Goal: Task Accomplishment & Management: Use online tool/utility

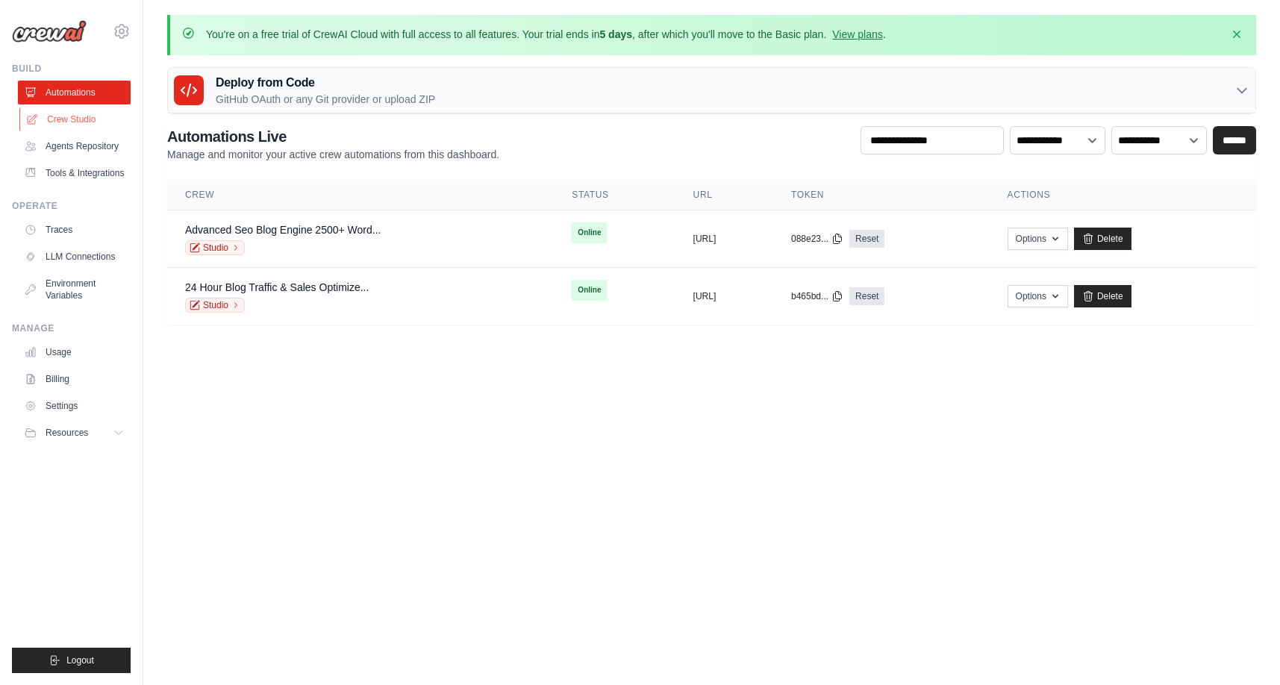
click at [66, 126] on link "Crew Studio" at bounding box center [75, 119] width 113 height 24
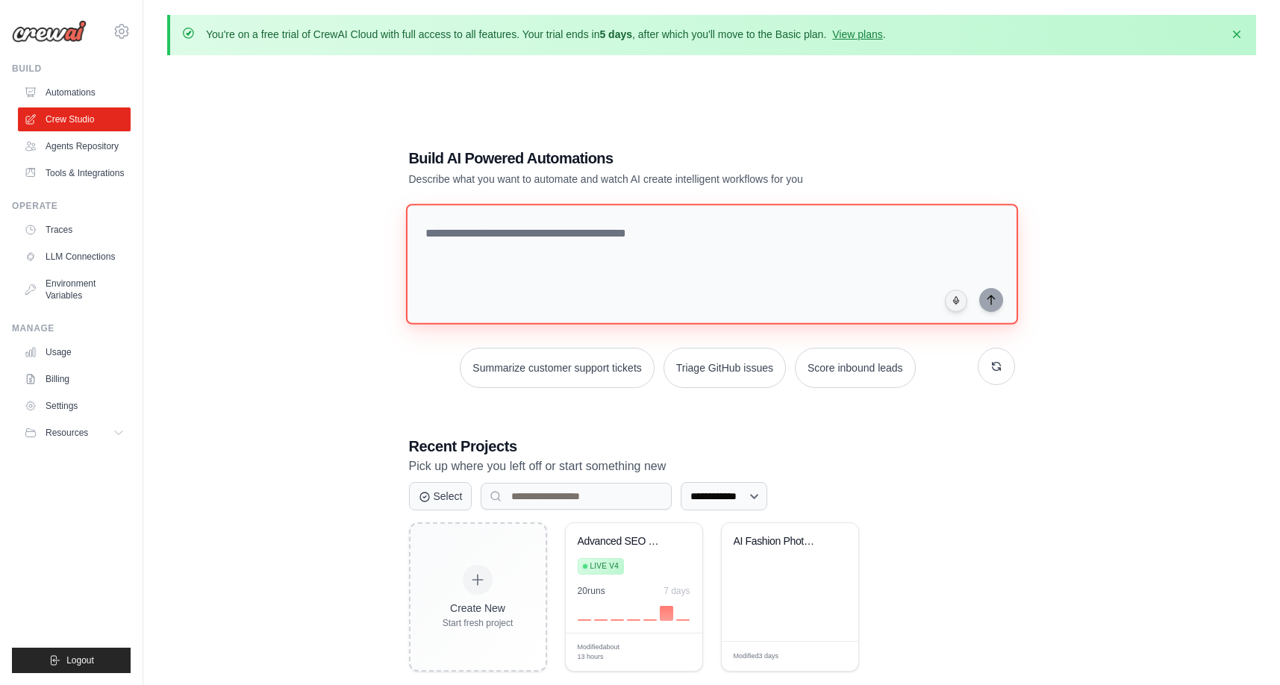
click at [459, 262] on textarea at bounding box center [711, 264] width 612 height 121
paste textarea "**********"
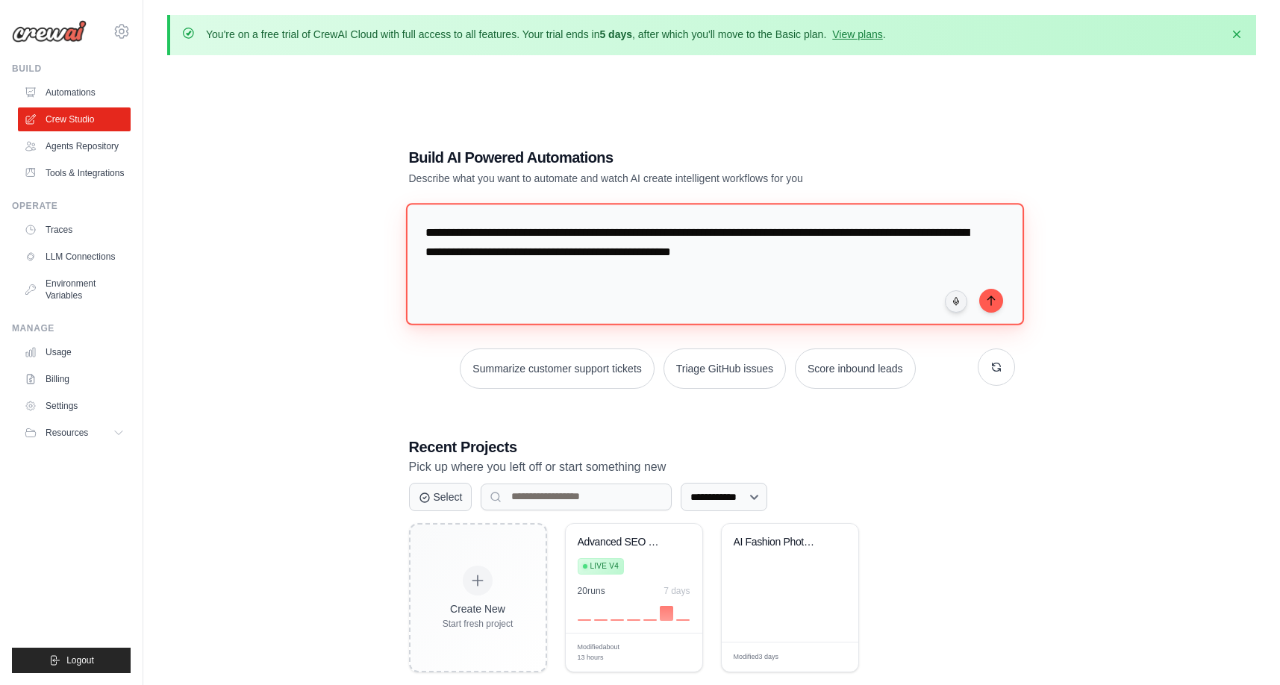
click at [735, 257] on textarea "**********" at bounding box center [714, 264] width 618 height 122
type textarea "**********"
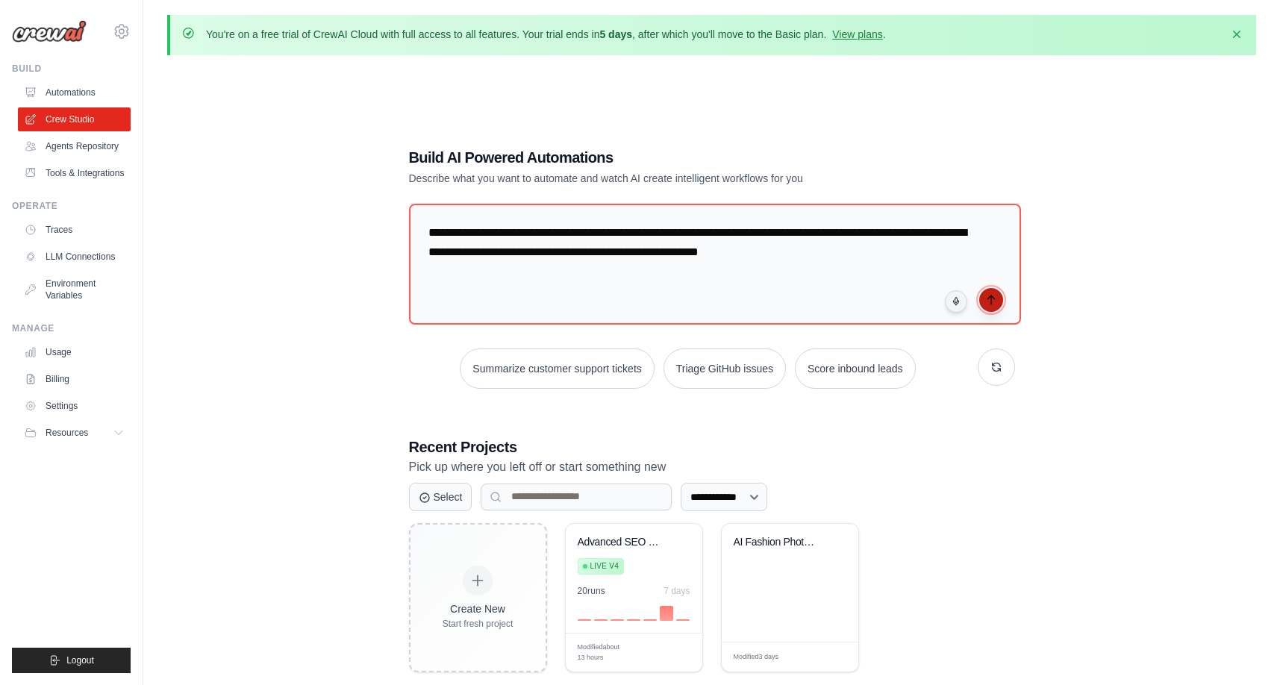
click at [986, 296] on icon "submit" at bounding box center [991, 300] width 12 height 12
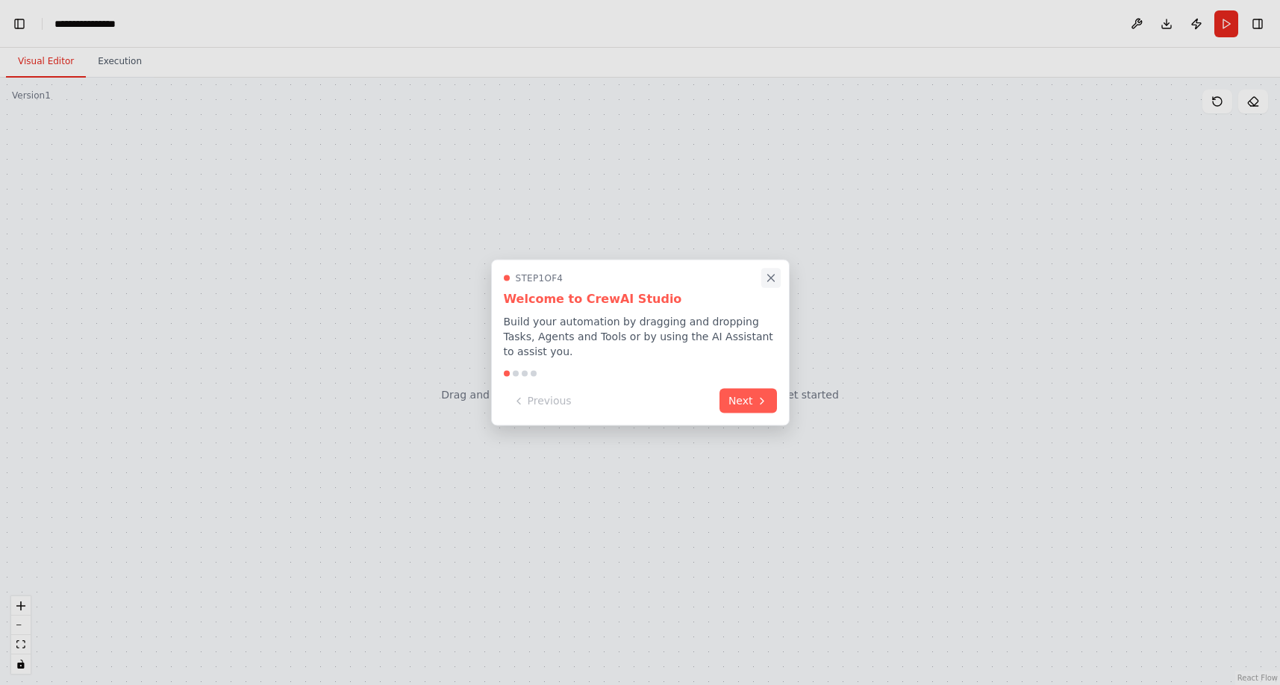
scroll to position [1719, 0]
click at [770, 272] on icon "Close walkthrough" at bounding box center [770, 278] width 13 height 13
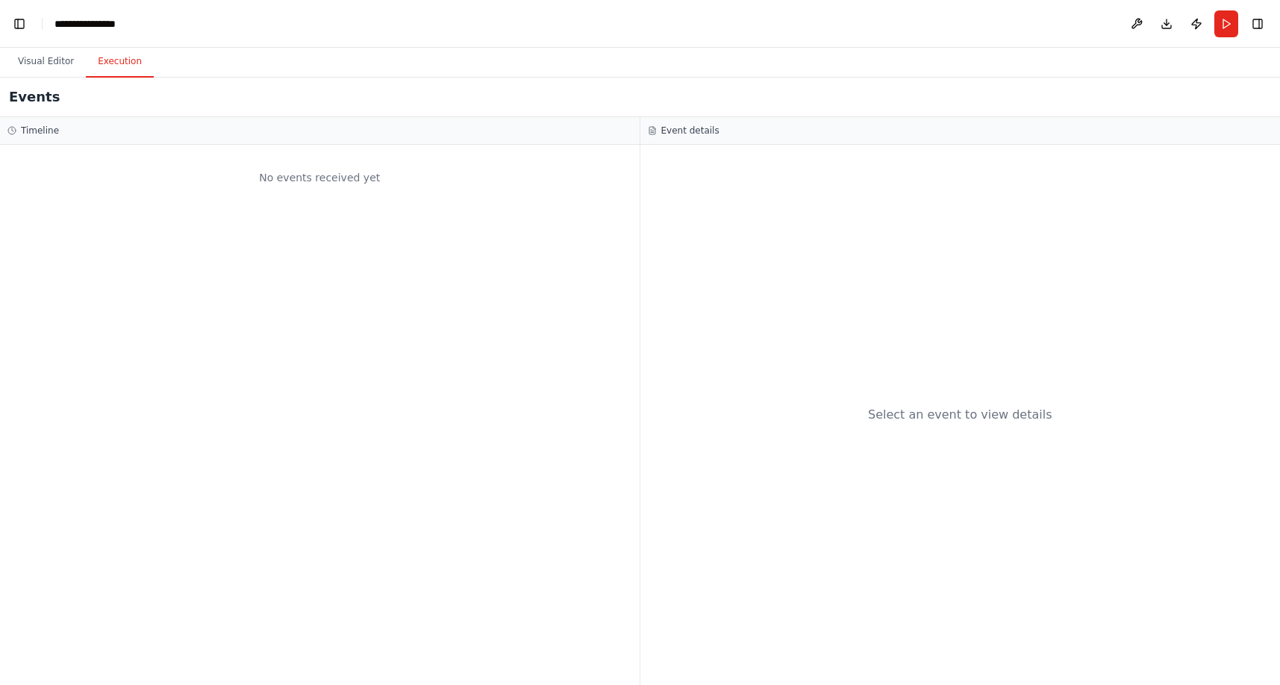
click at [118, 66] on button "Execution" at bounding box center [120, 61] width 68 height 31
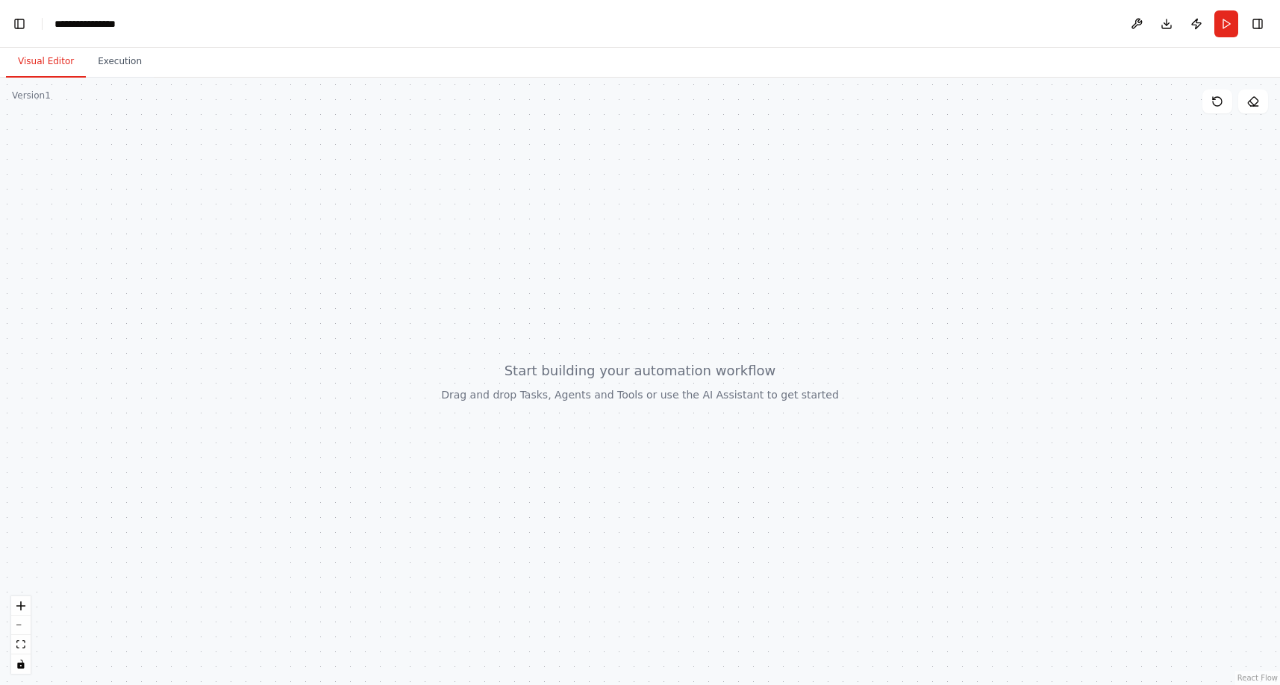
click at [39, 65] on button "Visual Editor" at bounding box center [46, 61] width 80 height 31
click at [1214, 101] on icon at bounding box center [1217, 102] width 12 height 12
click at [72, 19] on div "**********" at bounding box center [92, 23] width 77 height 15
click at [82, 20] on div "**********" at bounding box center [110, 23] width 112 height 15
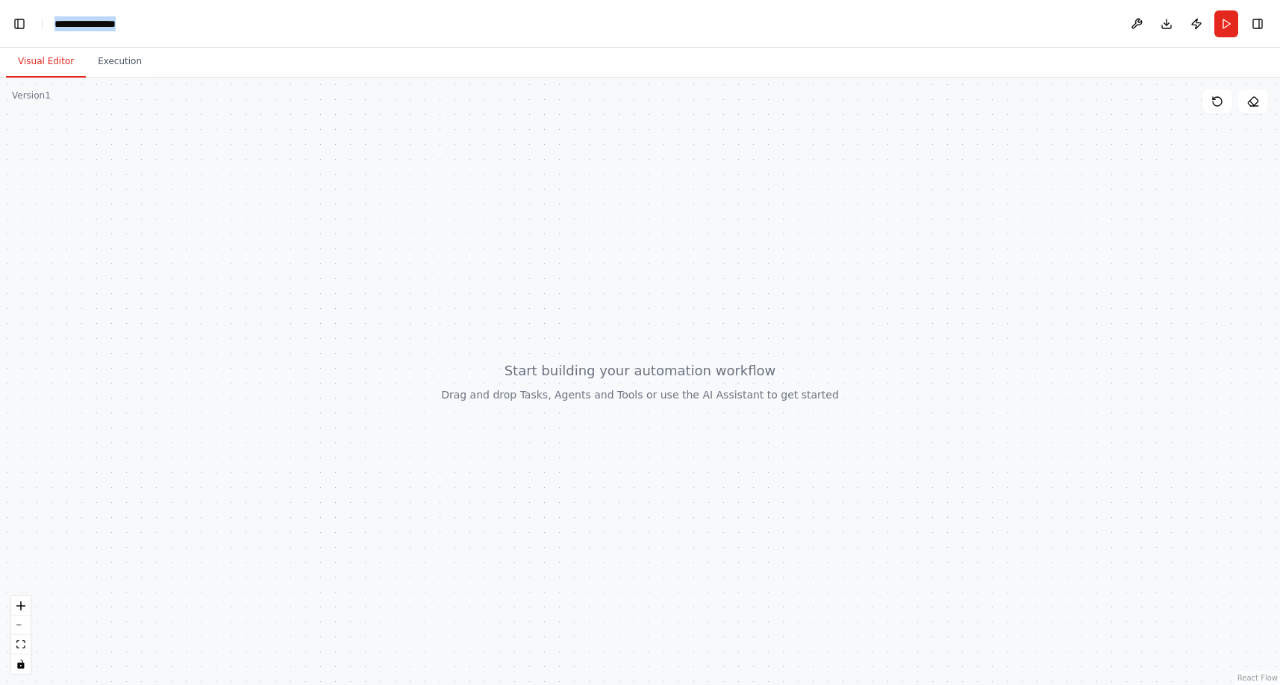
click at [82, 20] on div "**********" at bounding box center [110, 23] width 112 height 15
click at [335, 173] on div at bounding box center [640, 381] width 1280 height 607
click at [754, 308] on div at bounding box center [640, 381] width 1280 height 607
click at [1225, 22] on button "Run" at bounding box center [1226, 23] width 24 height 27
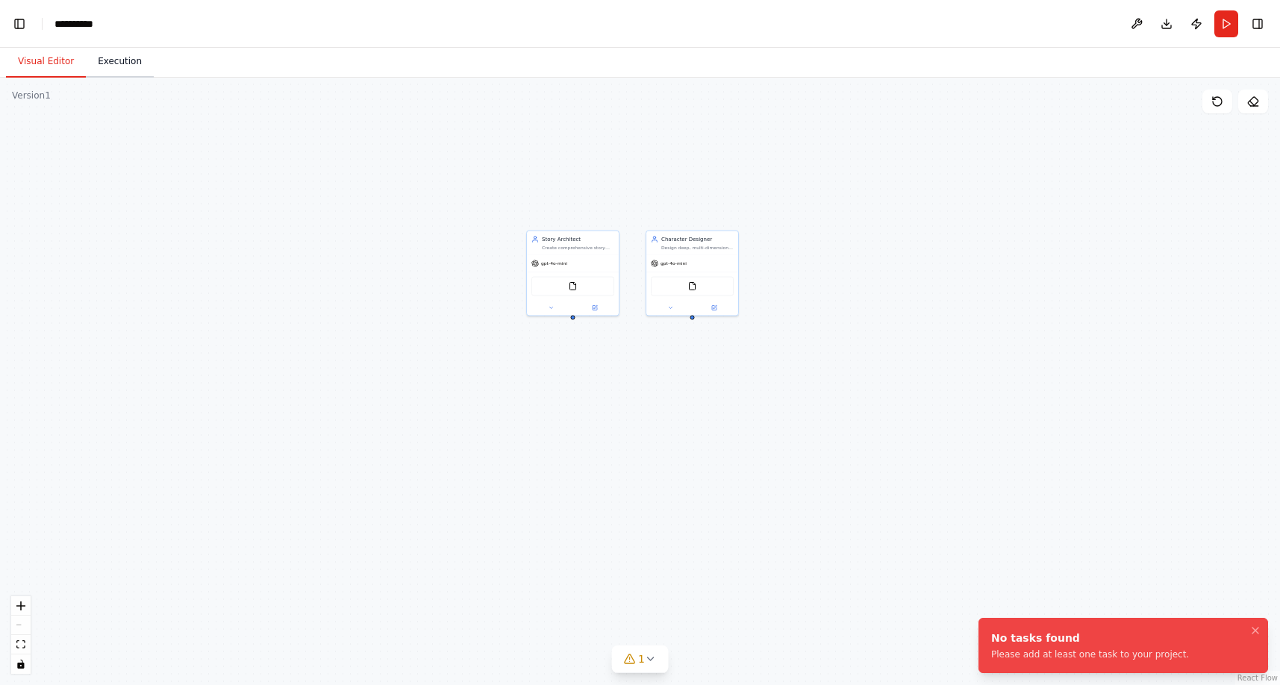
click at [114, 64] on button "Execution" at bounding box center [120, 61] width 68 height 31
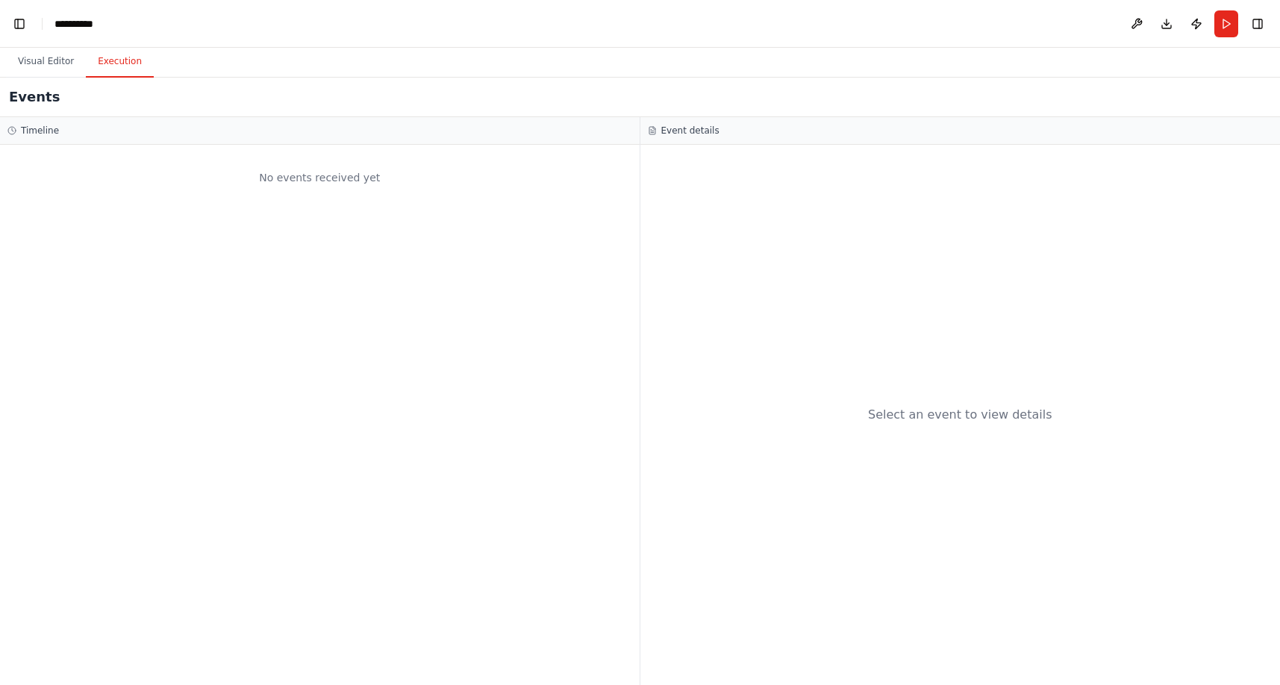
click at [9, 13] on header "**********" at bounding box center [640, 24] width 1280 height 48
click at [21, 27] on button "Toggle Left Sidebar" at bounding box center [19, 23] width 21 height 21
click at [59, 22] on link "Studio" at bounding box center [71, 24] width 34 height 12
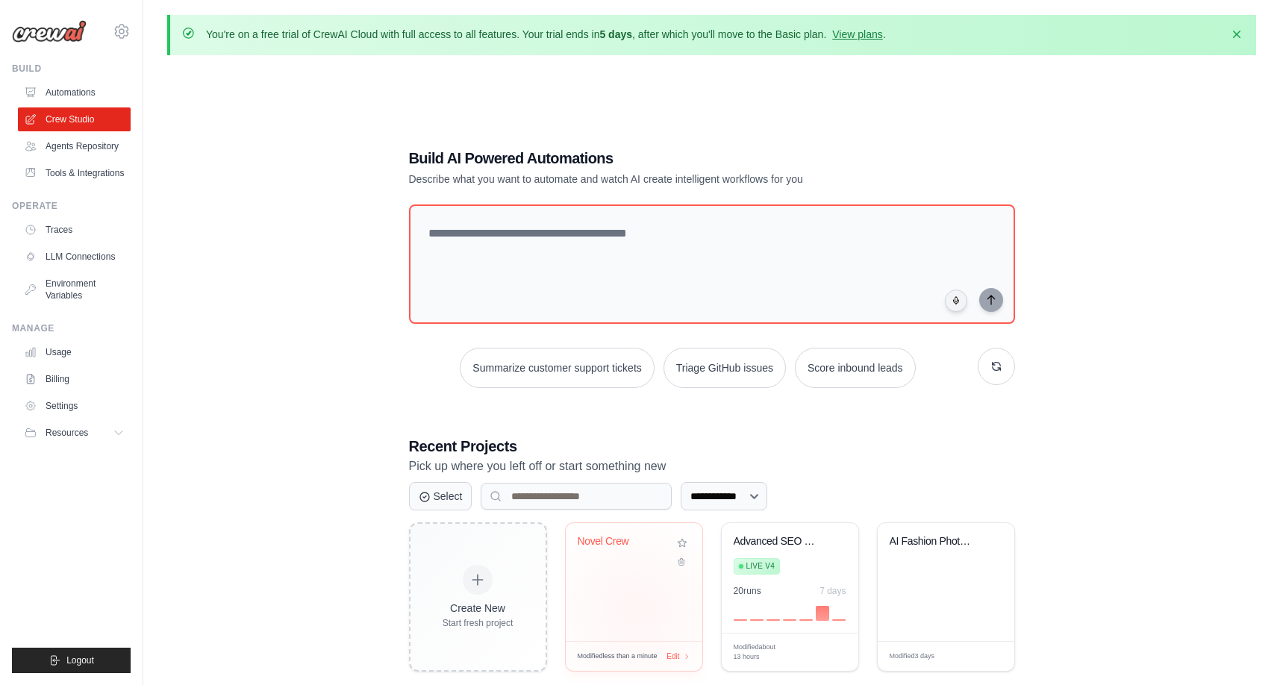
click at [635, 609] on div "Novel Crew" at bounding box center [634, 582] width 137 height 118
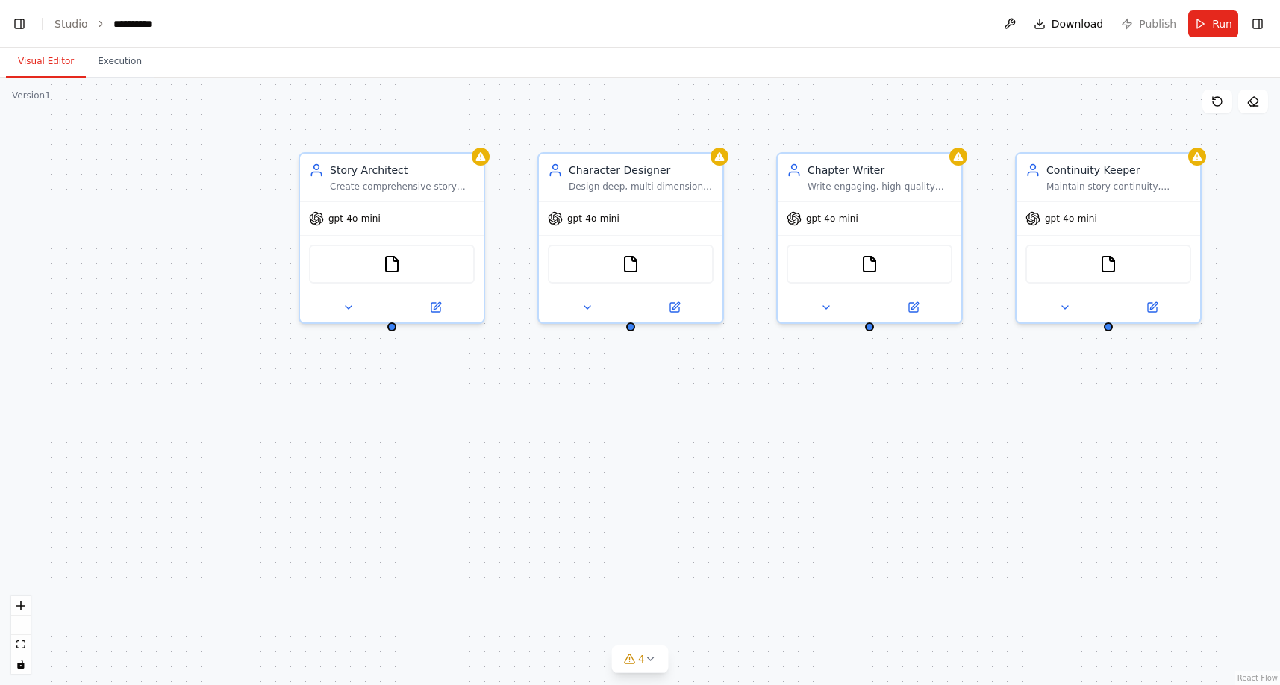
scroll to position [7906, 0]
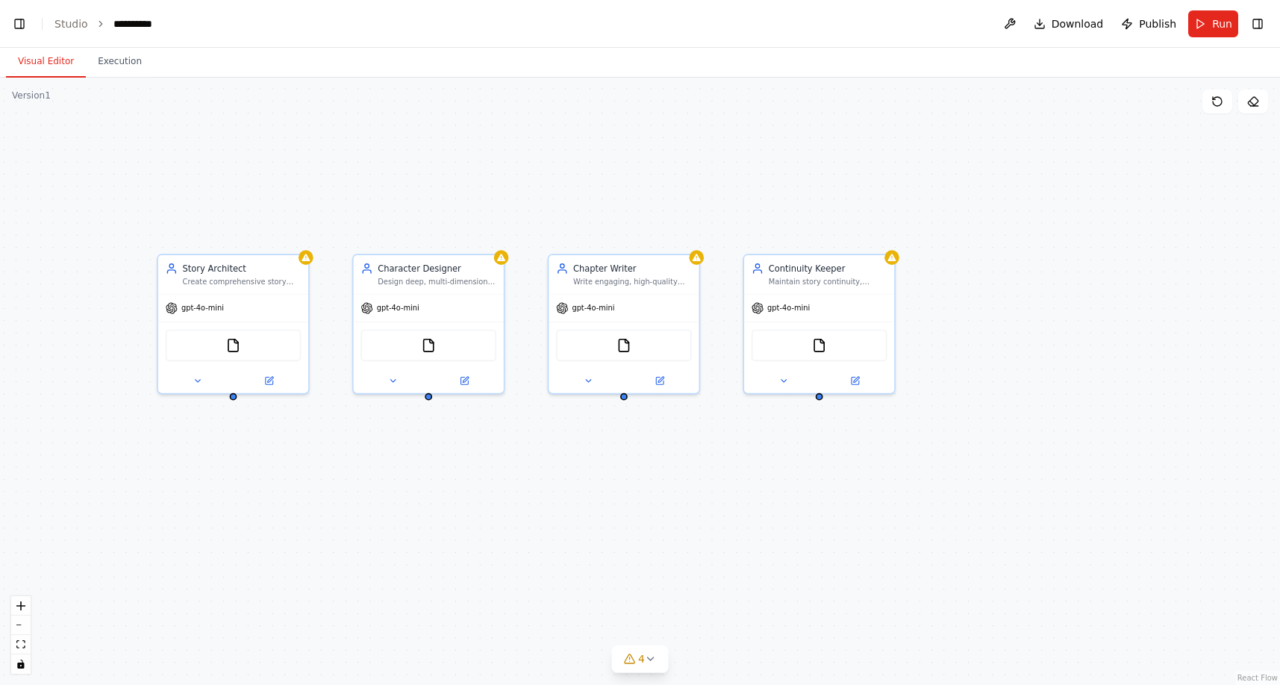
drag, startPoint x: 723, startPoint y: 107, endPoint x: 540, endPoint y: 226, distance: 218.6
click at [525, 223] on div "Story Architect Create comprehensive story foundations for {genre} novels inclu…" at bounding box center [640, 381] width 1280 height 607
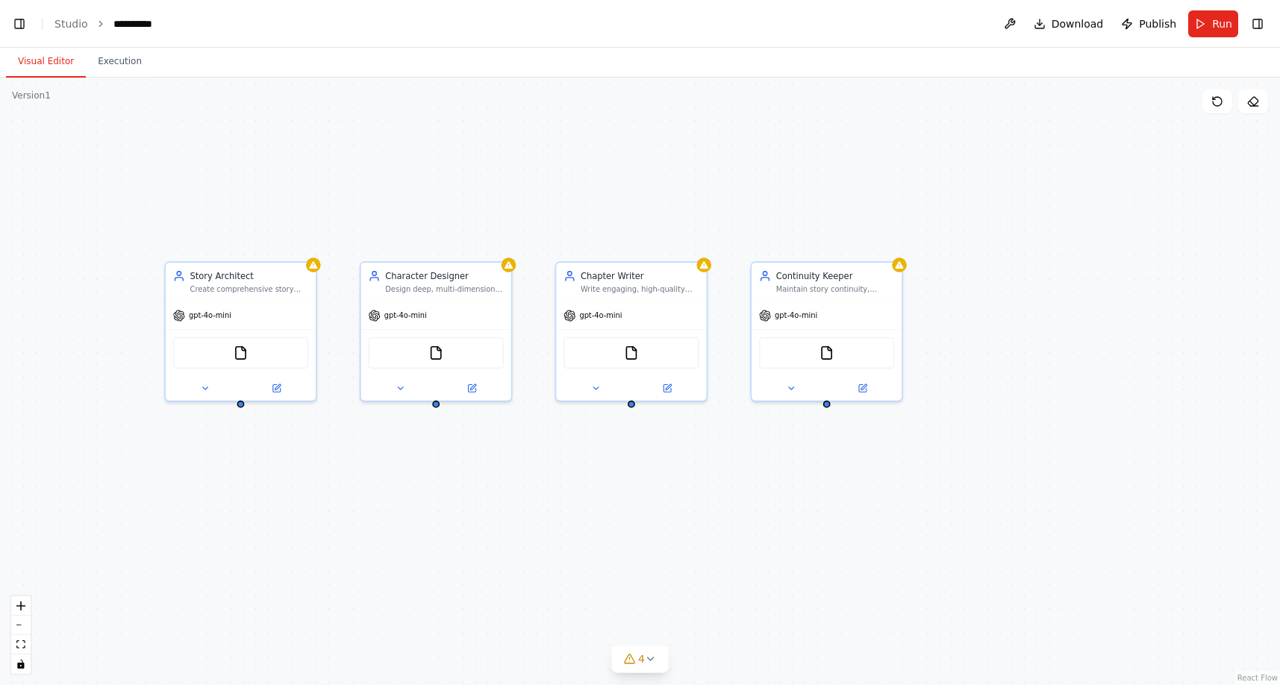
scroll to position [7942, 0]
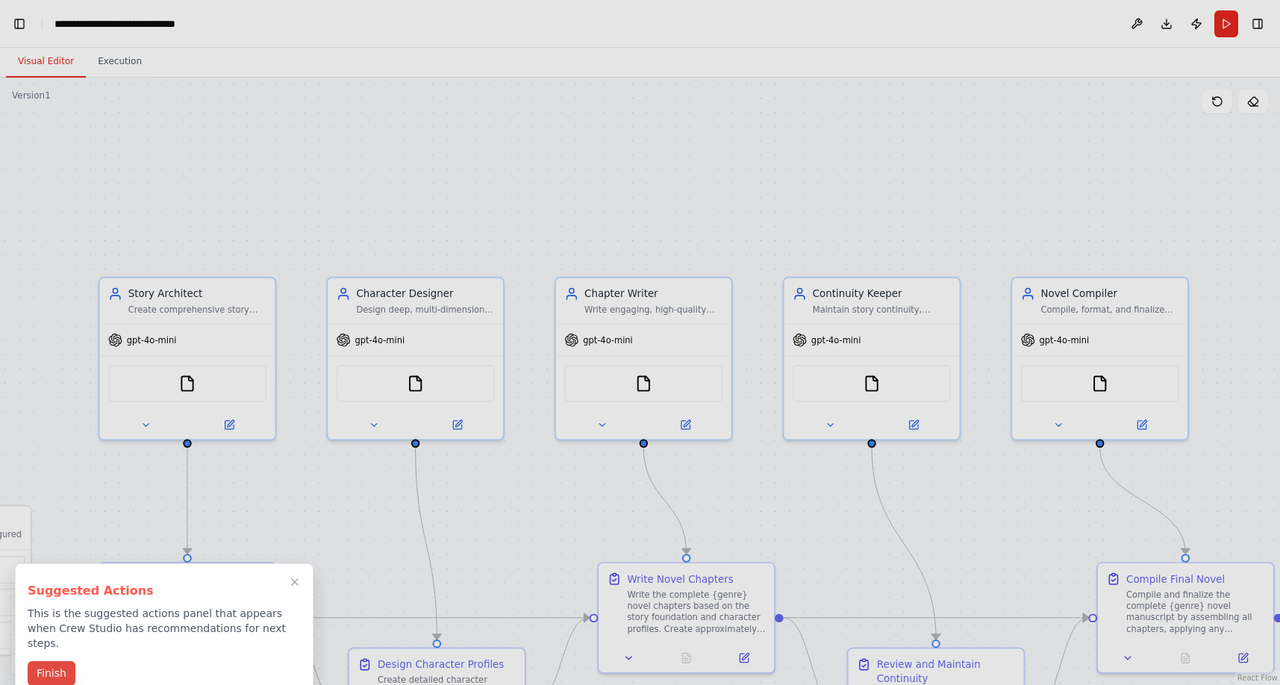
click at [56, 667] on button "Finish" at bounding box center [52, 673] width 48 height 25
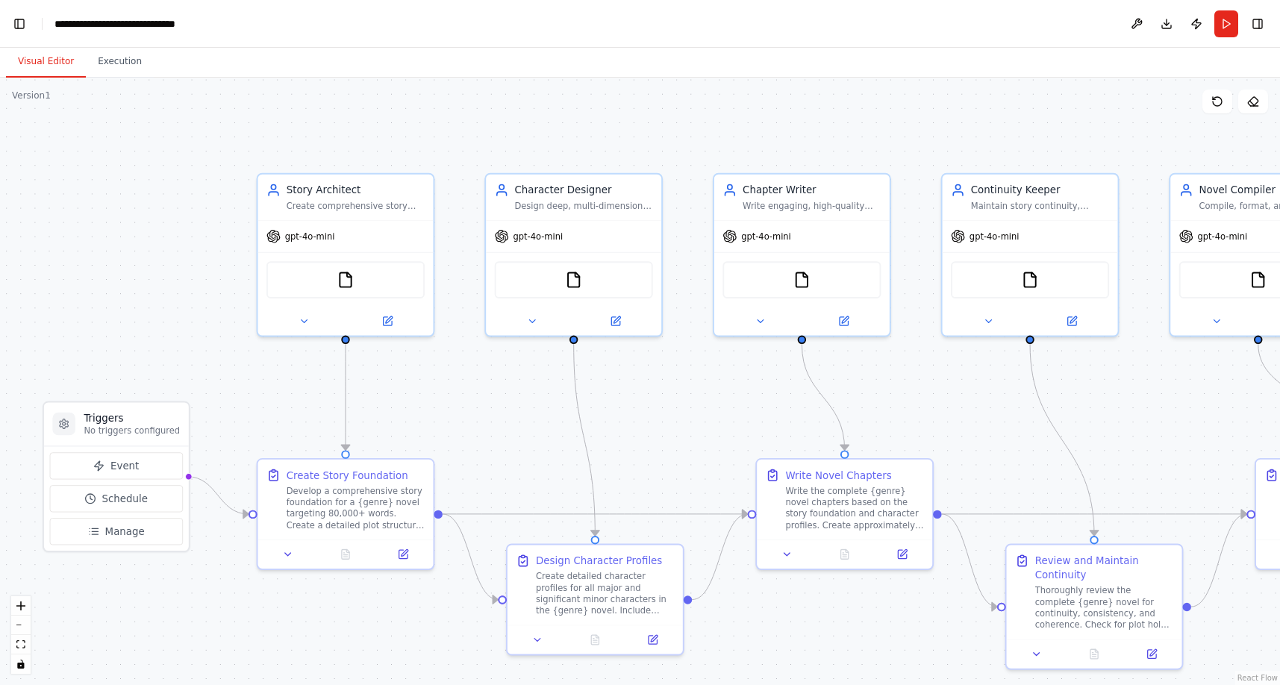
drag, startPoint x: 22, startPoint y: 463, endPoint x: 225, endPoint y: 307, distance: 256.1
click at [225, 307] on div ".deletable-edge-delete-btn { width: 20px; height: 20px; border: 0px solid #ffff…" at bounding box center [640, 381] width 1280 height 607
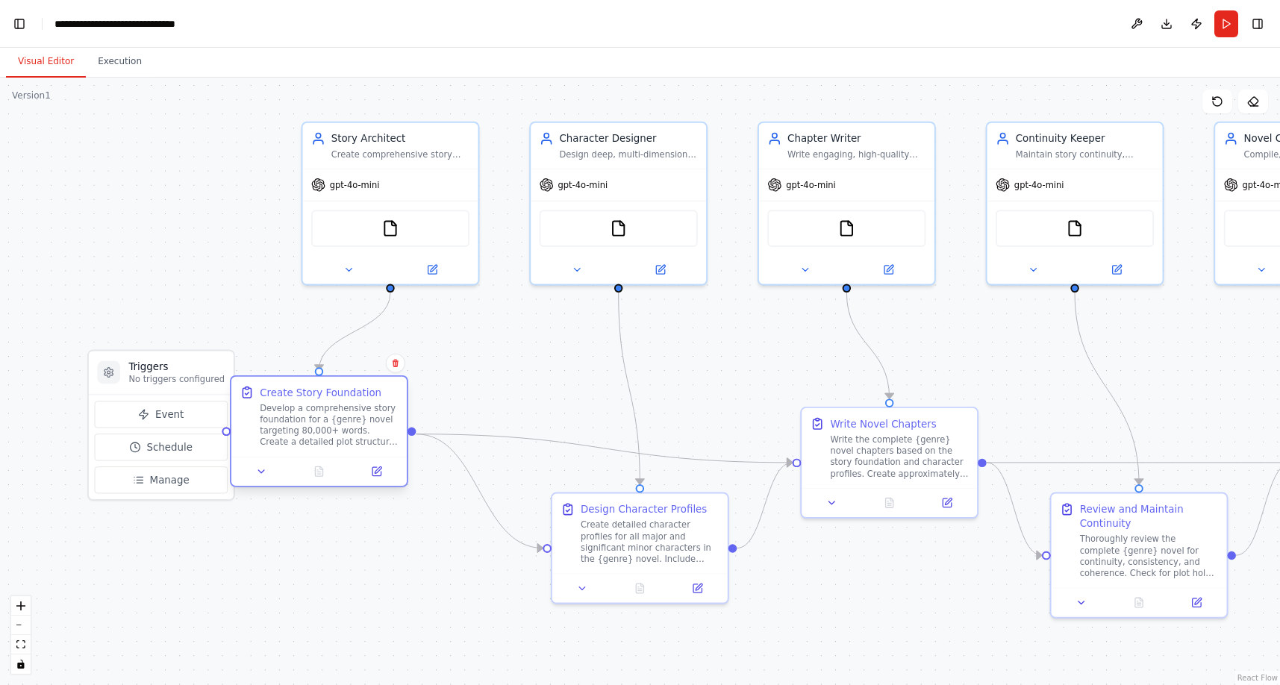
drag, startPoint x: 379, startPoint y: 427, endPoint x: 314, endPoint y: 397, distance: 71.5
click at [314, 397] on div "Create Story Foundation" at bounding box center [321, 392] width 122 height 14
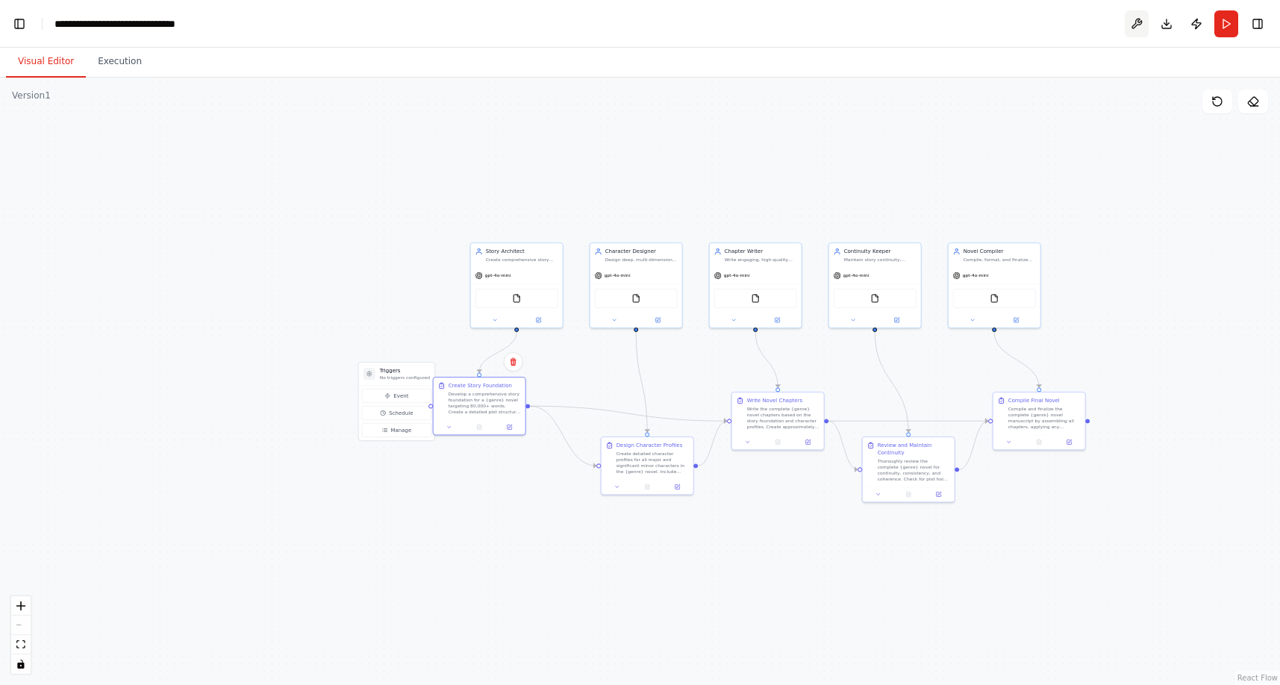
click at [1131, 20] on button at bounding box center [1137, 23] width 24 height 27
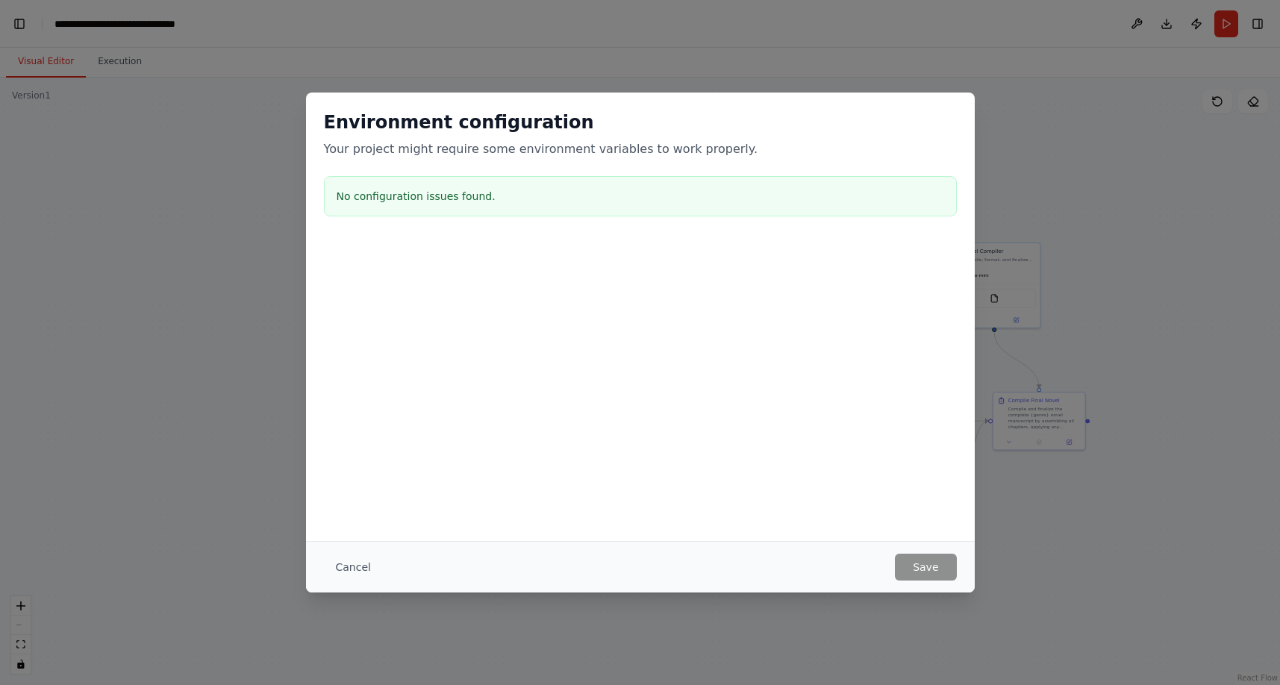
click at [340, 552] on div "Cancel Save" at bounding box center [640, 566] width 669 height 51
click at [348, 571] on button "Cancel" at bounding box center [353, 567] width 59 height 27
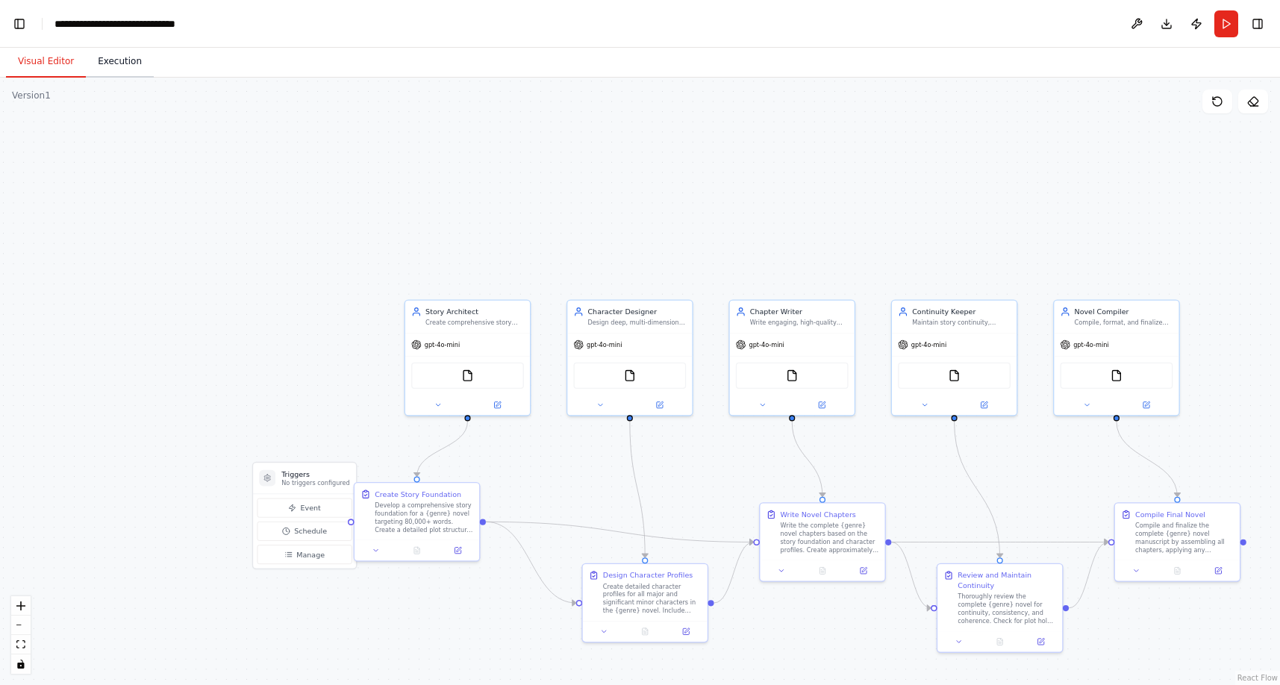
click at [136, 54] on button "Execution" at bounding box center [120, 61] width 68 height 31
click at [40, 69] on button "Visual Editor" at bounding box center [46, 61] width 80 height 31
drag, startPoint x: 300, startPoint y: 493, endPoint x: 275, endPoint y: 378, distance: 117.7
click at [275, 380] on div "Triggers No triggers configured" at bounding box center [284, 376] width 103 height 31
click at [372, 350] on div ".deletable-edge-delete-btn { width: 20px; height: 20px; border: 0px solid #ffff…" at bounding box center [640, 381] width 1280 height 607
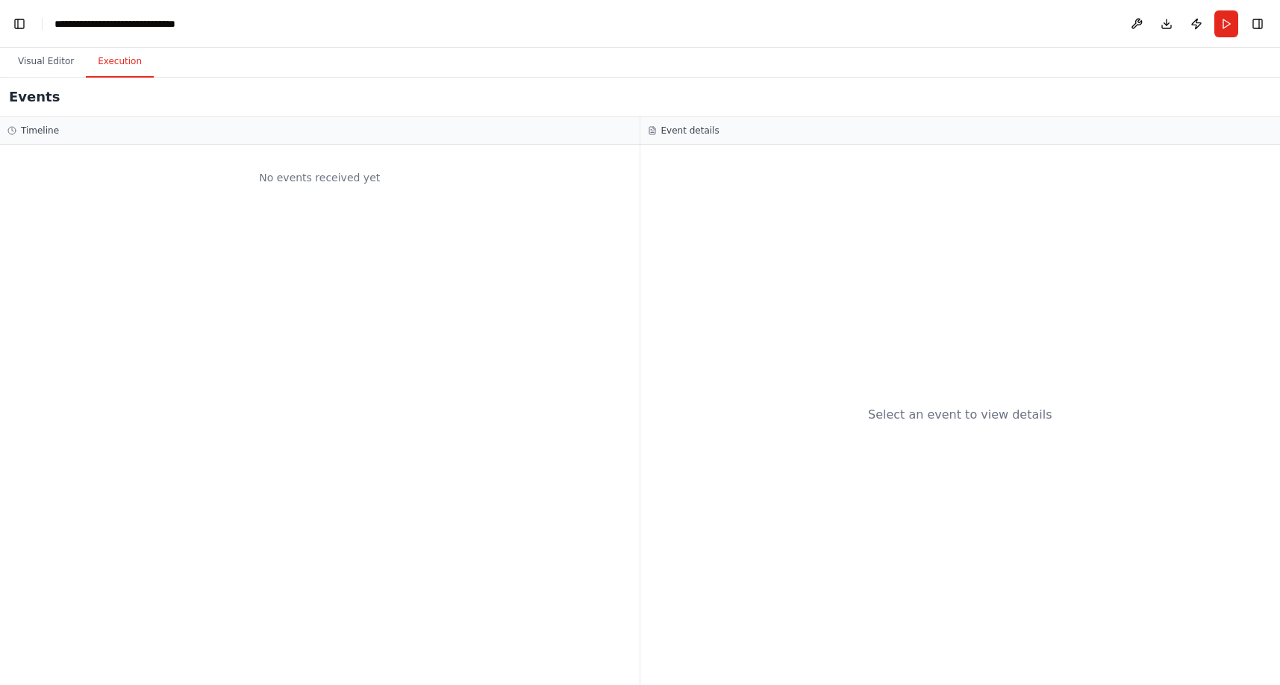
click at [99, 74] on button "Execution" at bounding box center [120, 61] width 68 height 31
click at [29, 51] on button "Visual Editor" at bounding box center [46, 61] width 80 height 31
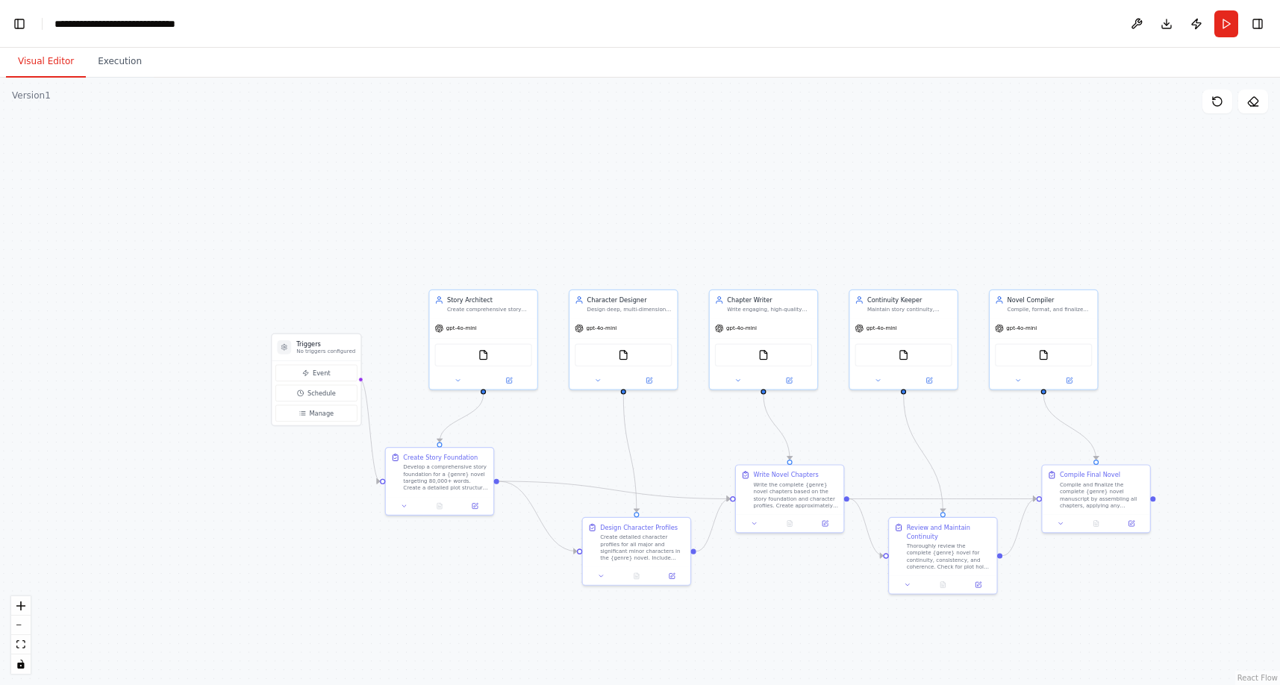
click at [583, 225] on div ".deletable-edge-delete-btn { width: 20px; height: 20px; border: 0px solid #ffff…" at bounding box center [640, 381] width 1280 height 607
click at [1161, 22] on button "Download" at bounding box center [1167, 23] width 24 height 27
click at [1256, 25] on button "Toggle Right Sidebar" at bounding box center [1257, 23] width 21 height 21
click at [66, 23] on link "Studio" at bounding box center [71, 24] width 34 height 12
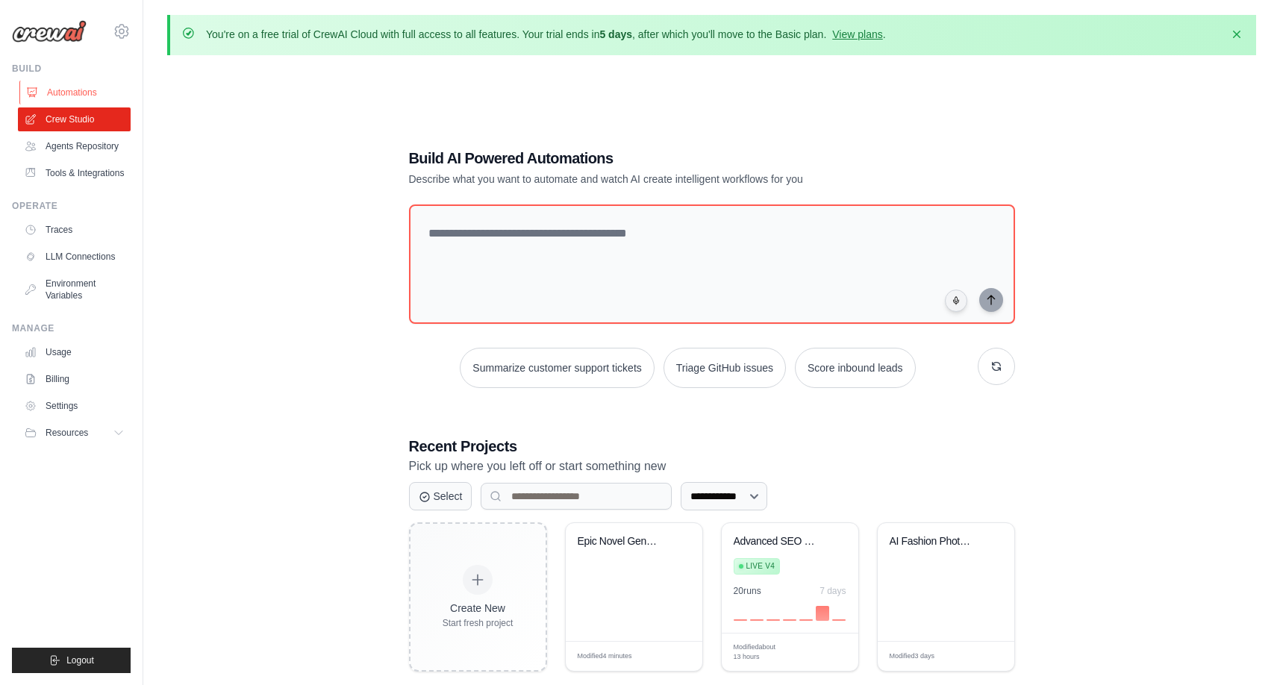
click at [57, 96] on link "Automations" at bounding box center [75, 93] width 113 height 24
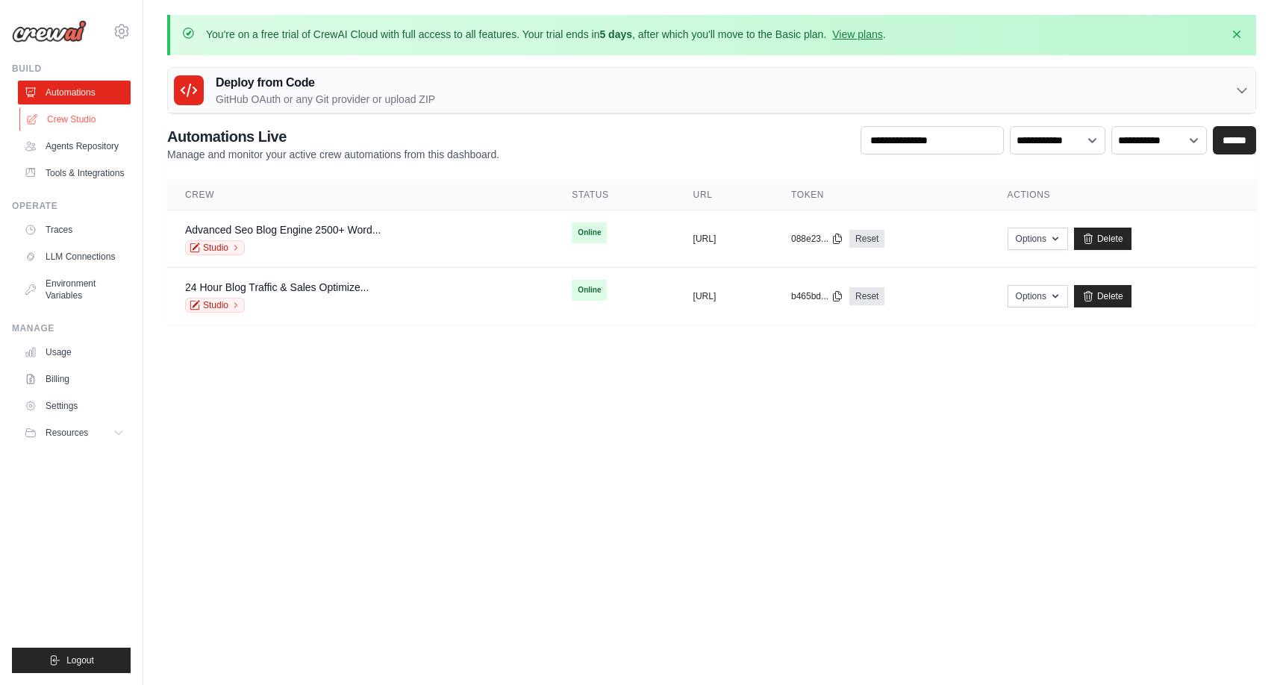
click at [64, 120] on link "Crew Studio" at bounding box center [75, 119] width 113 height 24
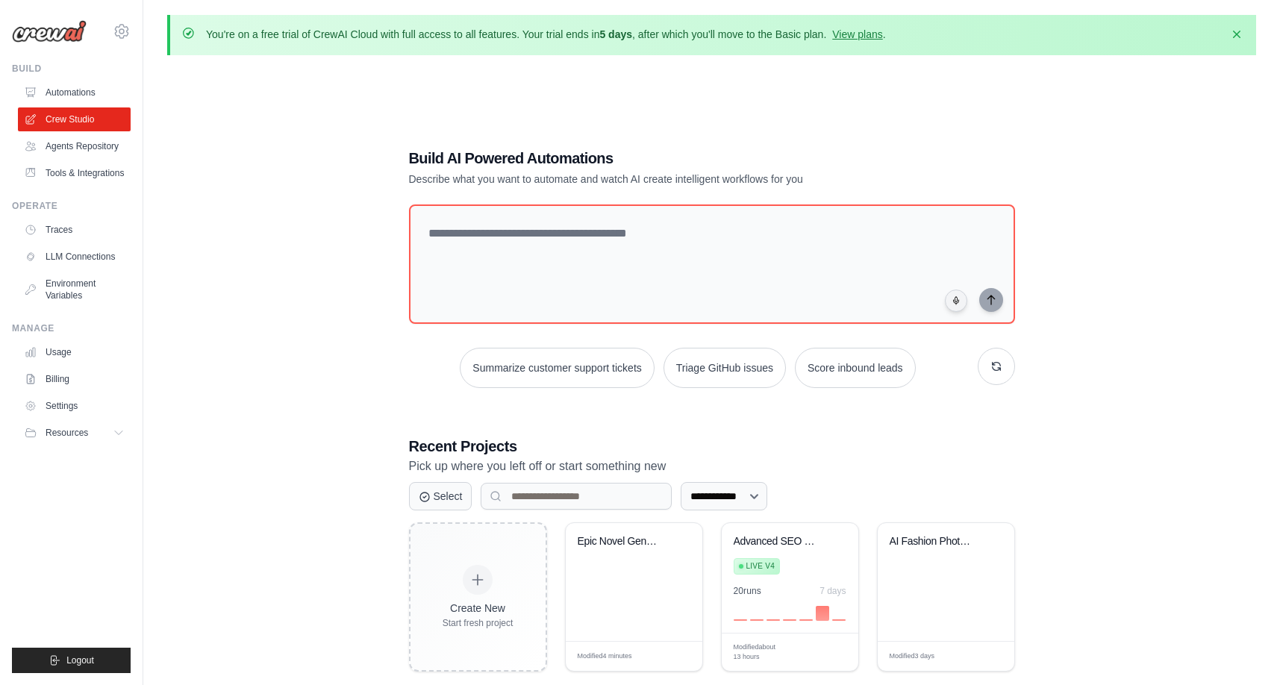
click at [143, 112] on div "[EMAIL_ADDRESS][DOMAIN_NAME] Settings Build Automations Resources" at bounding box center [71, 342] width 143 height 685
click at [181, 94] on div "**********" at bounding box center [711, 409] width 1089 height 685
click at [137, 37] on div "[EMAIL_ADDRESS][DOMAIN_NAME] Settings Build Automations Resources" at bounding box center [71, 342] width 143 height 685
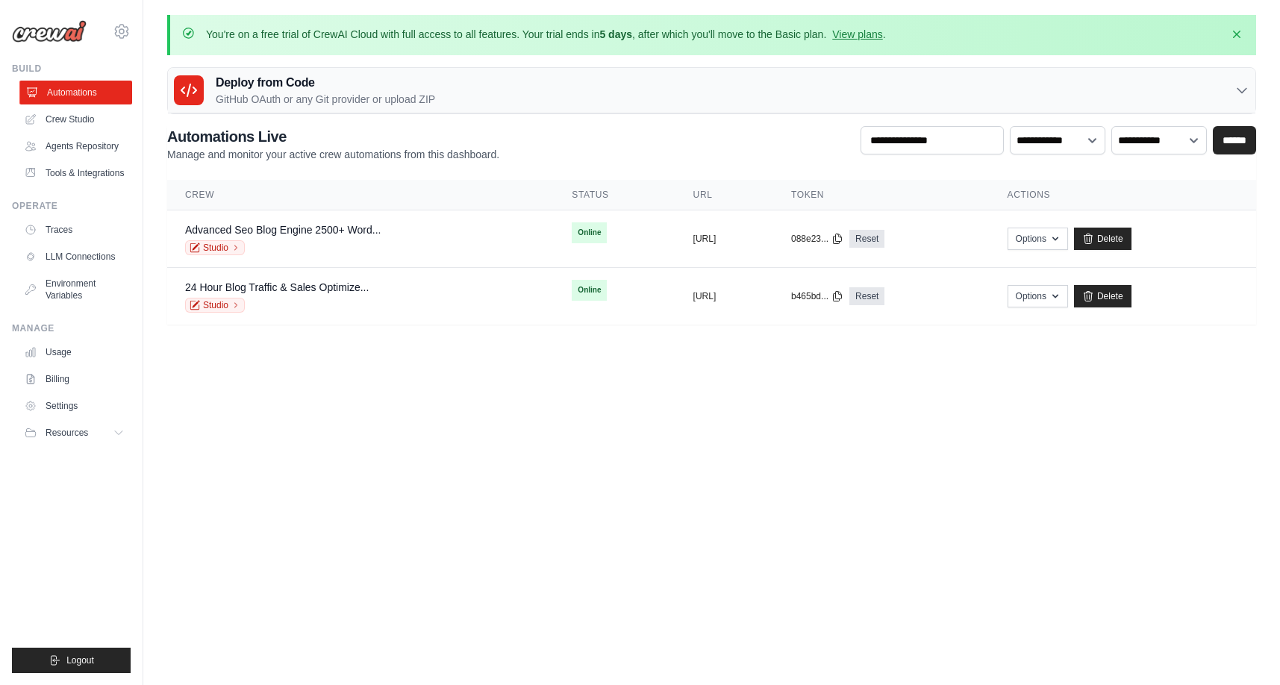
click at [64, 91] on link "Automations" at bounding box center [75, 93] width 113 height 24
click at [1237, 33] on icon "button" at bounding box center [1236, 33] width 7 height 7
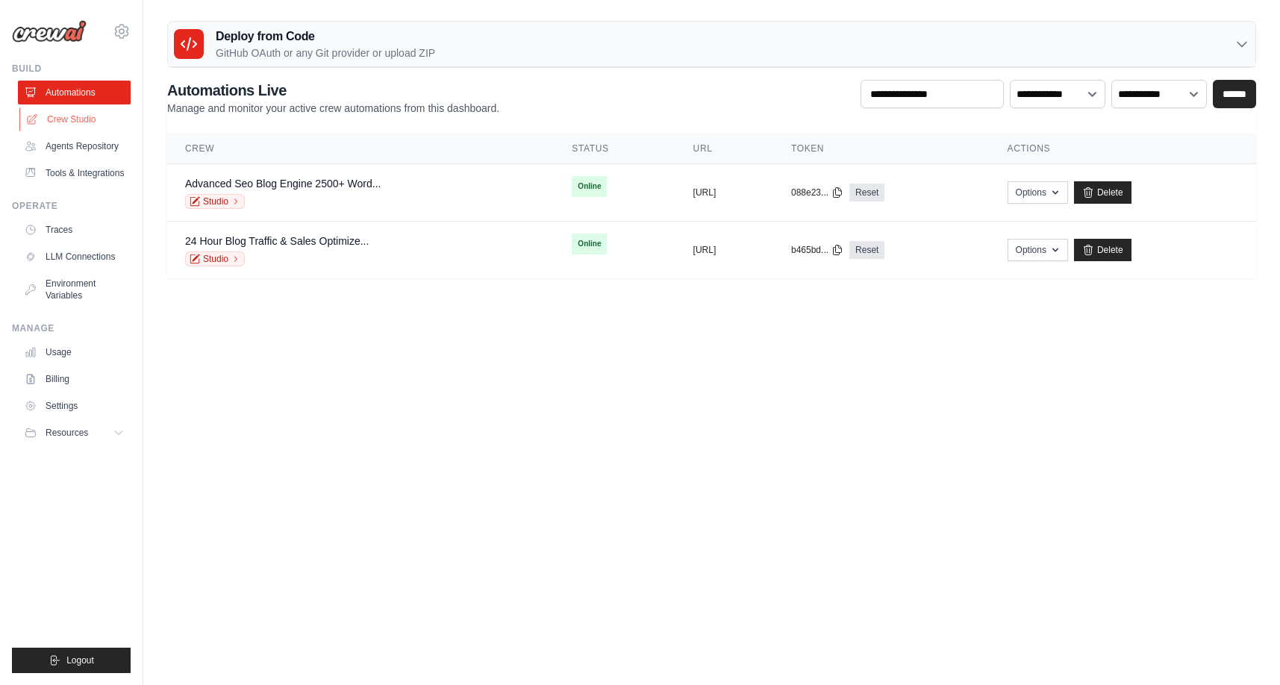
click at [77, 117] on link "Crew Studio" at bounding box center [75, 119] width 113 height 24
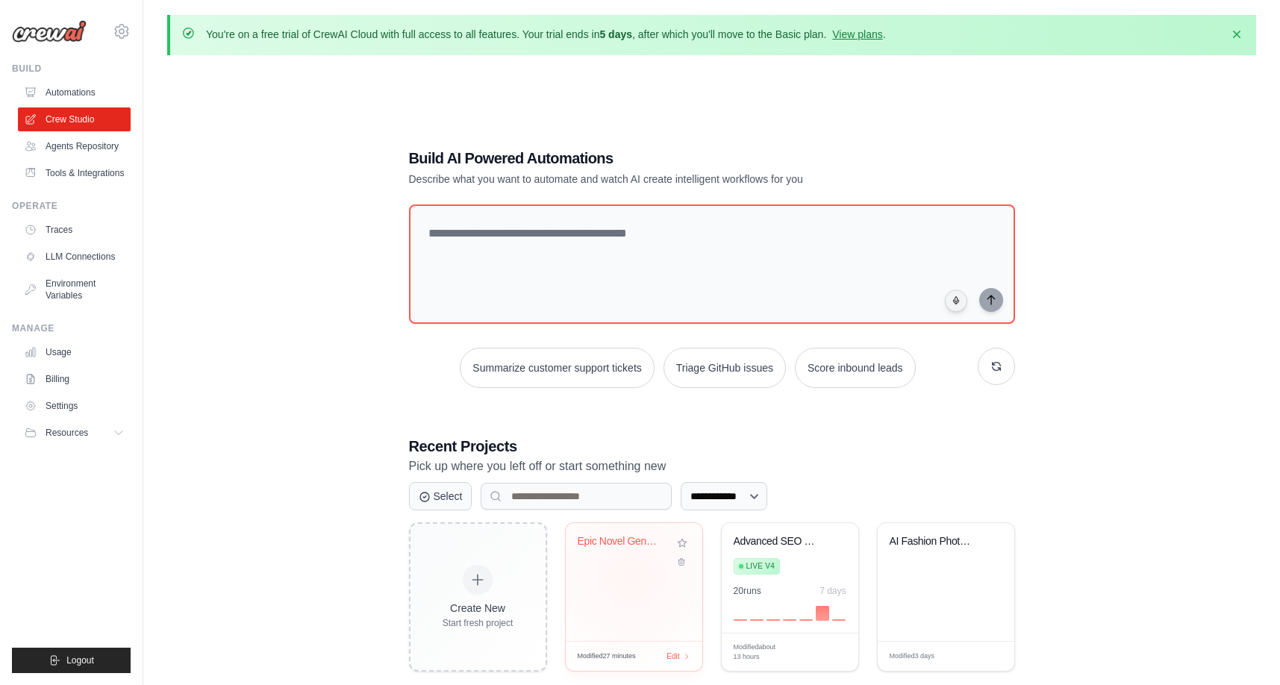
click at [631, 575] on div "Epic Novel Generator - 80K Words" at bounding box center [634, 582] width 137 height 118
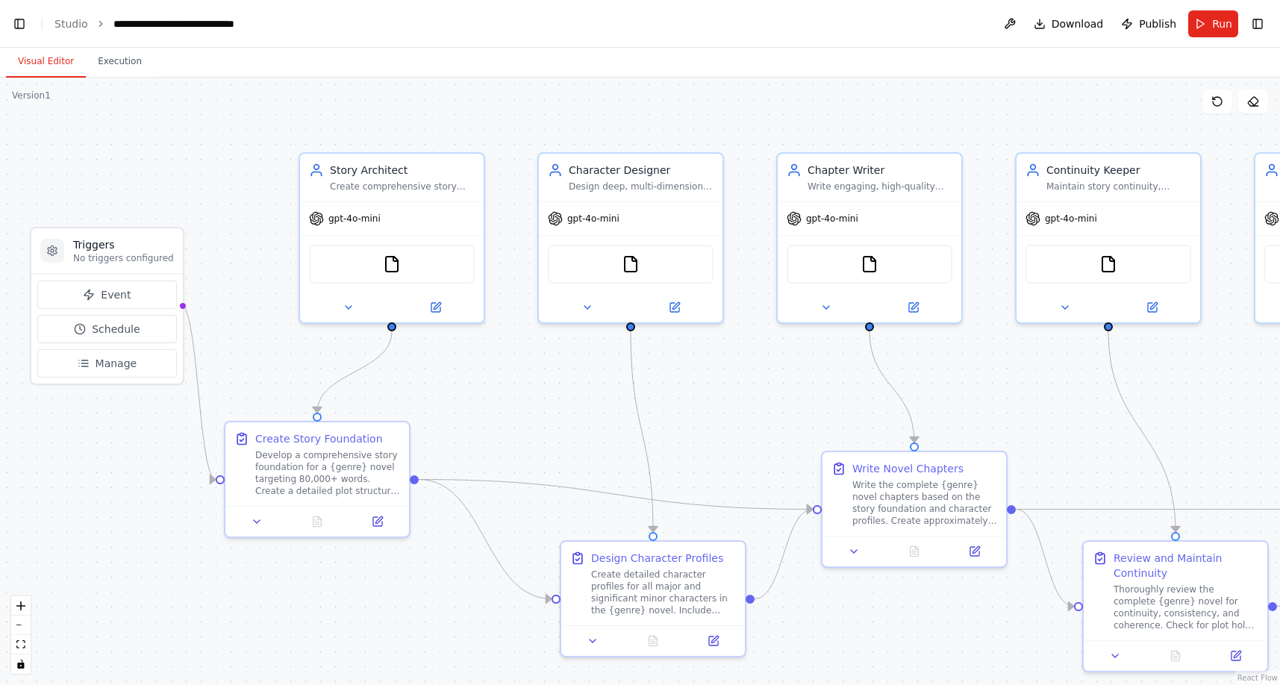
scroll to position [30344, 0]
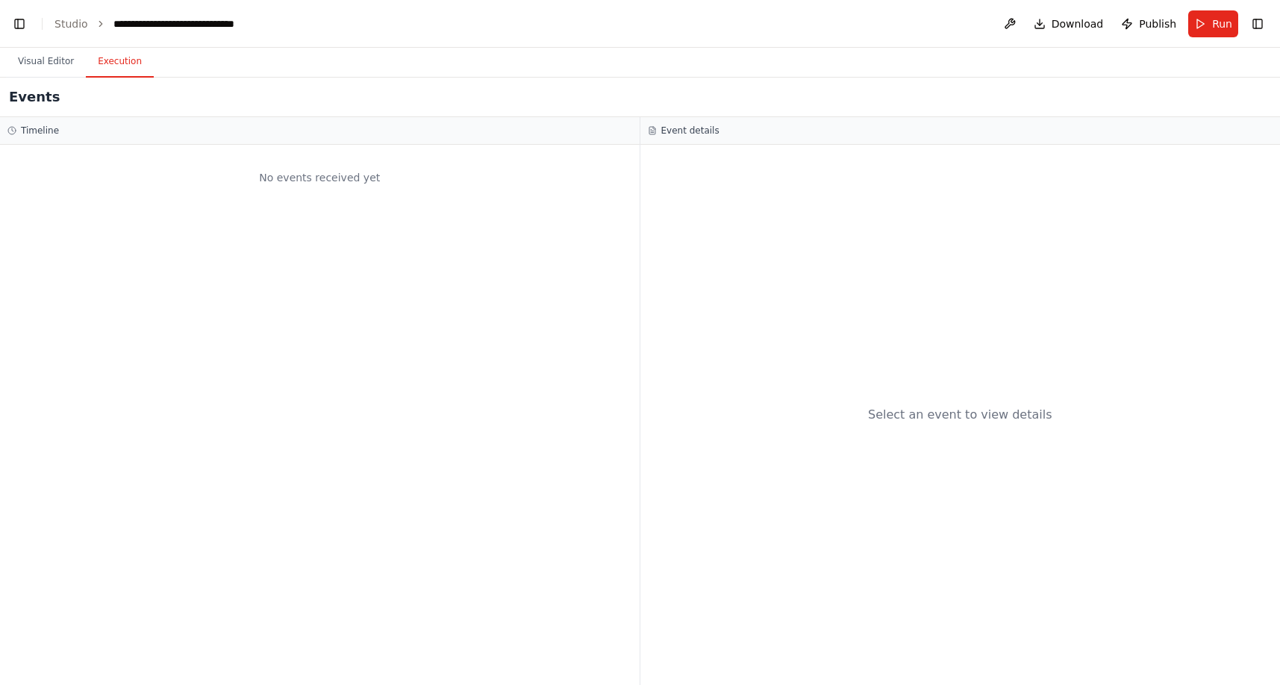
click at [125, 58] on button "Execution" at bounding box center [120, 61] width 68 height 31
click at [1222, 22] on span "Run" at bounding box center [1222, 23] width 20 height 15
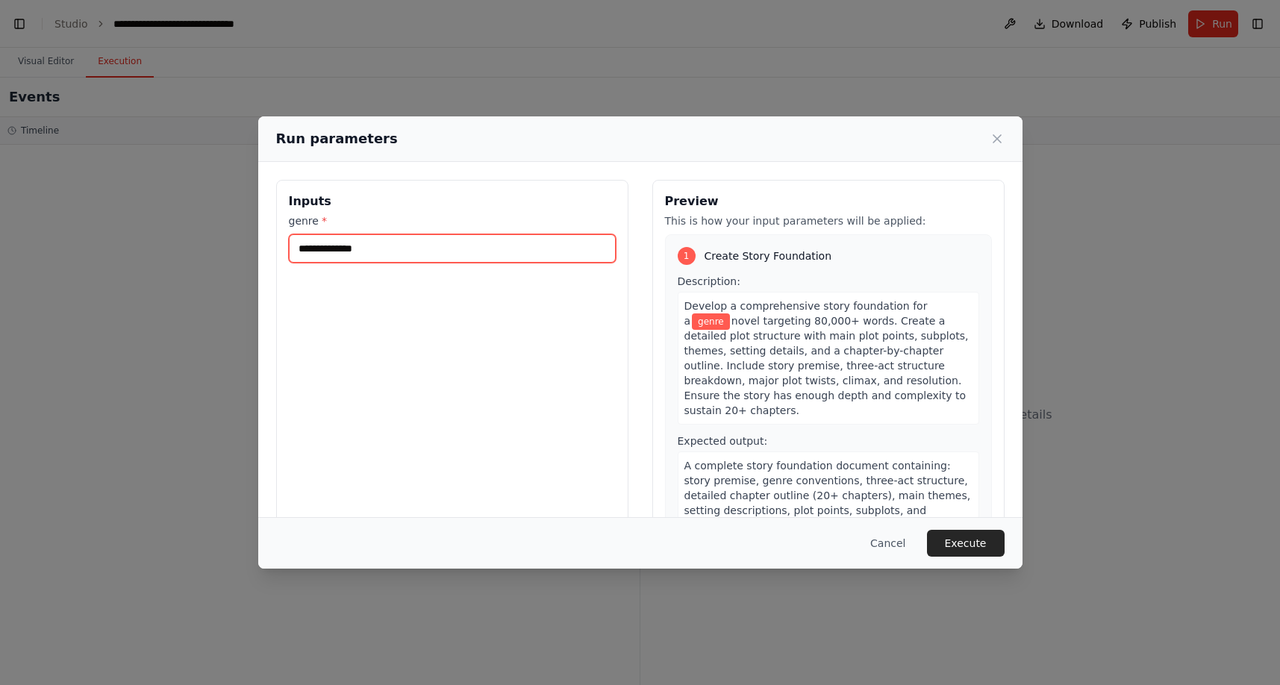
click at [387, 252] on input "genre *" at bounding box center [452, 248] width 327 height 28
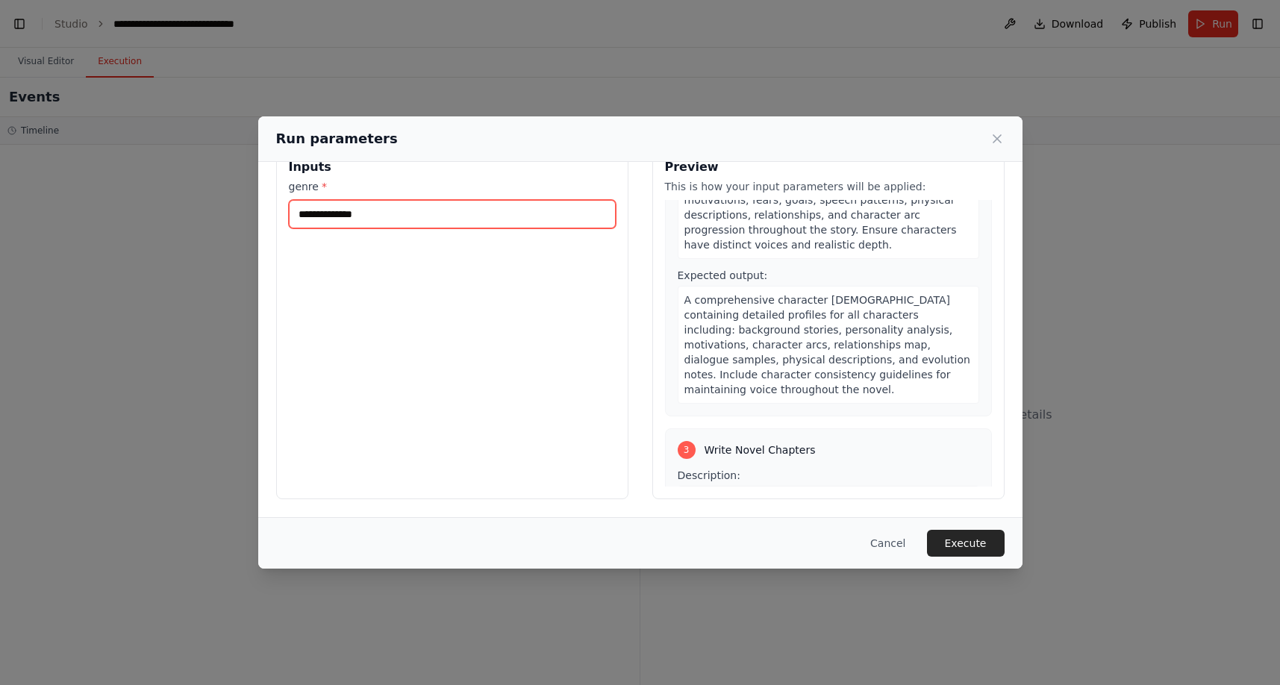
scroll to position [453, 0]
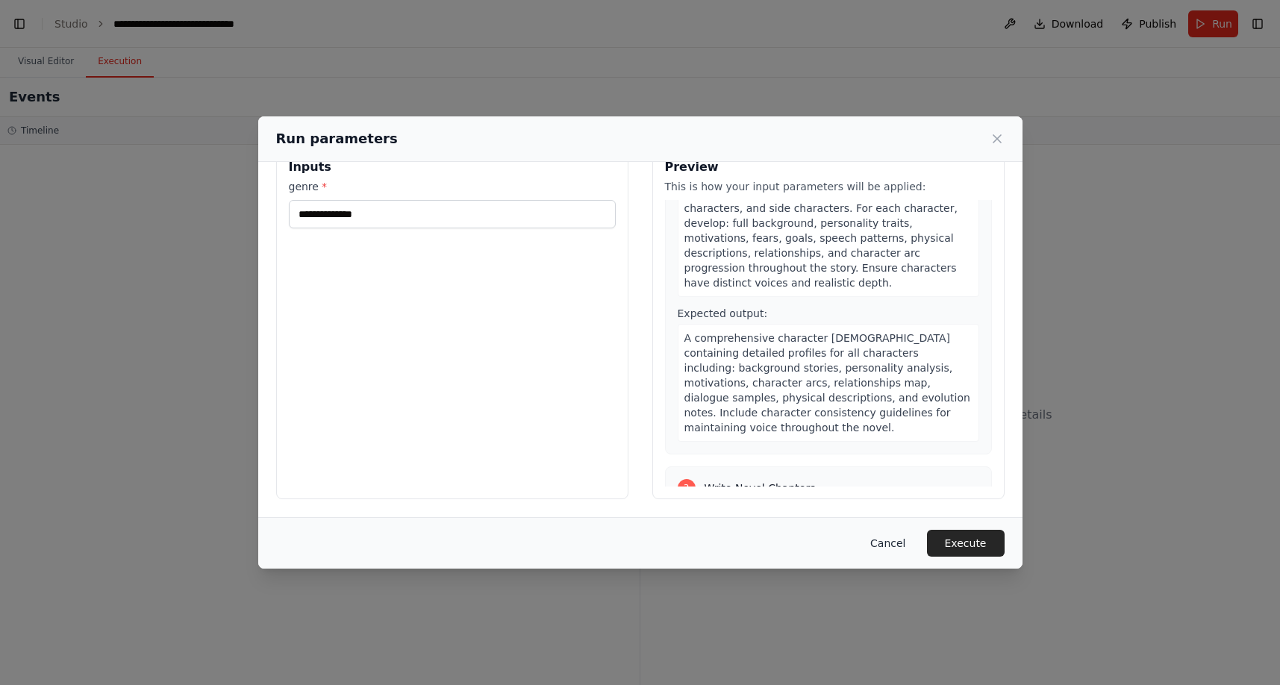
click at [896, 552] on button "Cancel" at bounding box center [887, 543] width 59 height 27
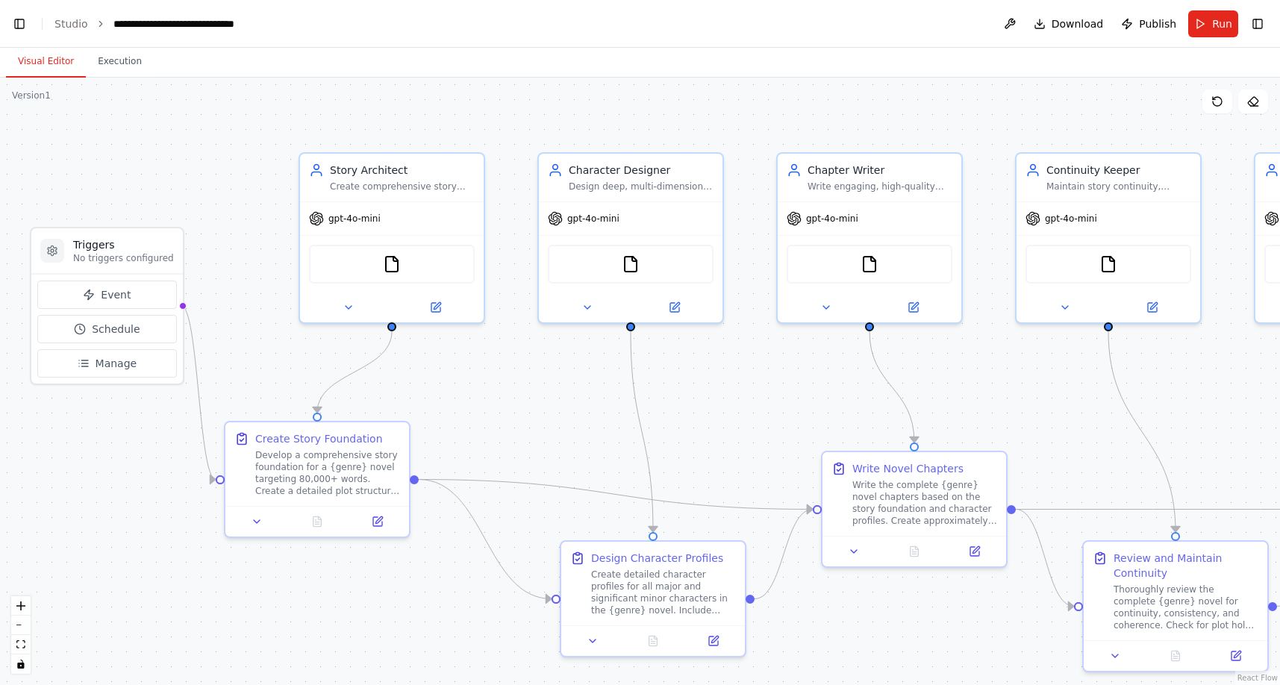
click at [55, 63] on button "Visual Editor" at bounding box center [46, 61] width 80 height 31
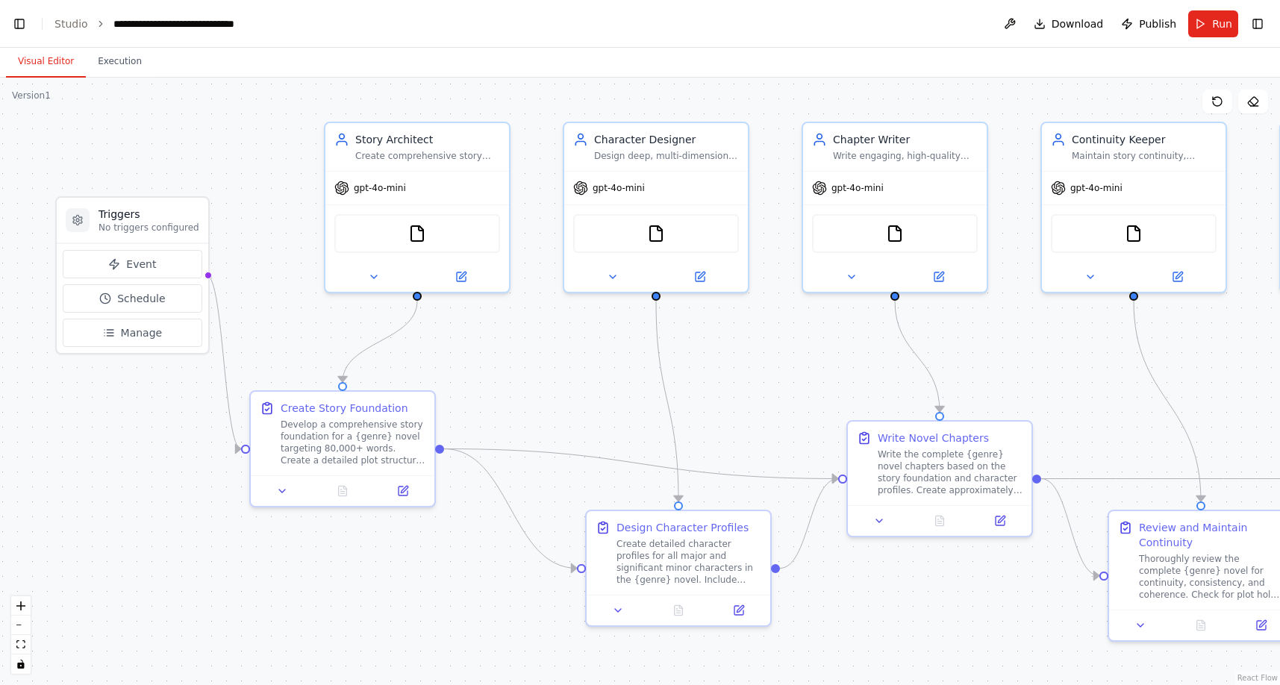
drag, startPoint x: 1026, startPoint y: 418, endPoint x: 1093, endPoint y: 376, distance: 79.1
click at [1089, 377] on div ".deletable-edge-delete-btn { width: 20px; height: 20px; border: 0px solid #ffff…" at bounding box center [640, 381] width 1280 height 607
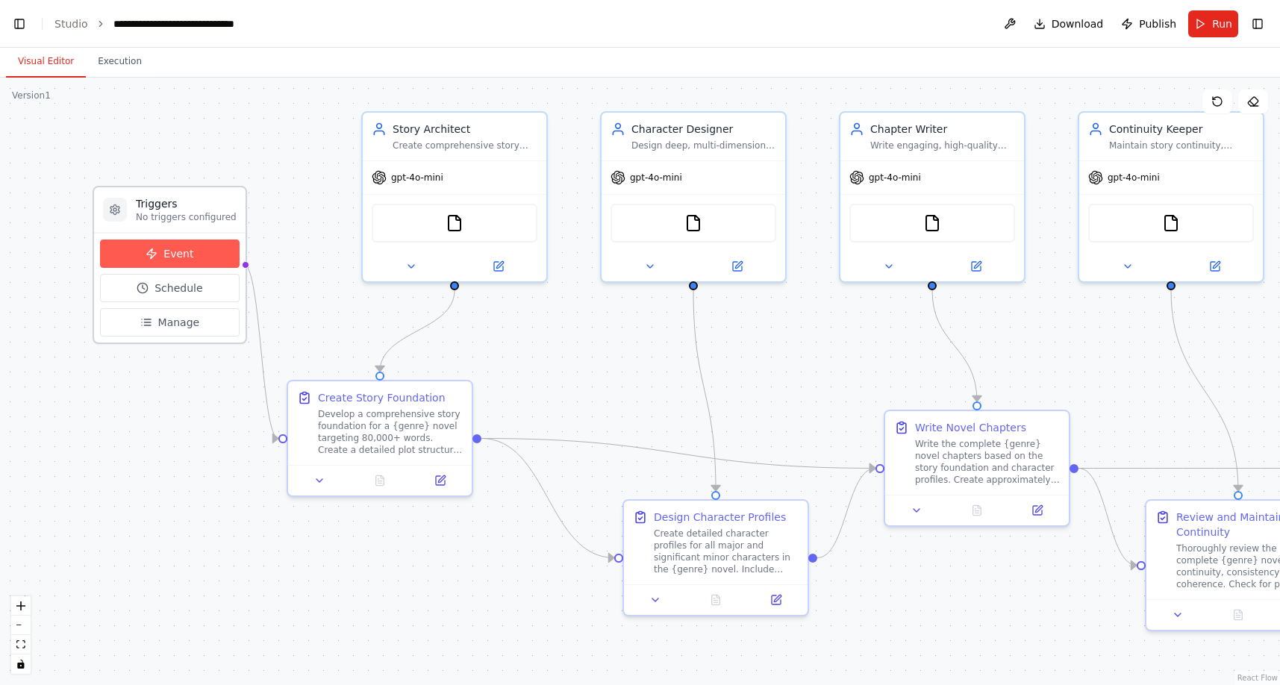
click at [187, 259] on span "Event" at bounding box center [178, 253] width 30 height 15
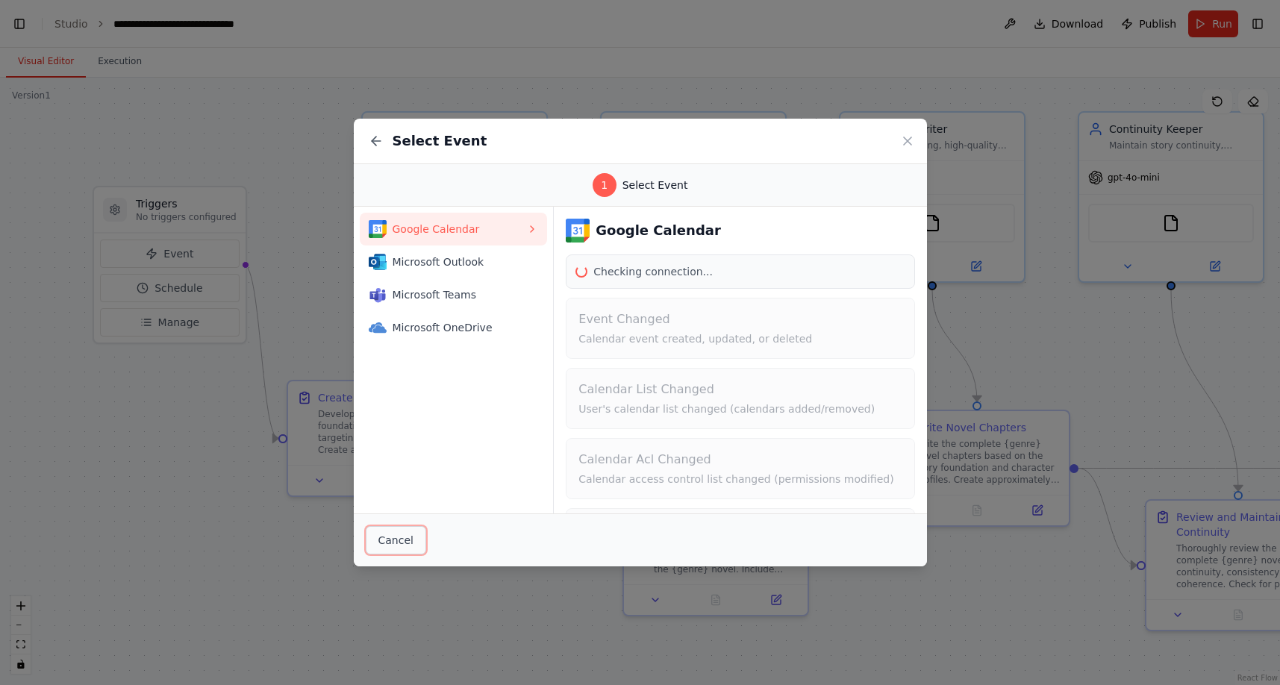
click at [391, 550] on button "Cancel" at bounding box center [396, 540] width 60 height 28
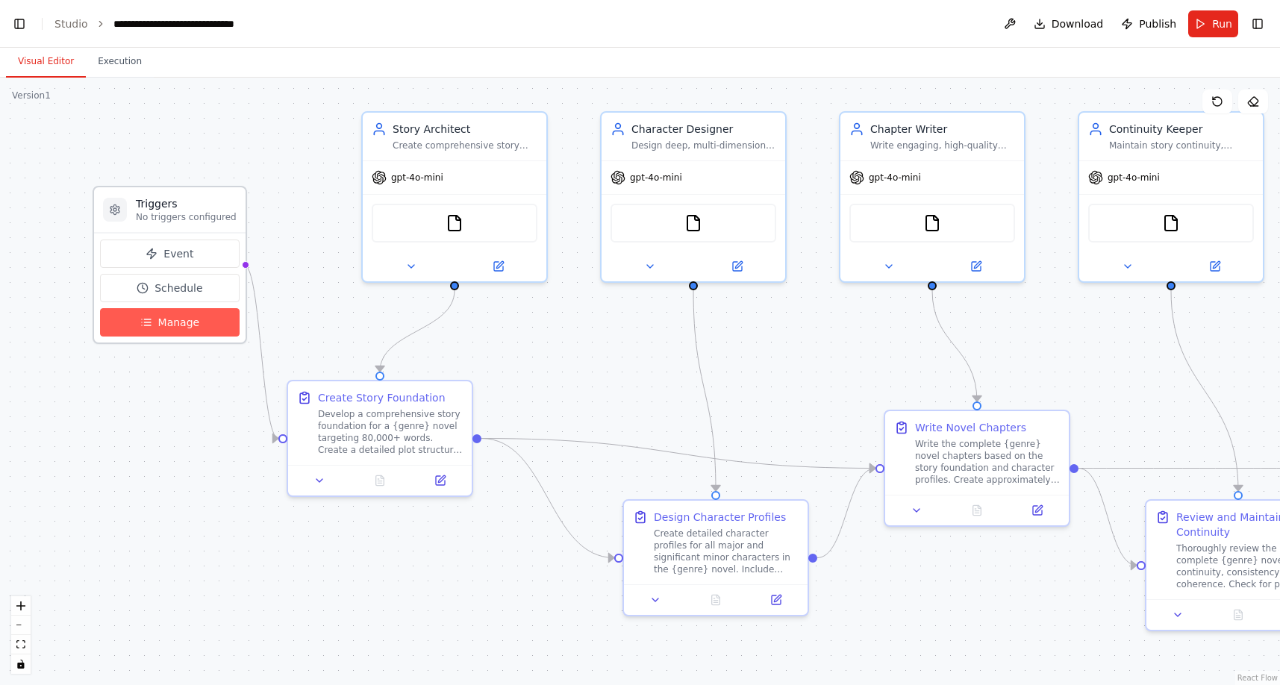
click at [146, 323] on icon at bounding box center [146, 322] width 12 height 12
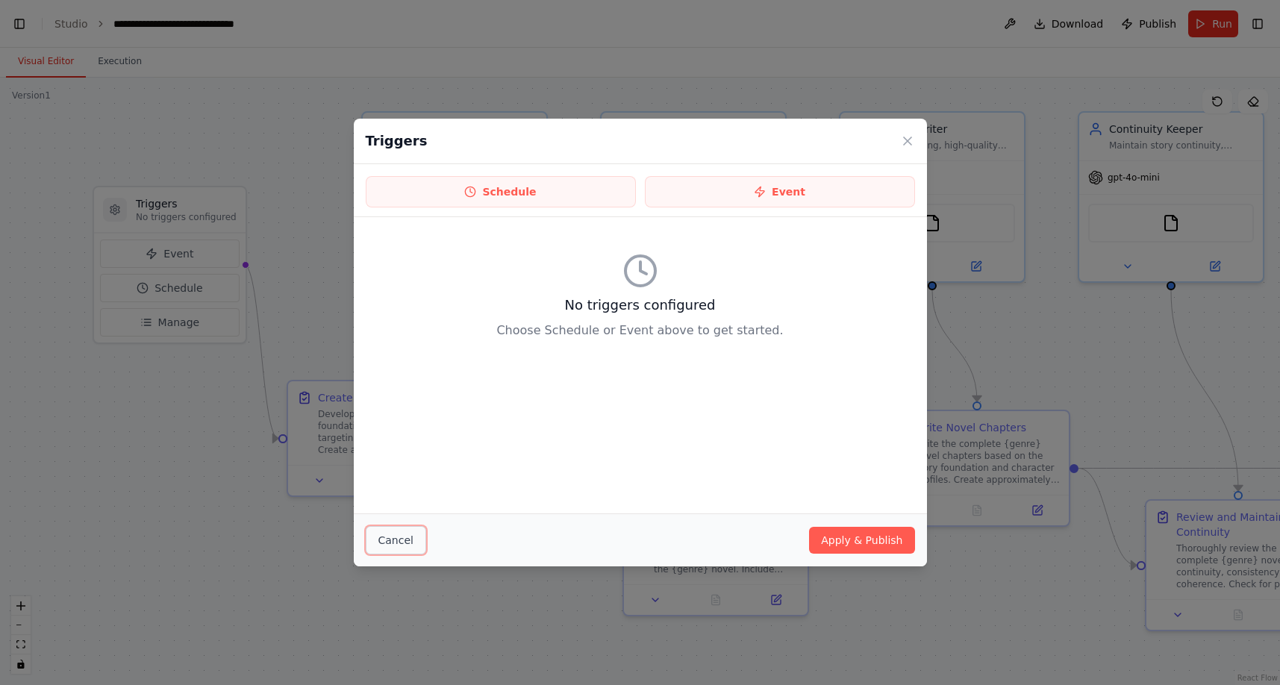
click at [403, 543] on button "Cancel" at bounding box center [396, 540] width 60 height 28
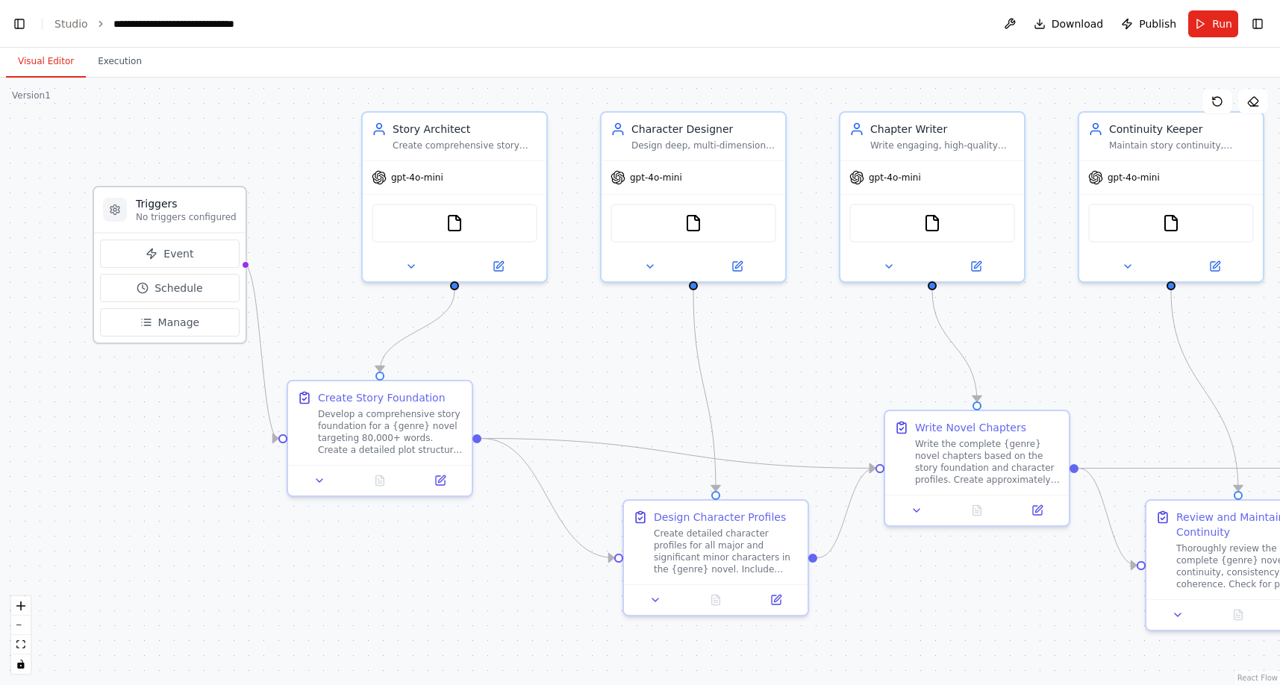
click at [115, 207] on icon at bounding box center [114, 209] width 9 height 10
click at [214, 228] on div "Triggers No triggers configured" at bounding box center [169, 210] width 151 height 46
click at [329, 444] on div "Develop a comprehensive story foundation for a {genre} novel targeting 80,000+ …" at bounding box center [390, 429] width 145 height 48
click at [319, 478] on icon at bounding box center [319, 477] width 6 height 3
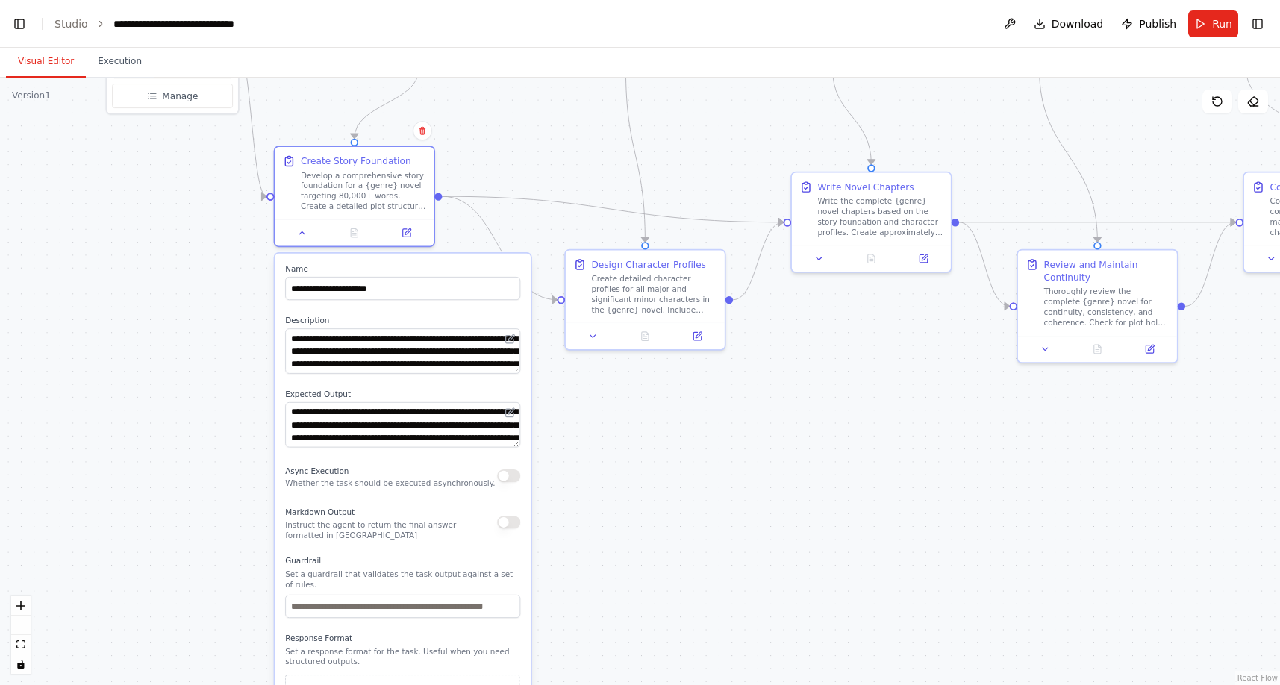
drag, startPoint x: 226, startPoint y: 573, endPoint x: 204, endPoint y: 310, distance: 263.6
click at [204, 310] on div ".deletable-edge-delete-btn { width: 20px; height: 20px; border: 0px solid #ffff…" at bounding box center [640, 381] width 1280 height 607
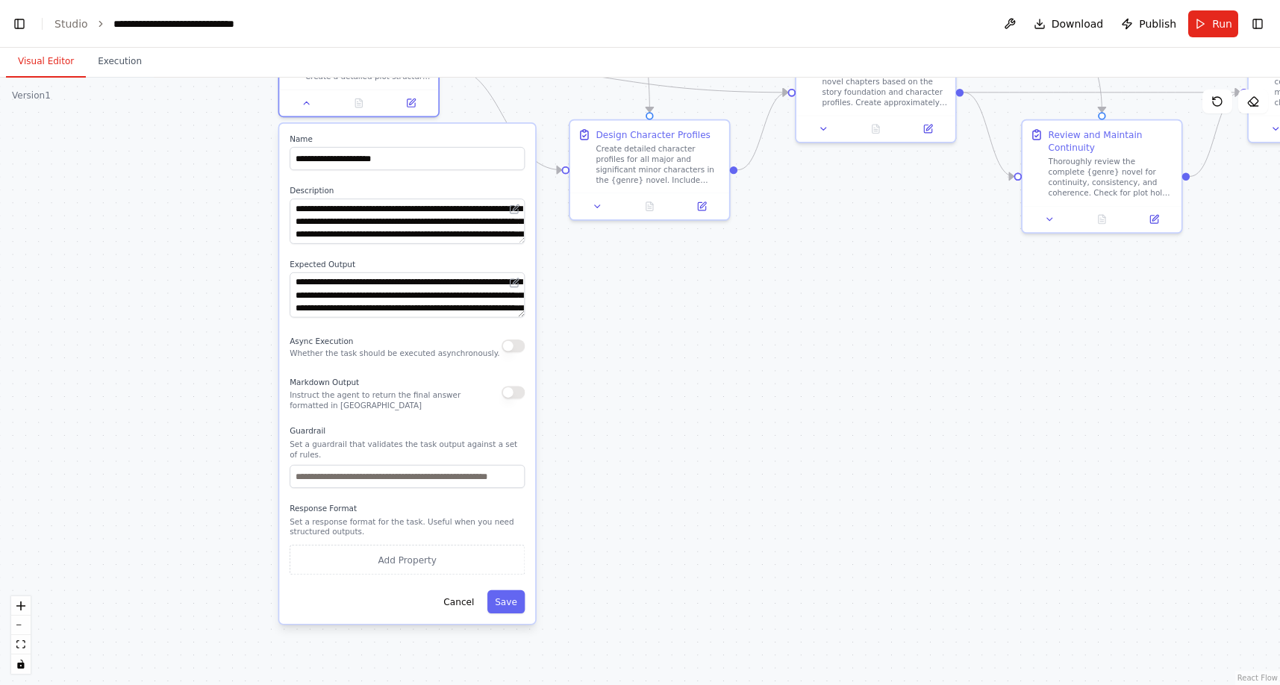
drag, startPoint x: 222, startPoint y: 408, endPoint x: 227, endPoint y: 283, distance: 125.5
click at [226, 284] on div ".deletable-edge-delete-btn { width: 20px; height: 20px; border: 0px solid #ffff…" at bounding box center [640, 381] width 1280 height 607
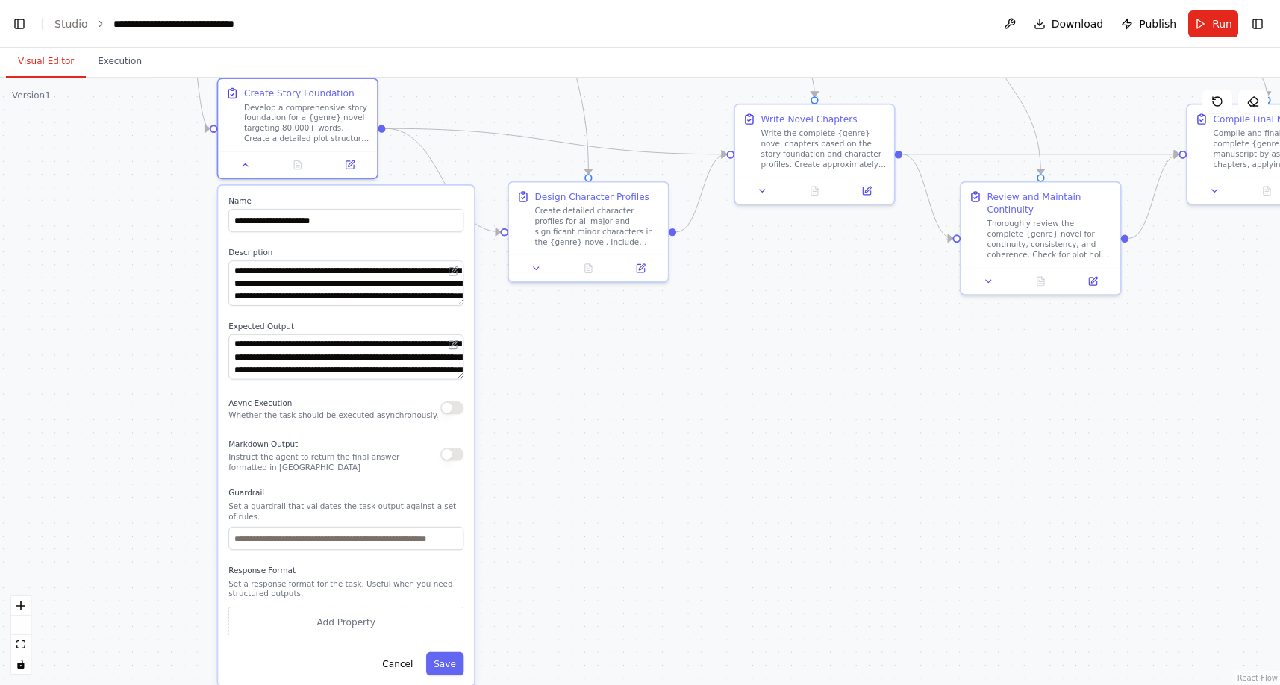
drag, startPoint x: 637, startPoint y: 421, endPoint x: 571, endPoint y: 486, distance: 92.4
click at [572, 487] on div ".deletable-edge-delete-btn { width: 20px; height: 20px; border: 0px solid #ffff…" at bounding box center [640, 381] width 1280 height 607
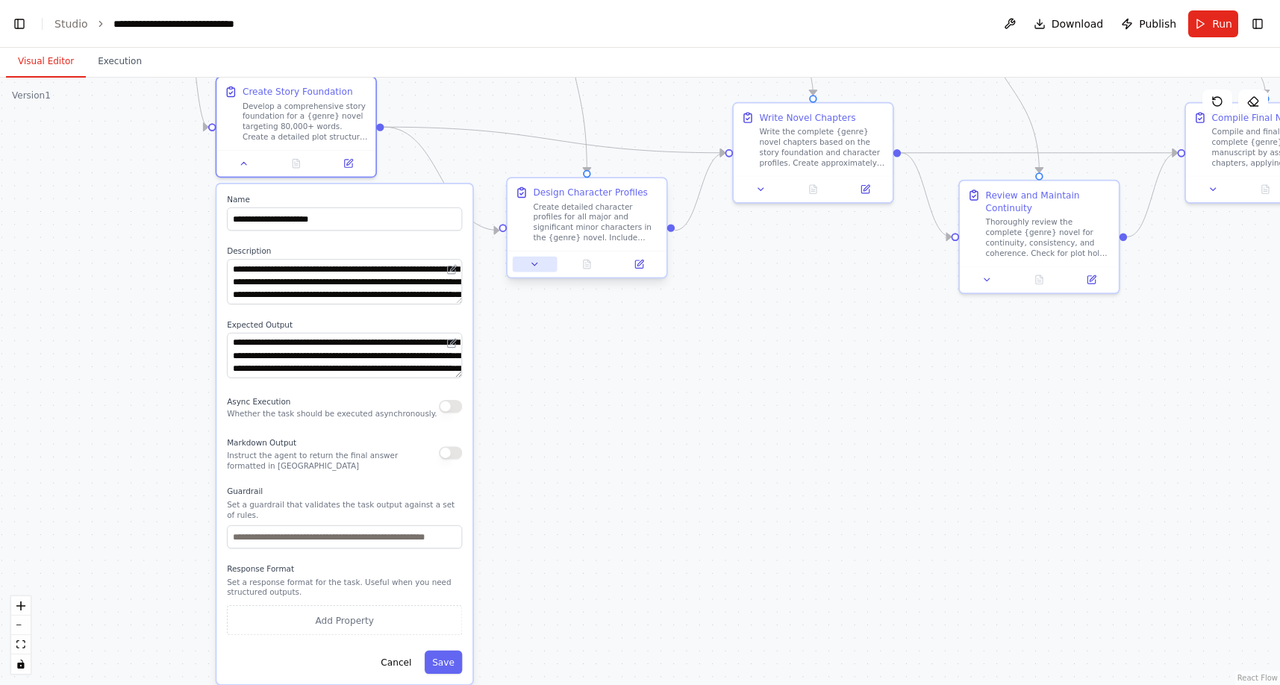
click at [525, 266] on button at bounding box center [535, 265] width 44 height 16
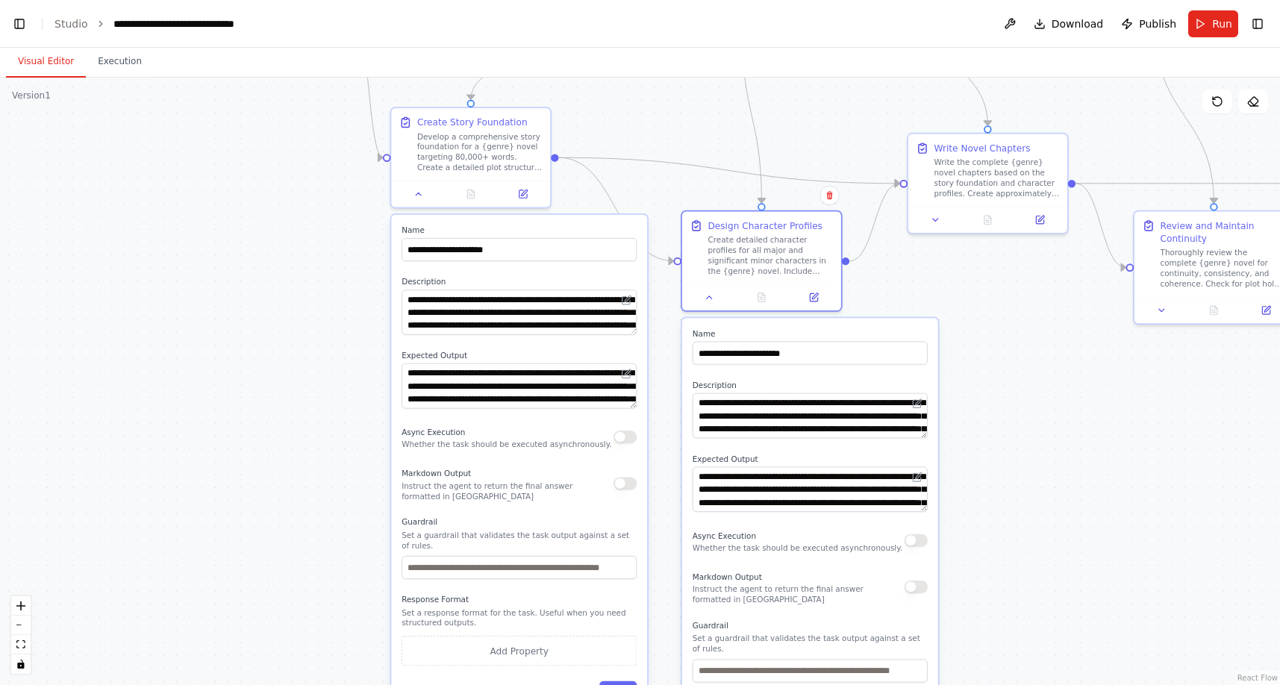
drag, startPoint x: 493, startPoint y: 405, endPoint x: 667, endPoint y: 436, distance: 177.3
click at [667, 436] on div ".deletable-edge-delete-btn { width: 20px; height: 20px; border: 0px solid #ffff…" at bounding box center [640, 381] width 1280 height 607
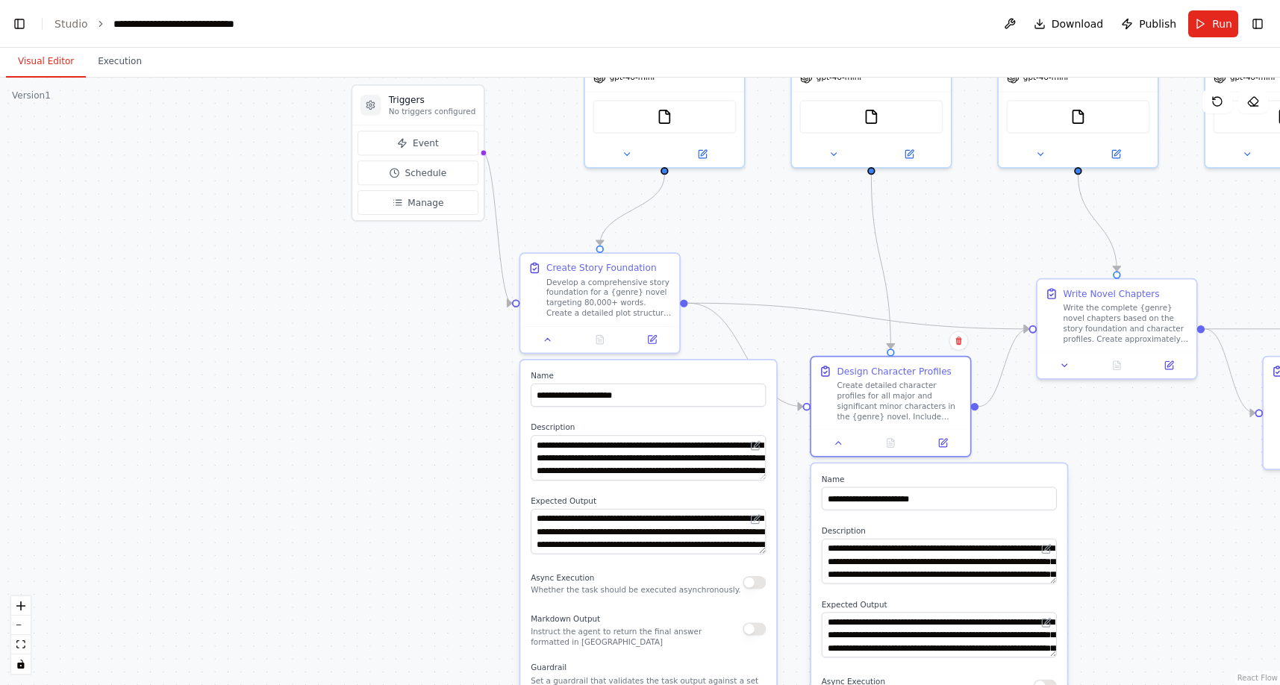
drag, startPoint x: 196, startPoint y: 299, endPoint x: 357, endPoint y: 469, distance: 234.9
click at [354, 469] on div ".deletable-edge-delete-btn { width: 20px; height: 20px; border: 0px solid #ffff…" at bounding box center [640, 381] width 1280 height 607
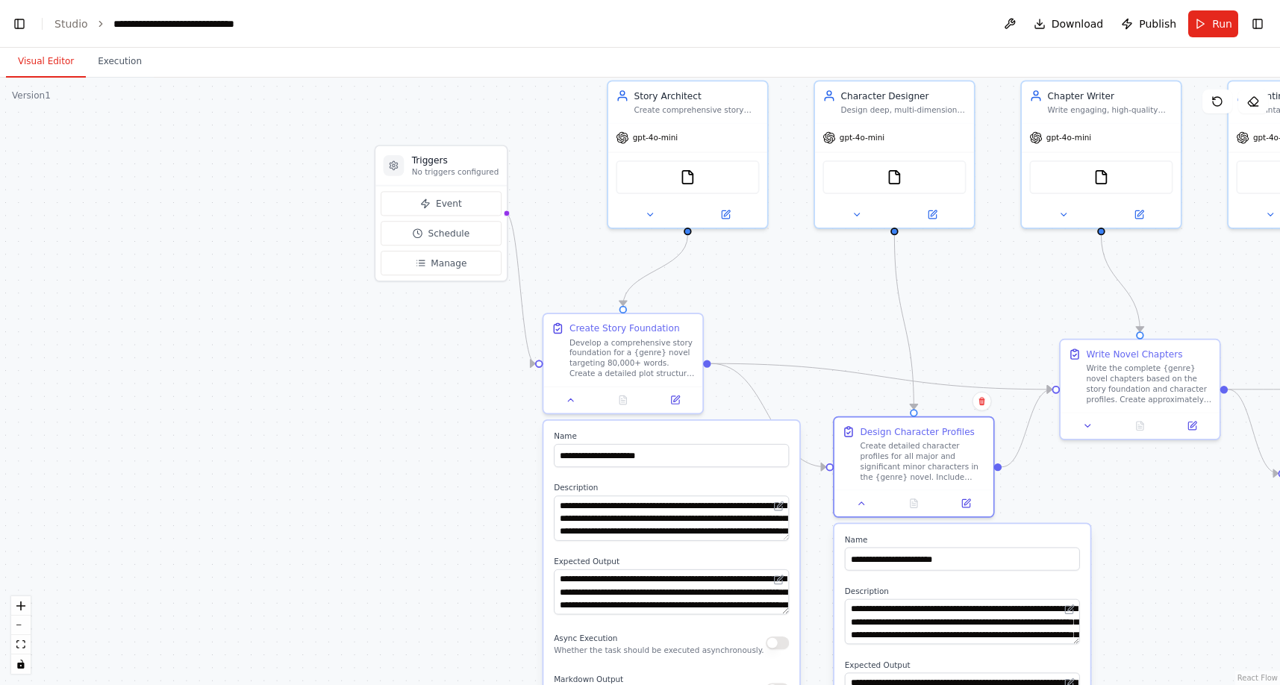
drag, startPoint x: 275, startPoint y: 383, endPoint x: 279, endPoint y: 510, distance: 126.9
click at [275, 501] on div ".deletable-edge-delete-btn { width: 20px; height: 20px; border: 0px solid #ffff…" at bounding box center [640, 381] width 1280 height 607
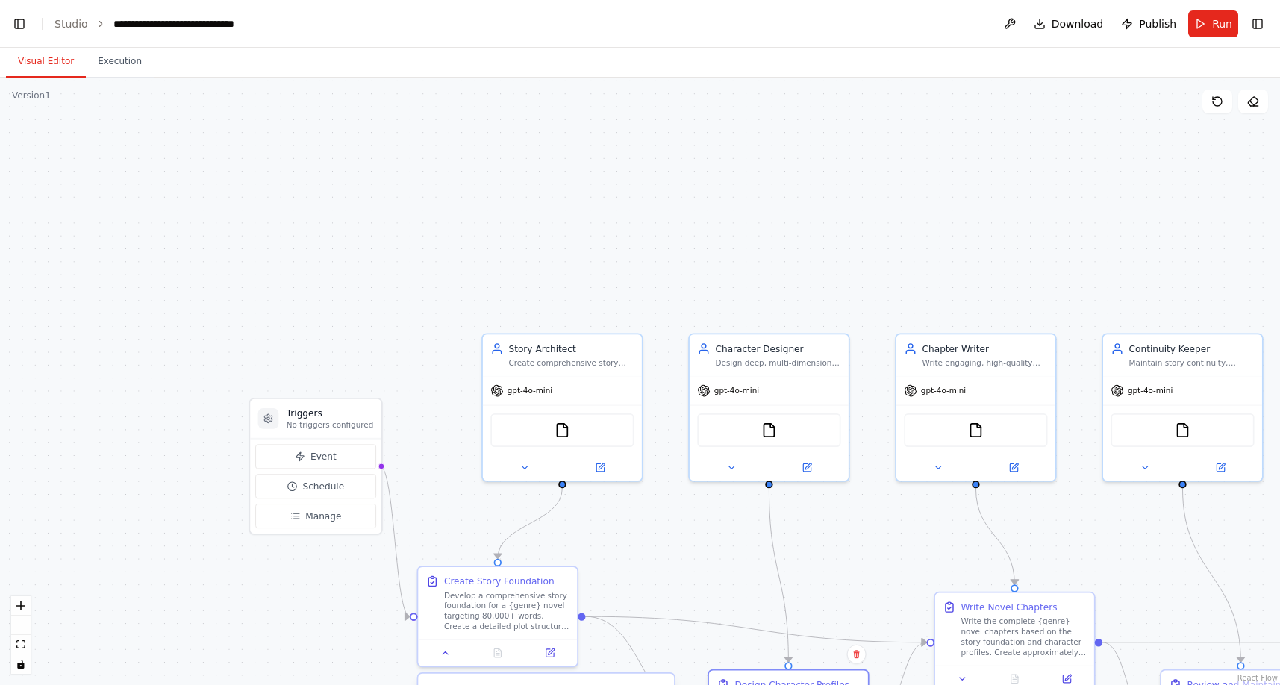
drag, startPoint x: 261, startPoint y: 352, endPoint x: 130, endPoint y: 523, distance: 215.5
click at [130, 523] on div ".deletable-edge-delete-btn { width: 20px; height: 20px; border: 0px solid #ffff…" at bounding box center [640, 381] width 1280 height 607
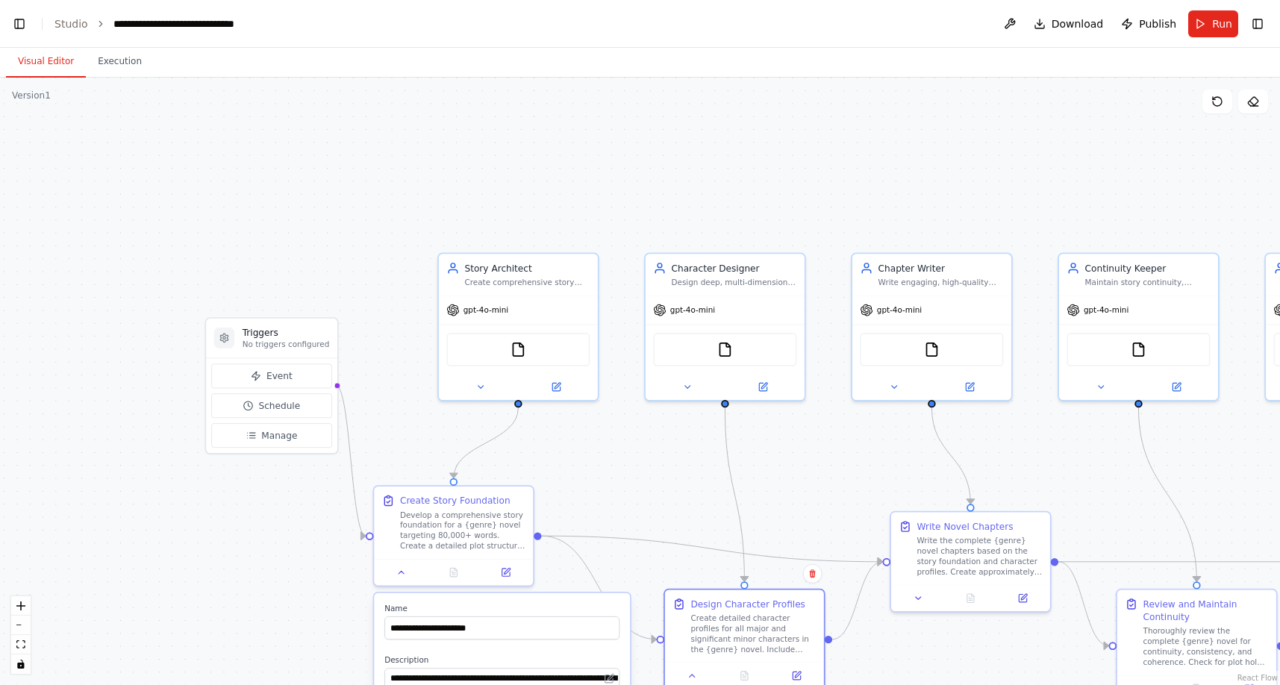
drag, startPoint x: 142, startPoint y: 349, endPoint x: 86, endPoint y: 250, distance: 113.3
click at [86, 250] on div ".deletable-edge-delete-btn { width: 20px; height: 20px; border: 0px solid #ffff…" at bounding box center [640, 381] width 1280 height 607
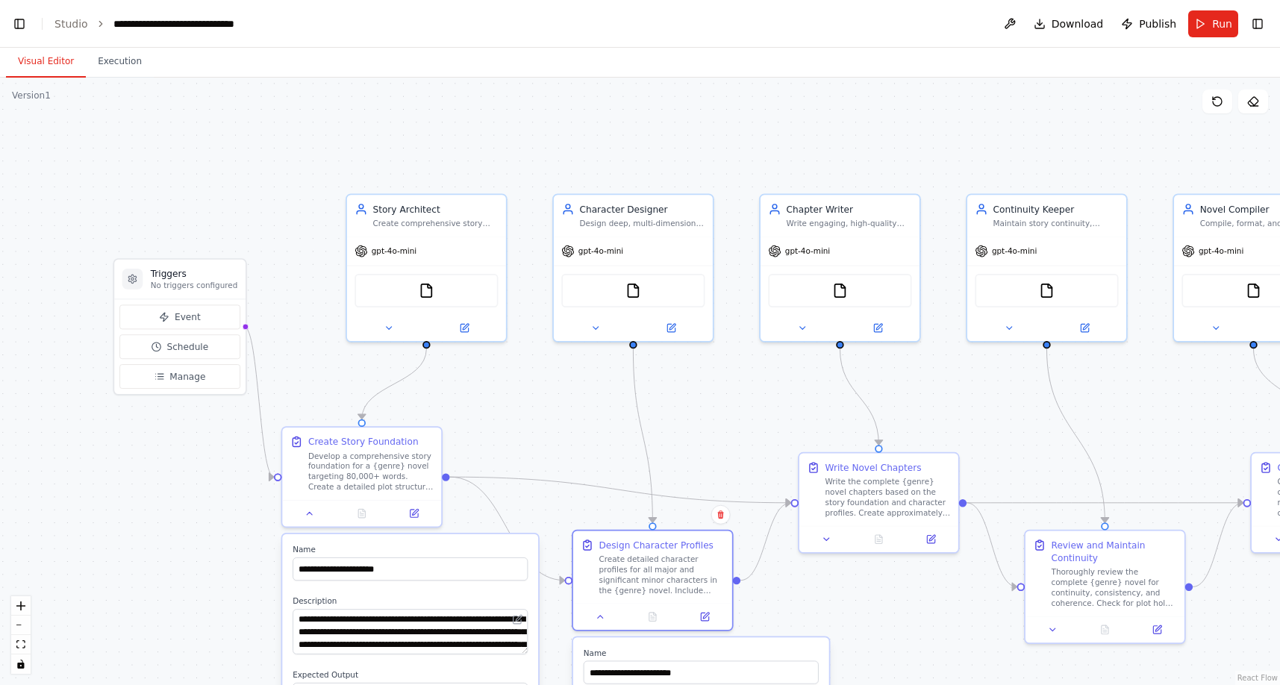
drag, startPoint x: 356, startPoint y: 158, endPoint x: 272, endPoint y: 110, distance: 96.9
click at [272, 111] on div ".deletable-edge-delete-btn { width: 20px; height: 20px; border: 0px solid #ffff…" at bounding box center [640, 381] width 1280 height 607
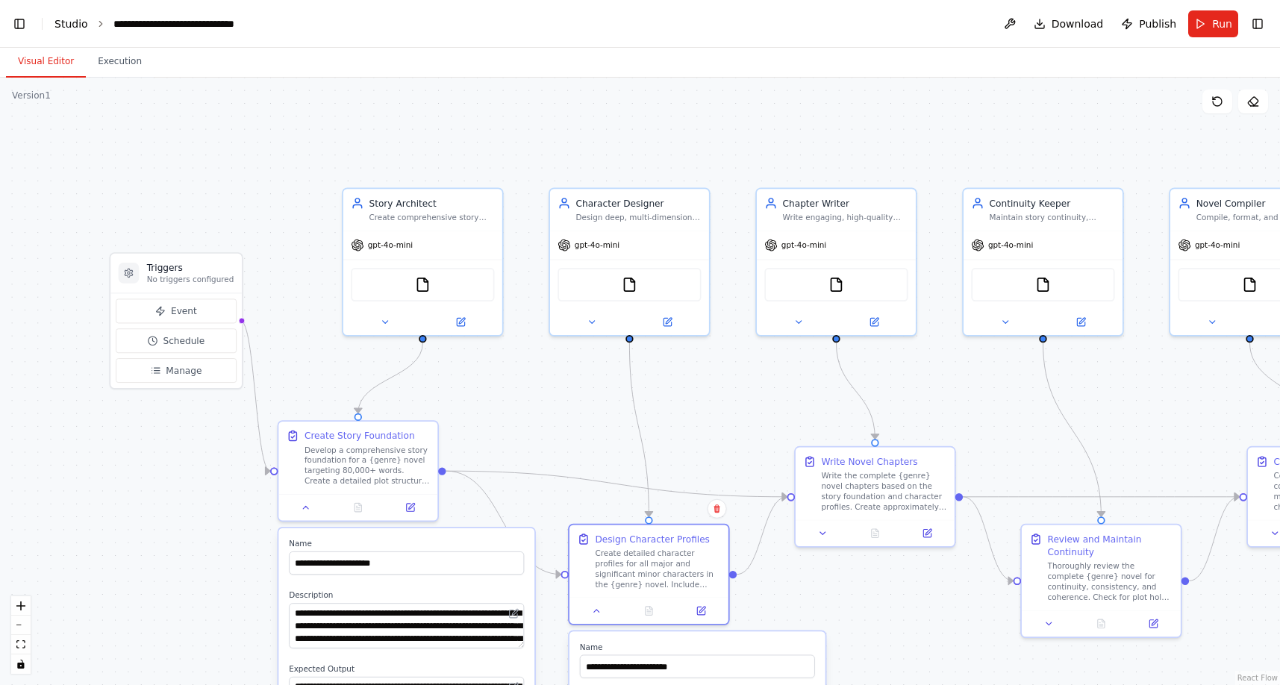
drag, startPoint x: 75, startPoint y: 22, endPoint x: 288, endPoint y: 14, distance: 213.6
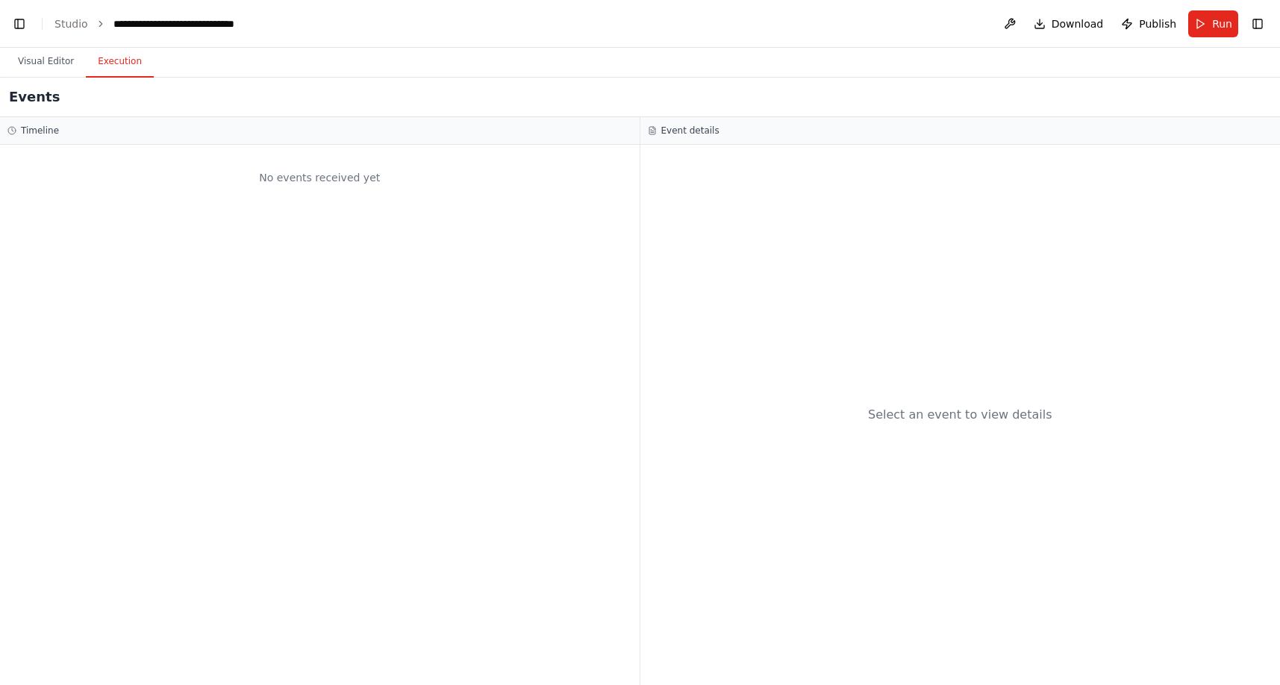
click at [111, 60] on button "Execution" at bounding box center [120, 61] width 68 height 31
click at [43, 59] on button "Visual Editor" at bounding box center [46, 61] width 80 height 31
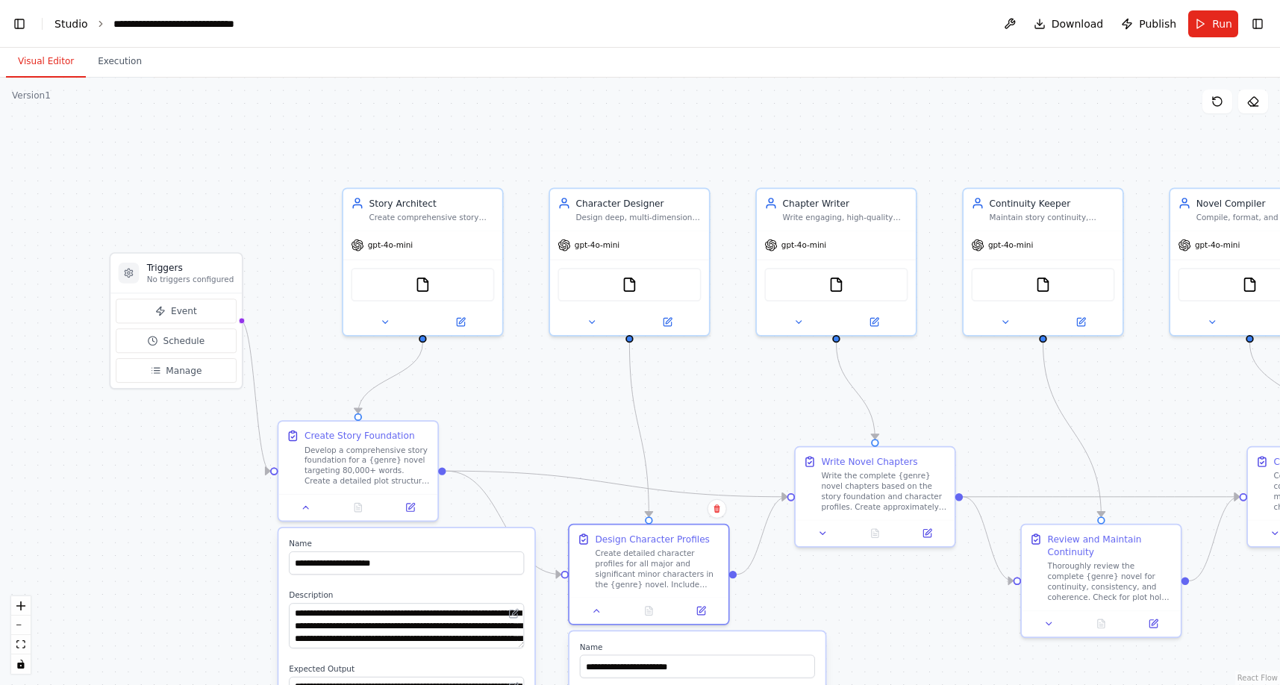
click at [78, 26] on link "Studio" at bounding box center [71, 24] width 34 height 12
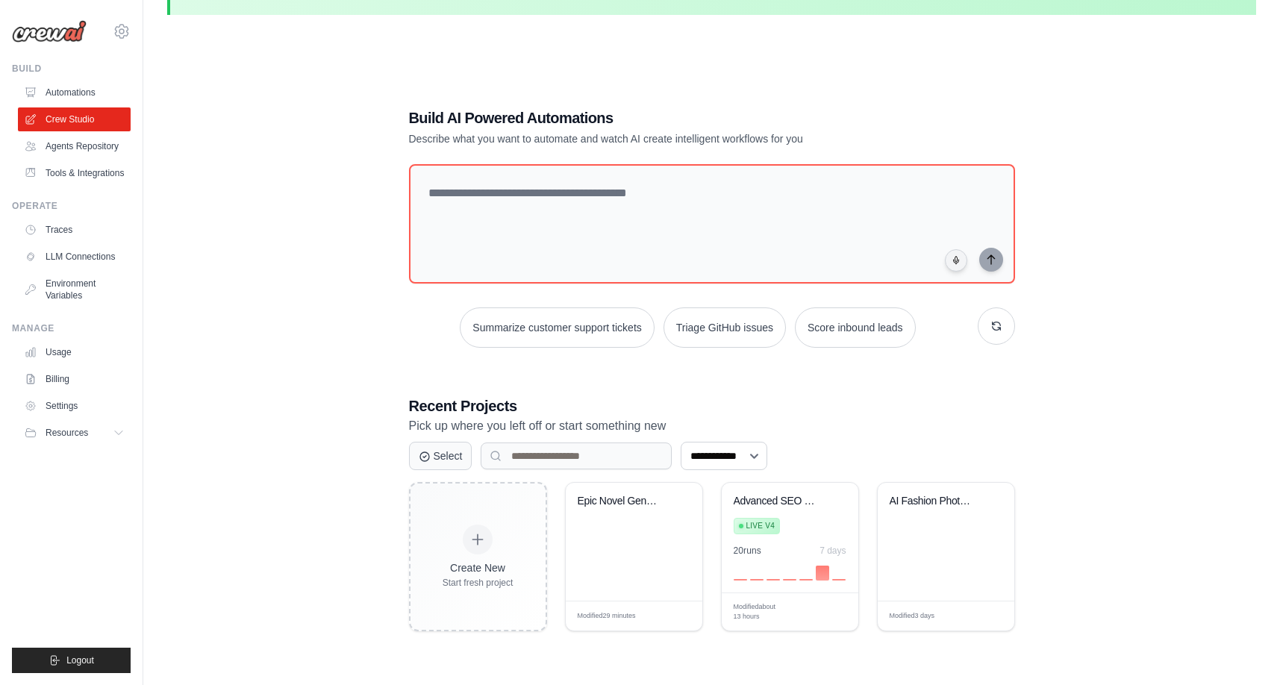
scroll to position [81, 0]
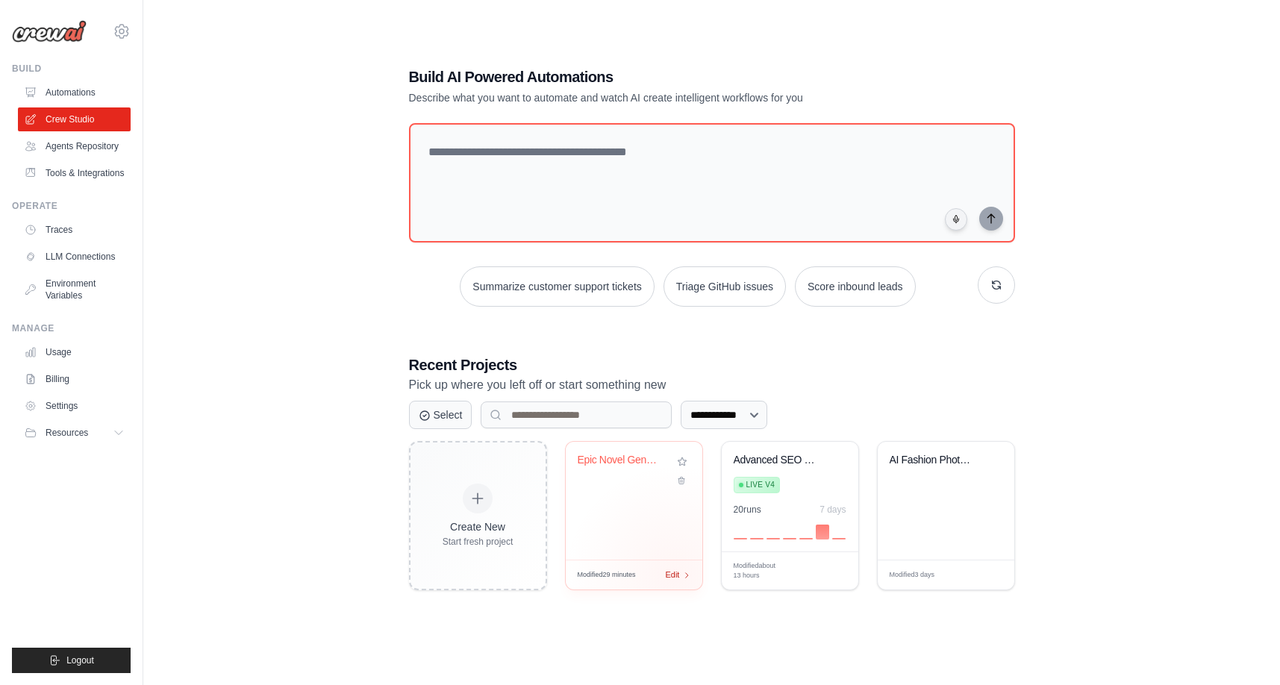
click at [675, 575] on span "Edit" at bounding box center [673, 575] width 14 height 13
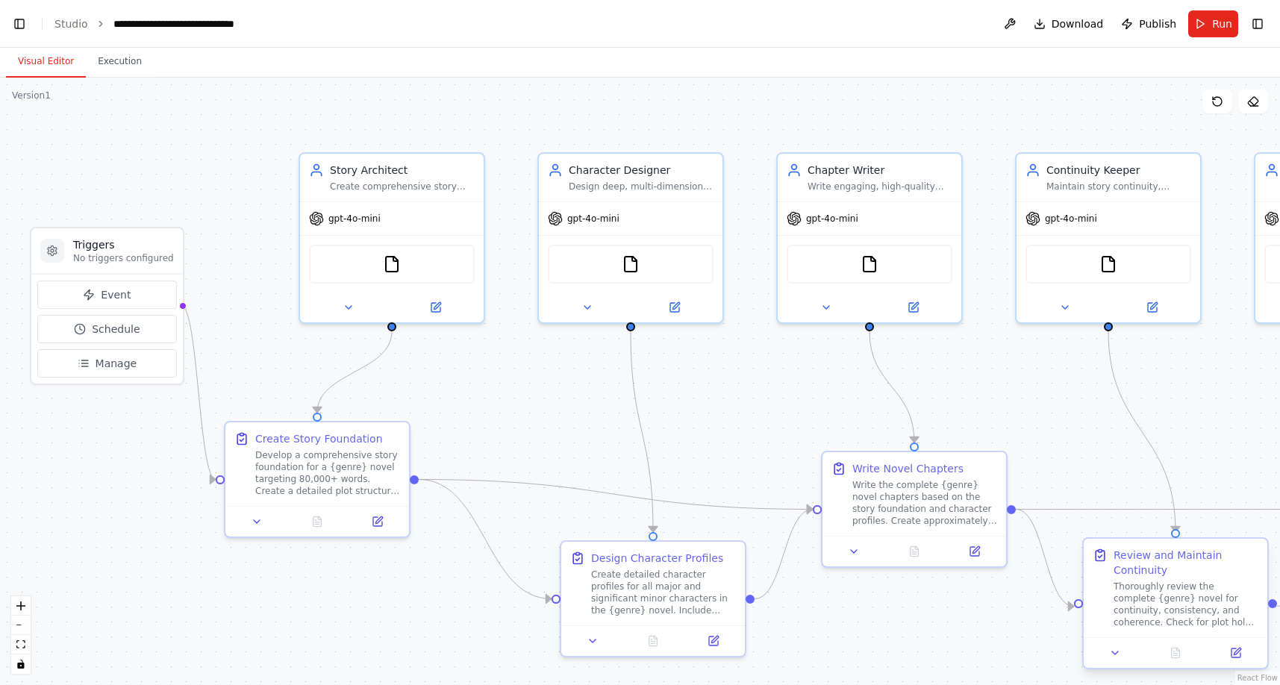
scroll to position [30344, 0]
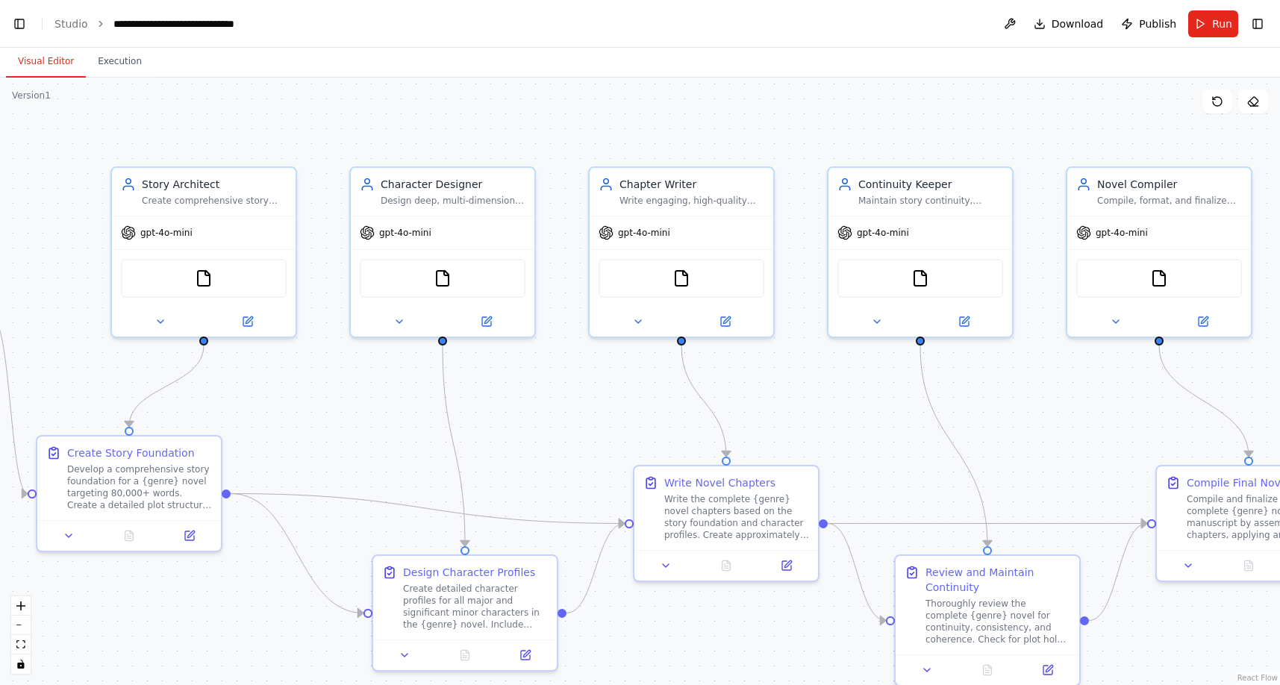
drag, startPoint x: 1235, startPoint y: 193, endPoint x: 752, endPoint y: 204, distance: 483.7
click at [752, 204] on div ".deletable-edge-delete-btn { width: 20px; height: 20px; border: 0px solid #ffff…" at bounding box center [640, 381] width 1280 height 607
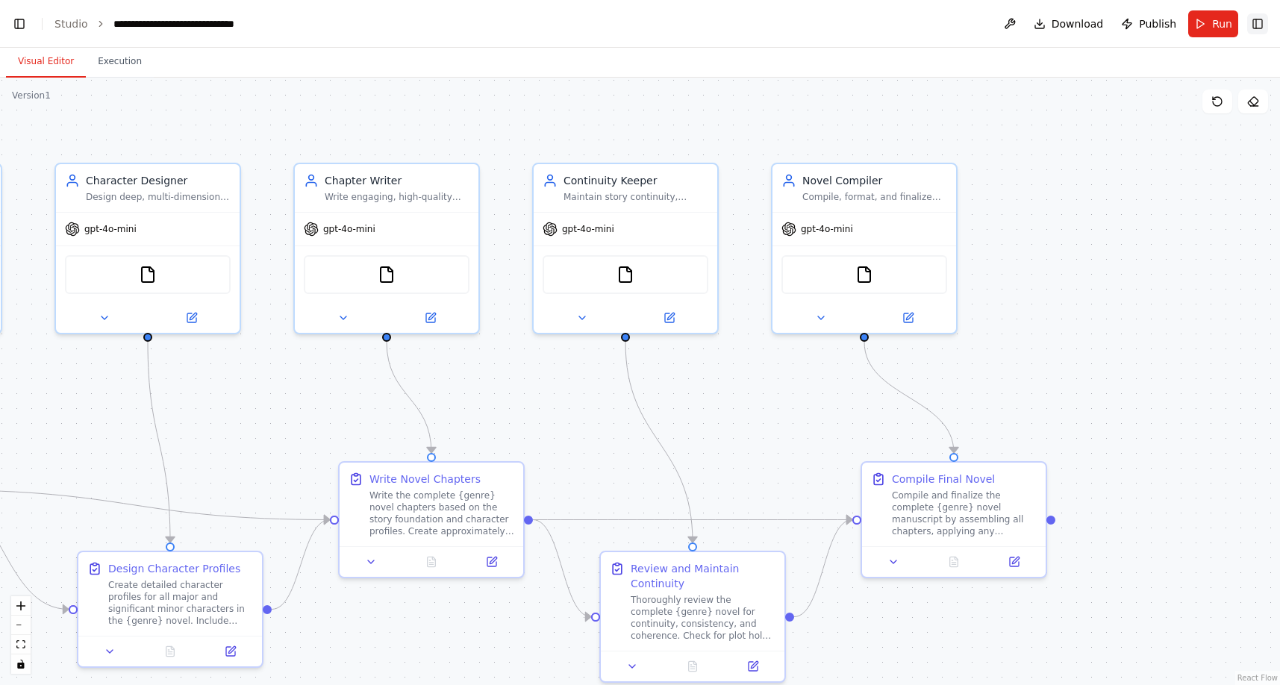
click at [1262, 26] on button "Toggle Right Sidebar" at bounding box center [1257, 23] width 21 height 21
click at [16, 24] on button "Toggle Left Sidebar" at bounding box center [19, 23] width 21 height 21
click at [12, 21] on button "Toggle Left Sidebar" at bounding box center [19, 23] width 21 height 21
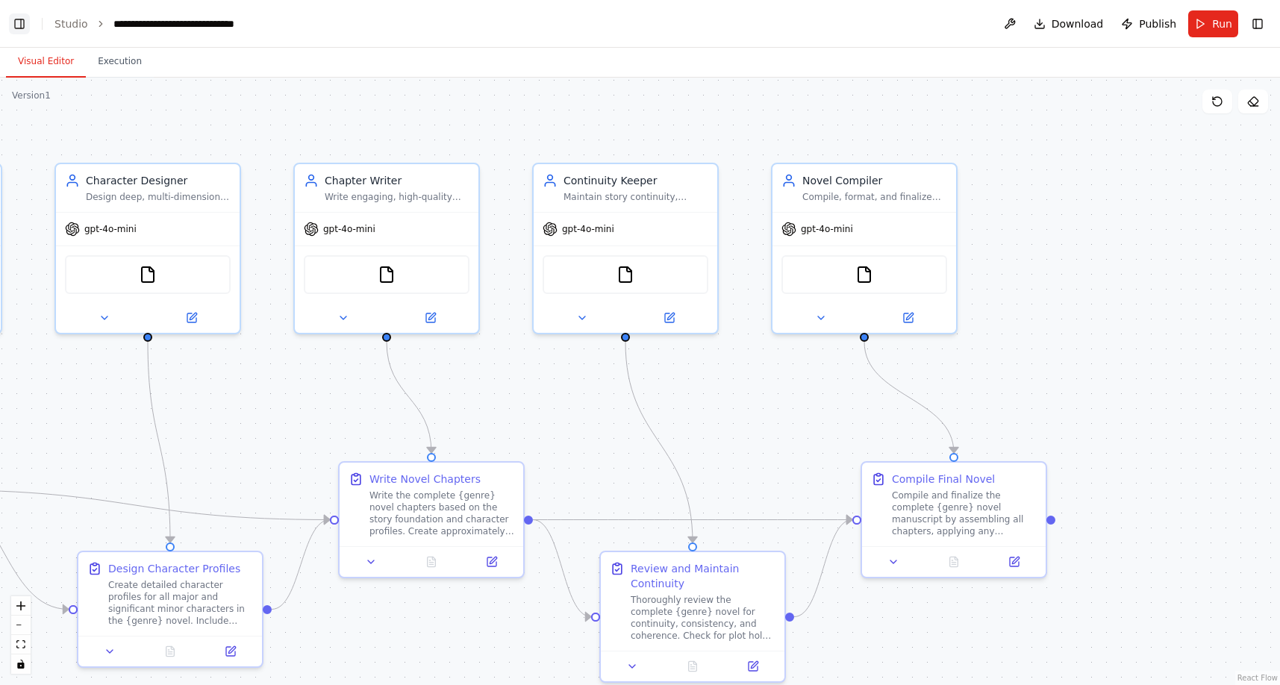
click at [14, 23] on button "Toggle Left Sidebar" at bounding box center [19, 23] width 21 height 21
click at [1021, 19] on button at bounding box center [1010, 23] width 24 height 27
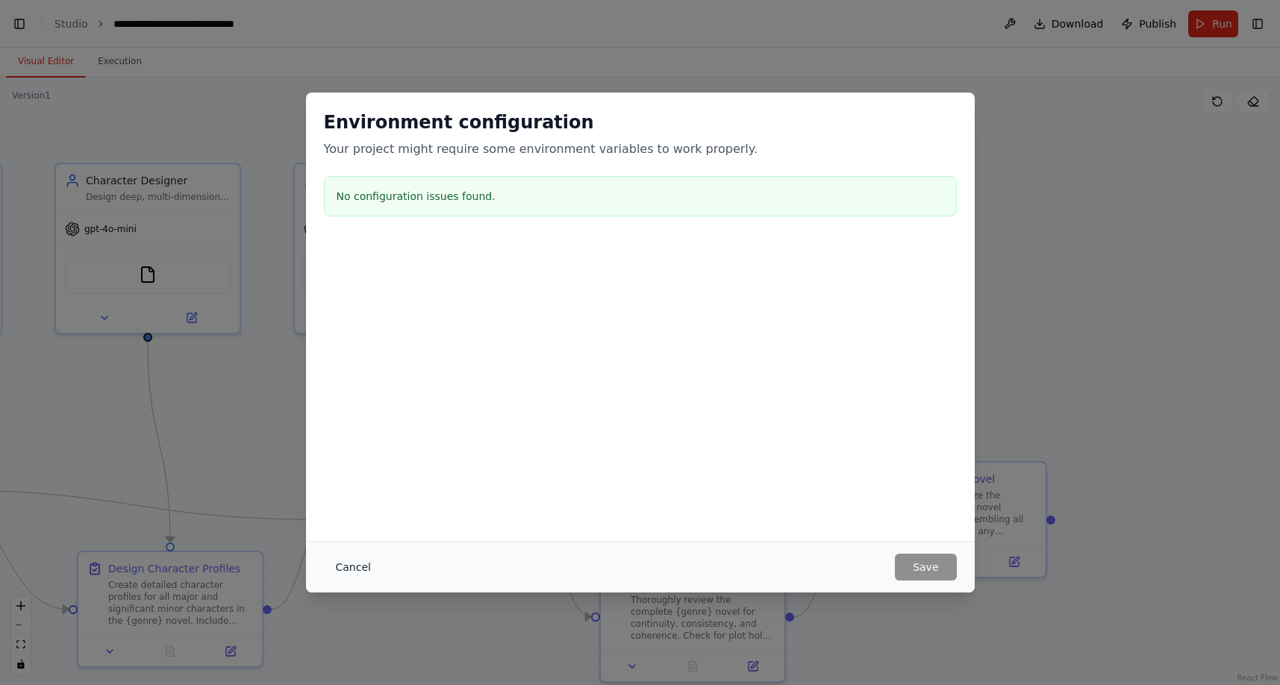
click at [350, 560] on button "Cancel" at bounding box center [353, 567] width 59 height 27
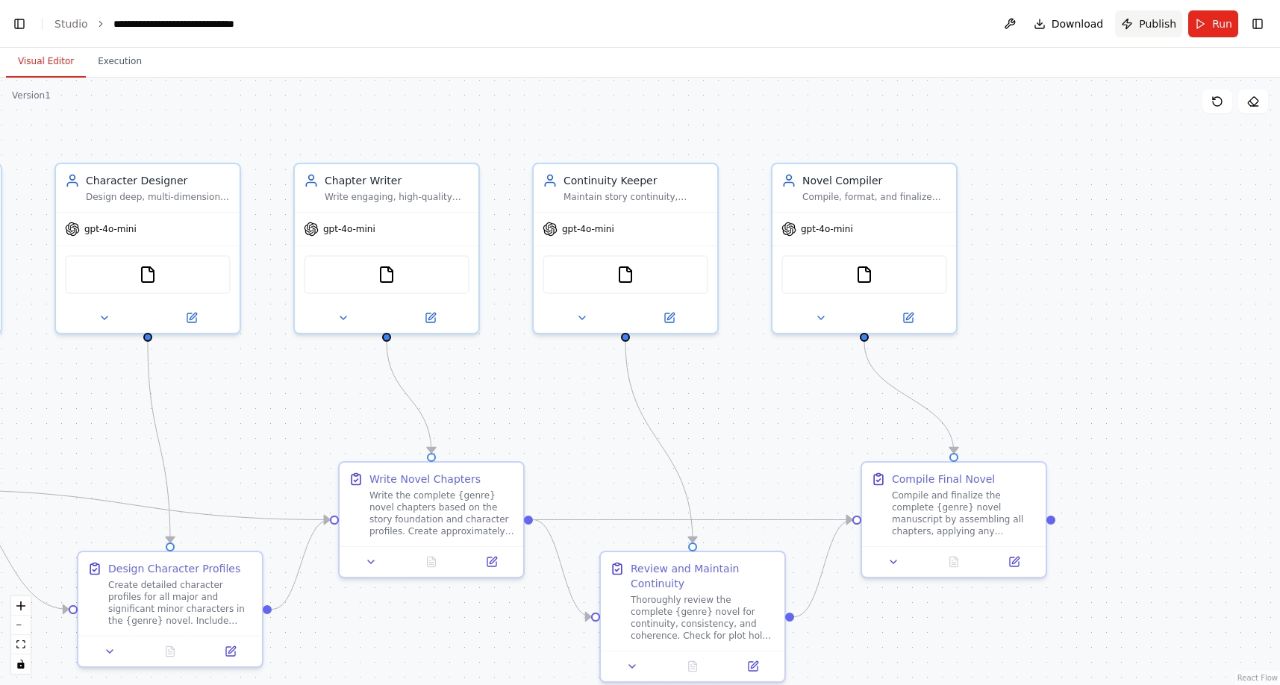
click at [1141, 30] on span "Publish" at bounding box center [1157, 23] width 37 height 15
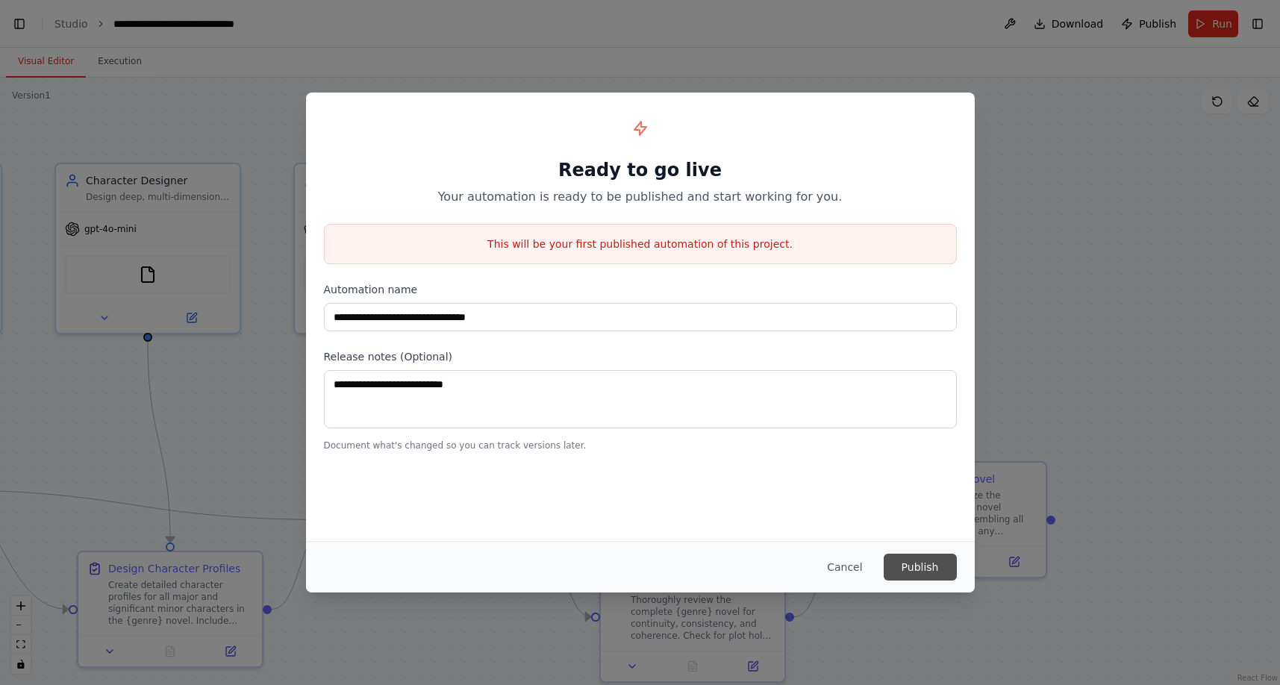
click at [921, 569] on button "Publish" at bounding box center [920, 567] width 73 height 27
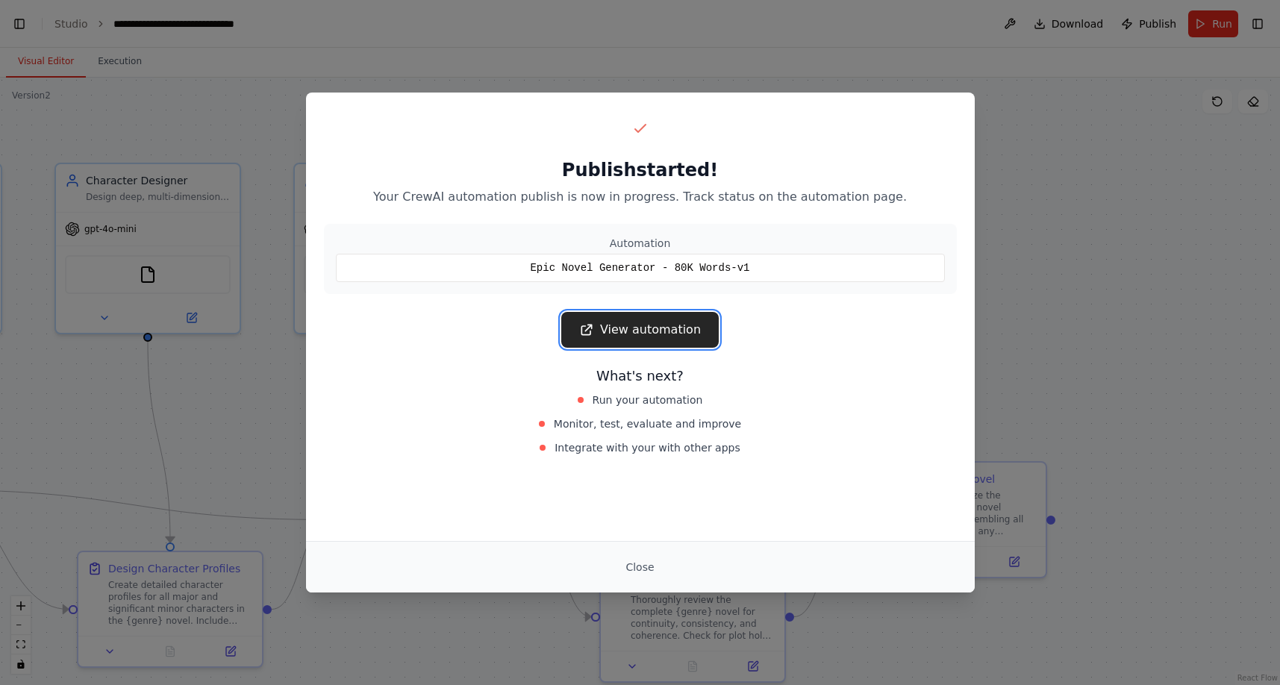
click at [619, 334] on link "View automation" at bounding box center [639, 330] width 157 height 36
click at [643, 328] on link "View automation" at bounding box center [639, 330] width 157 height 36
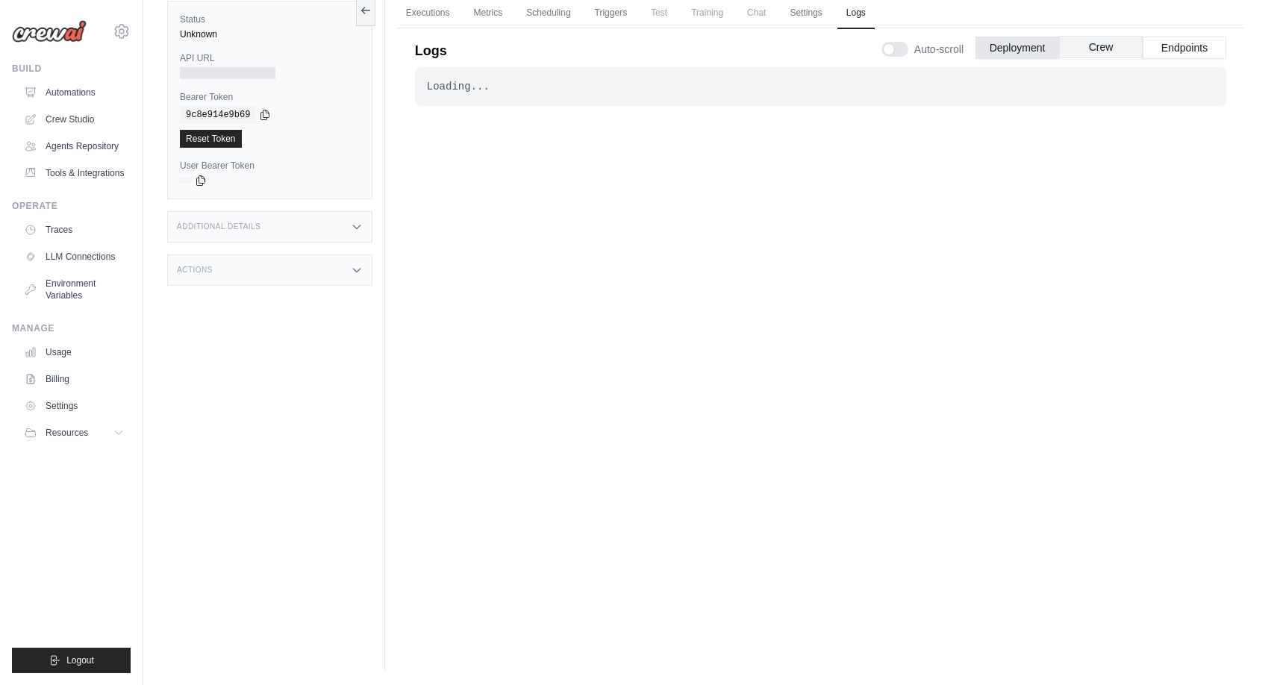
click at [1114, 50] on button "Crew" at bounding box center [1101, 47] width 84 height 22
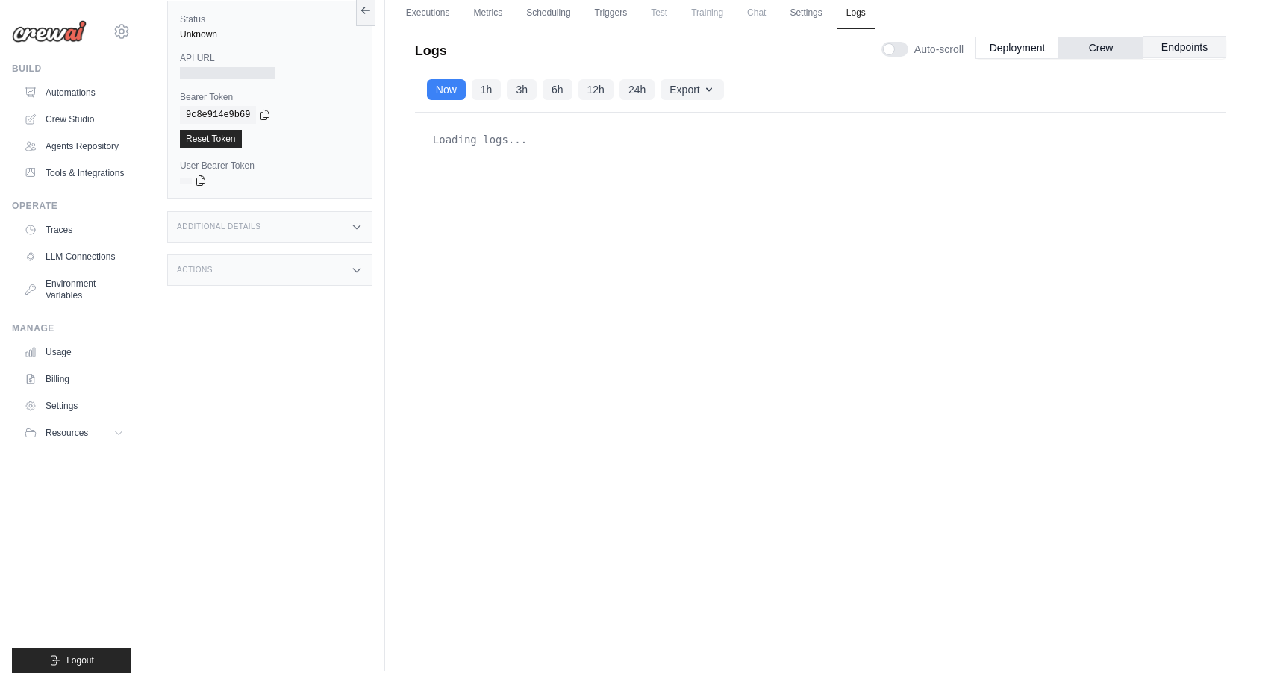
click at [1159, 48] on button "Endpoints" at bounding box center [1185, 47] width 84 height 22
click at [443, 16] on link "Executions" at bounding box center [428, 13] width 62 height 31
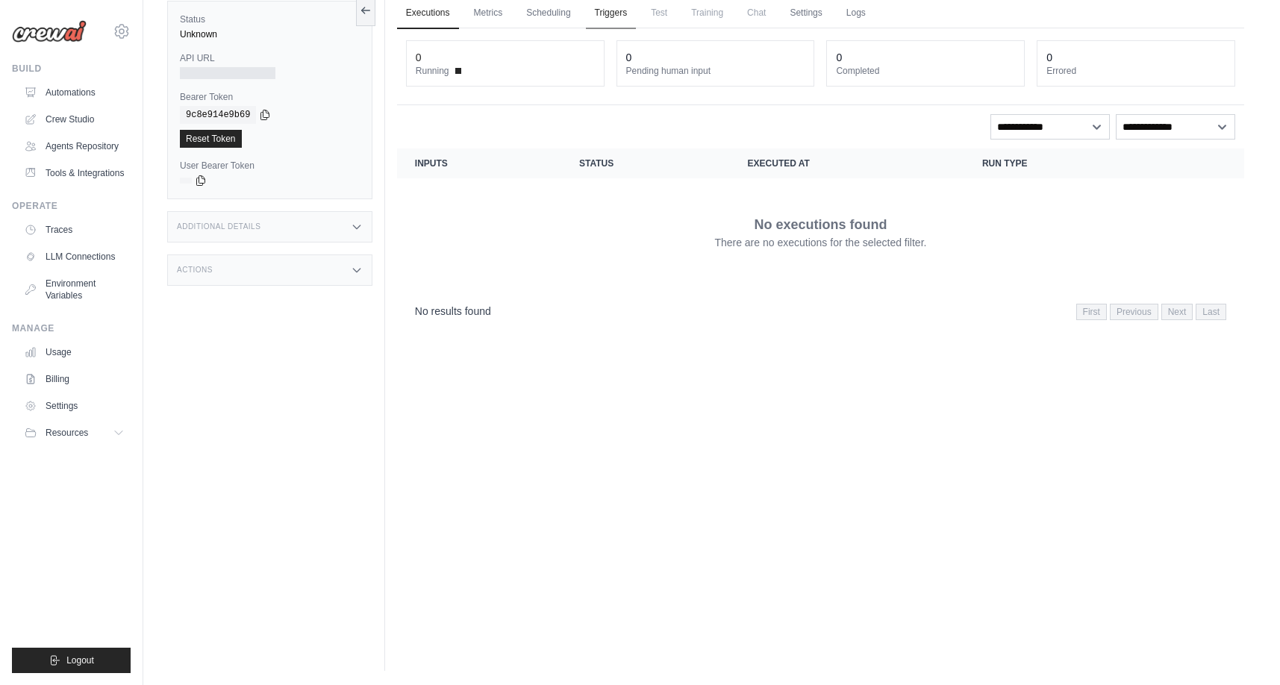
click at [607, 12] on link "Triggers" at bounding box center [611, 13] width 51 height 31
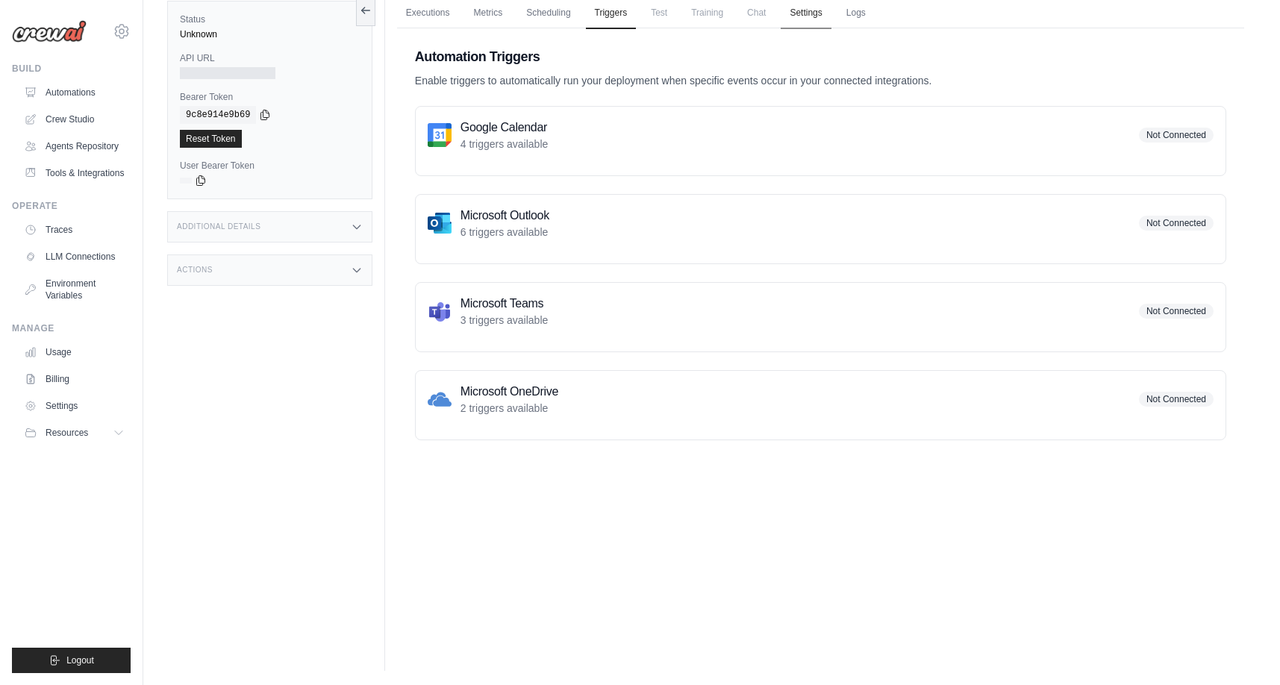
click at [791, 7] on link "Settings" at bounding box center [806, 13] width 50 height 31
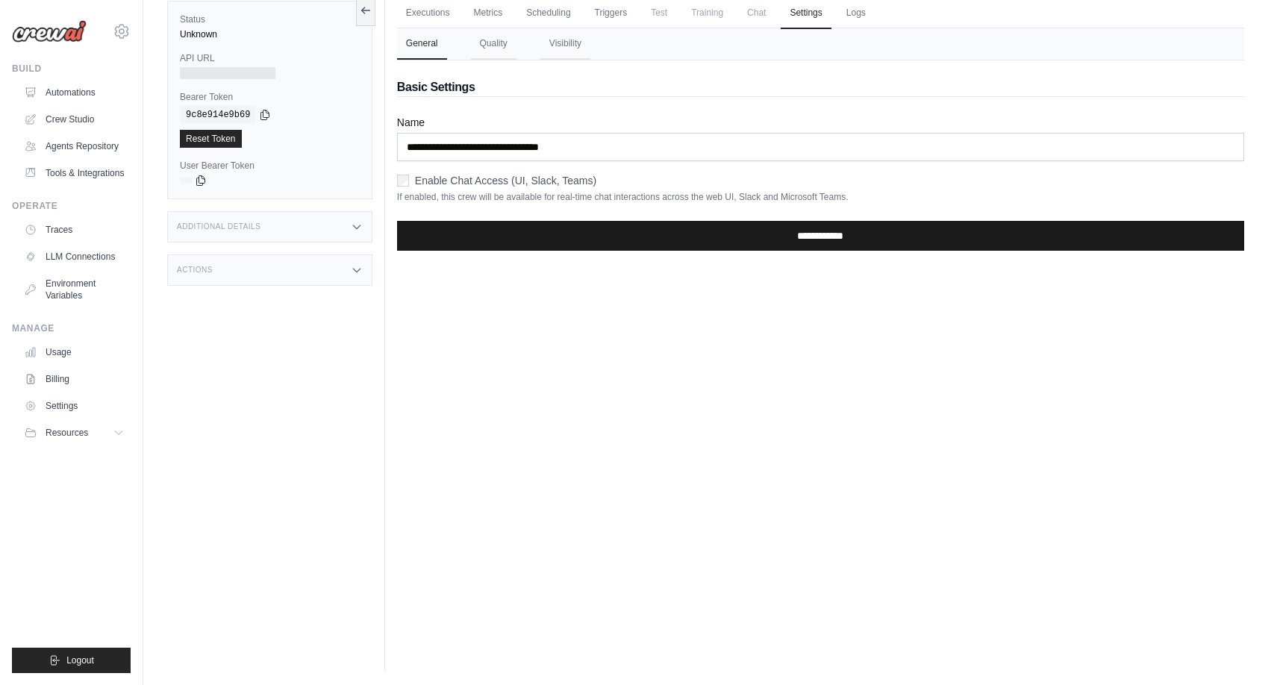
click at [541, 240] on input "**********" at bounding box center [820, 236] width 847 height 30
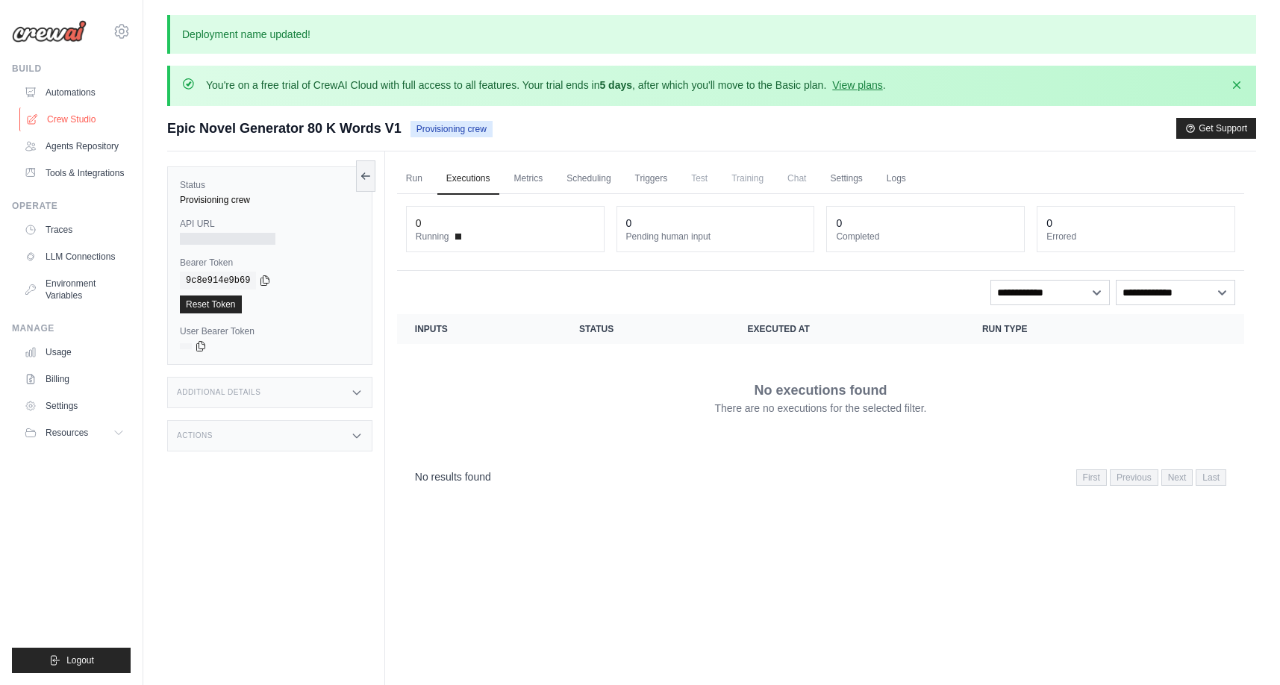
click at [61, 123] on link "Crew Studio" at bounding box center [75, 119] width 113 height 24
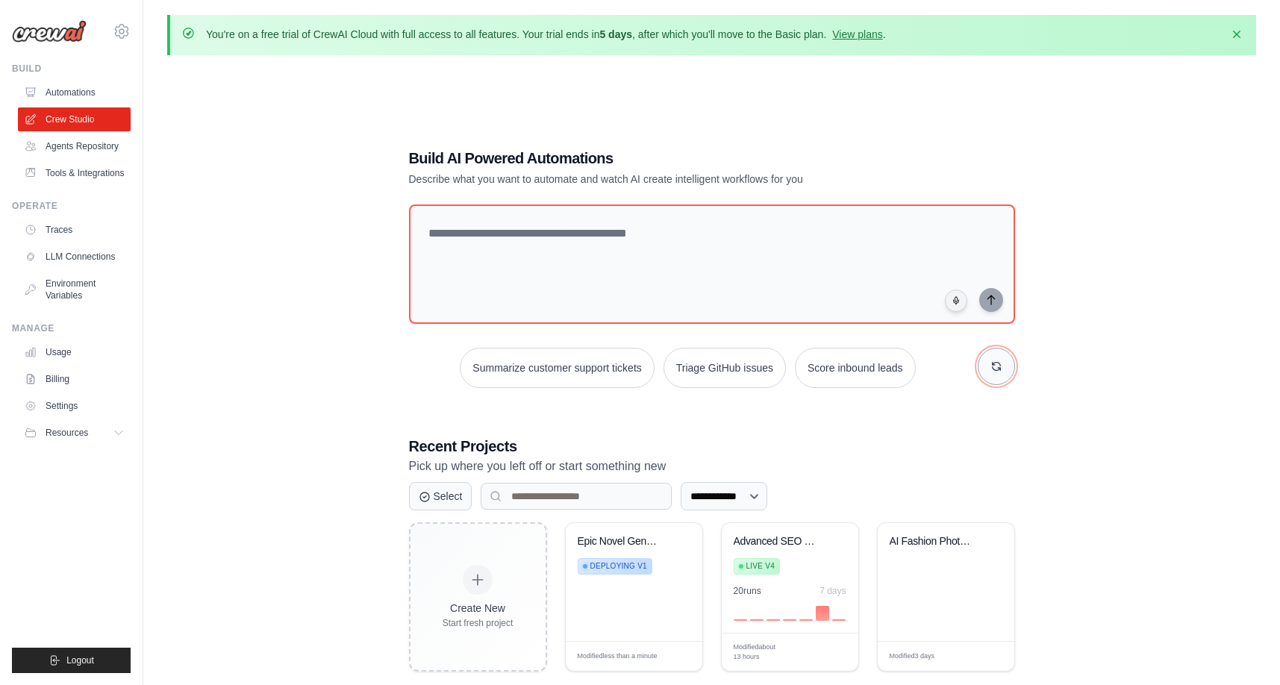
click at [987, 352] on button "button" at bounding box center [996, 366] width 37 height 37
click at [1006, 370] on button "button" at bounding box center [996, 366] width 37 height 37
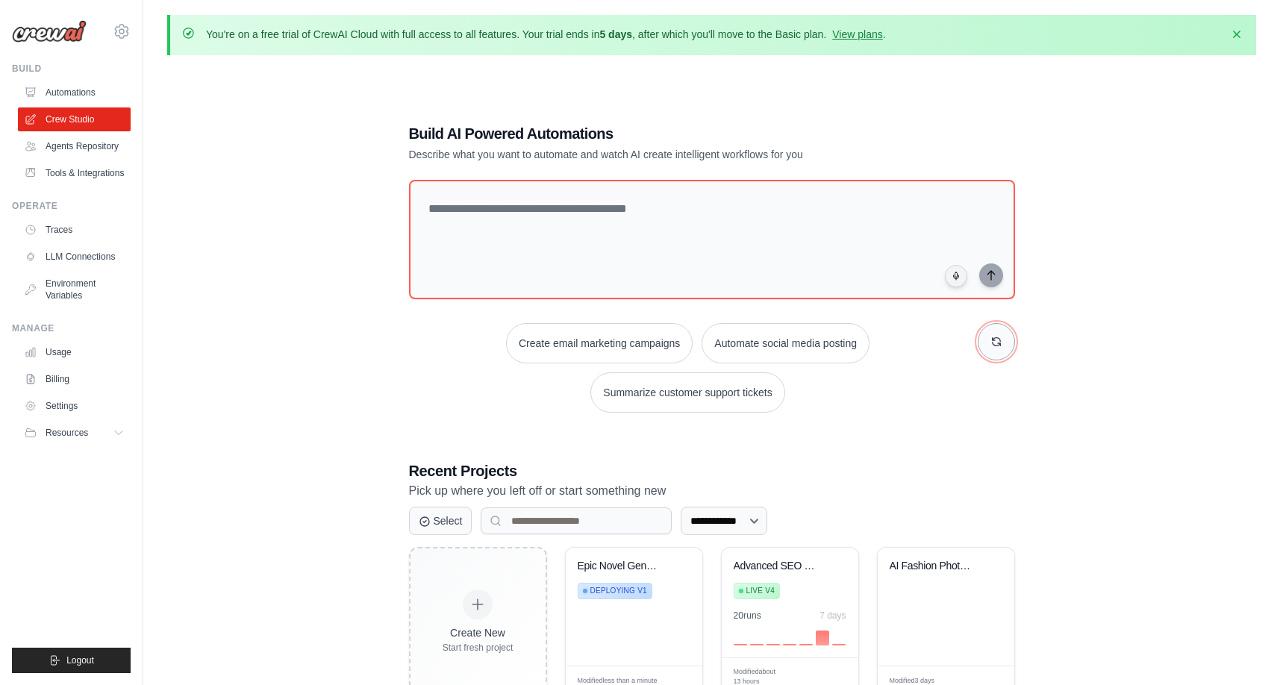
click at [990, 337] on icon "button" at bounding box center [996, 342] width 12 height 12
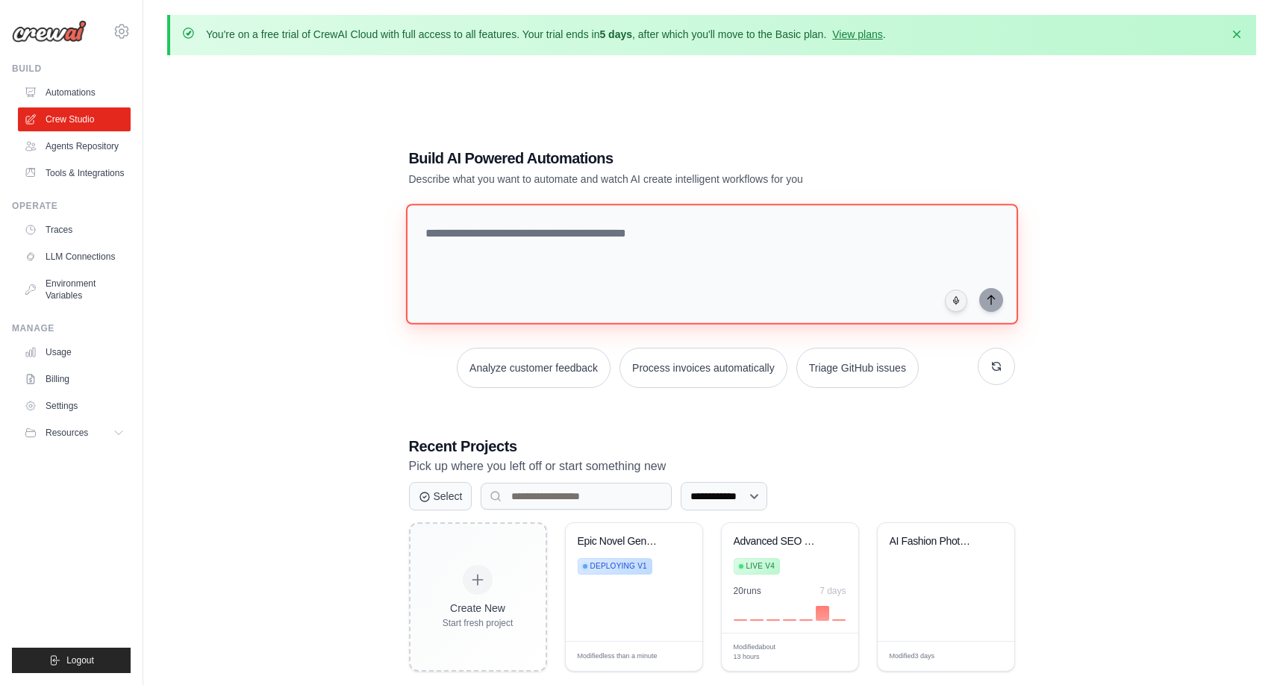
click at [691, 243] on textarea at bounding box center [711, 264] width 612 height 121
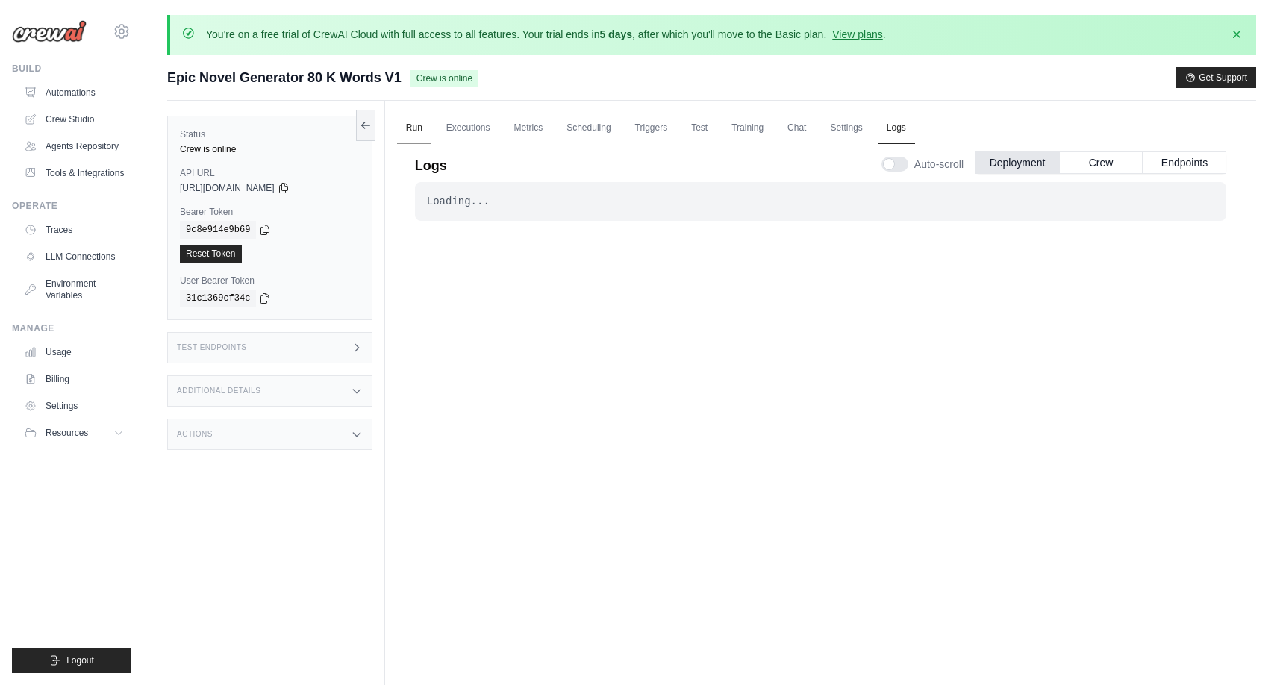
click at [414, 130] on link "Run" at bounding box center [414, 128] width 34 height 31
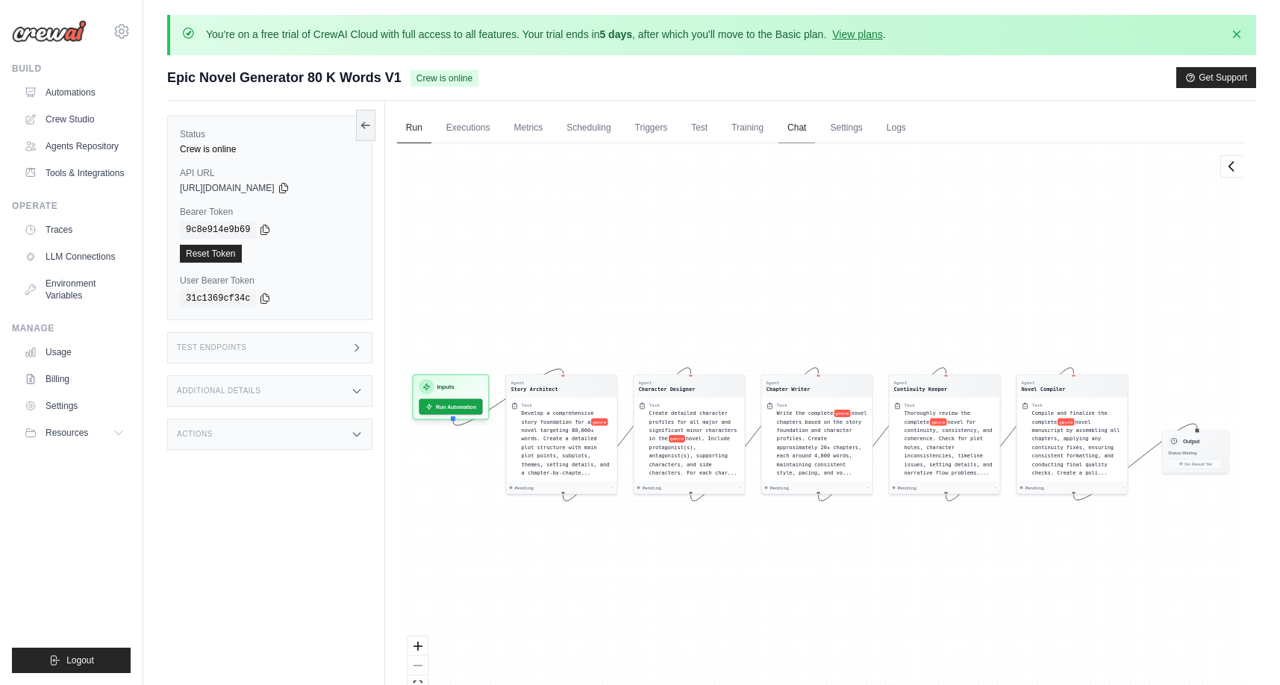
click at [784, 128] on link "Chat" at bounding box center [796, 128] width 37 height 31
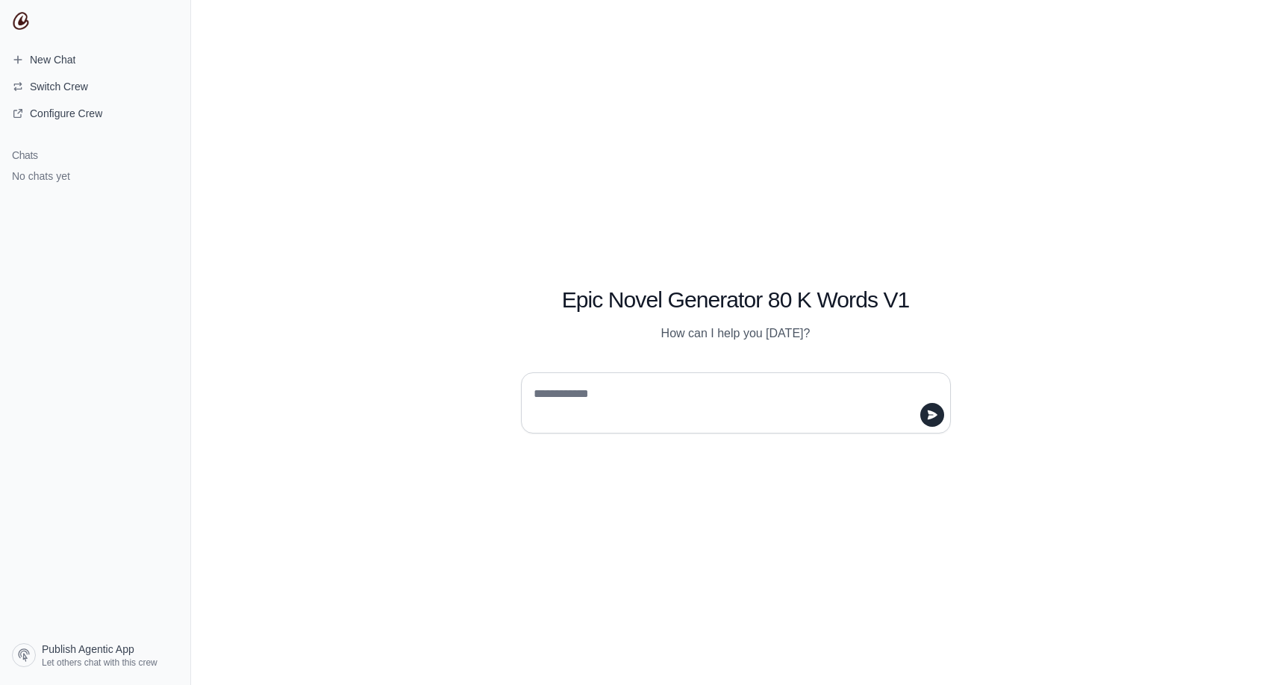
click at [544, 385] on textarea at bounding box center [732, 403] width 402 height 42
click at [58, 117] on span "Configure Crew" at bounding box center [66, 113] width 72 height 15
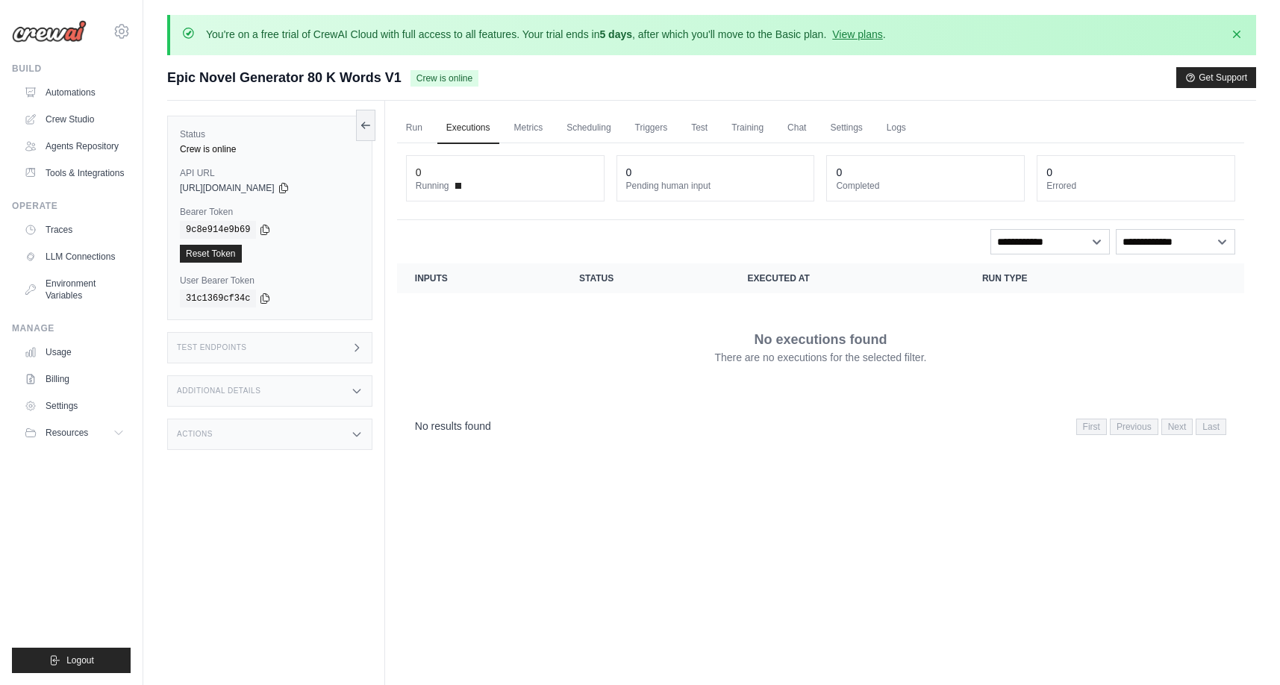
click at [287, 340] on div "Test Endpoints" at bounding box center [269, 347] width 205 height 31
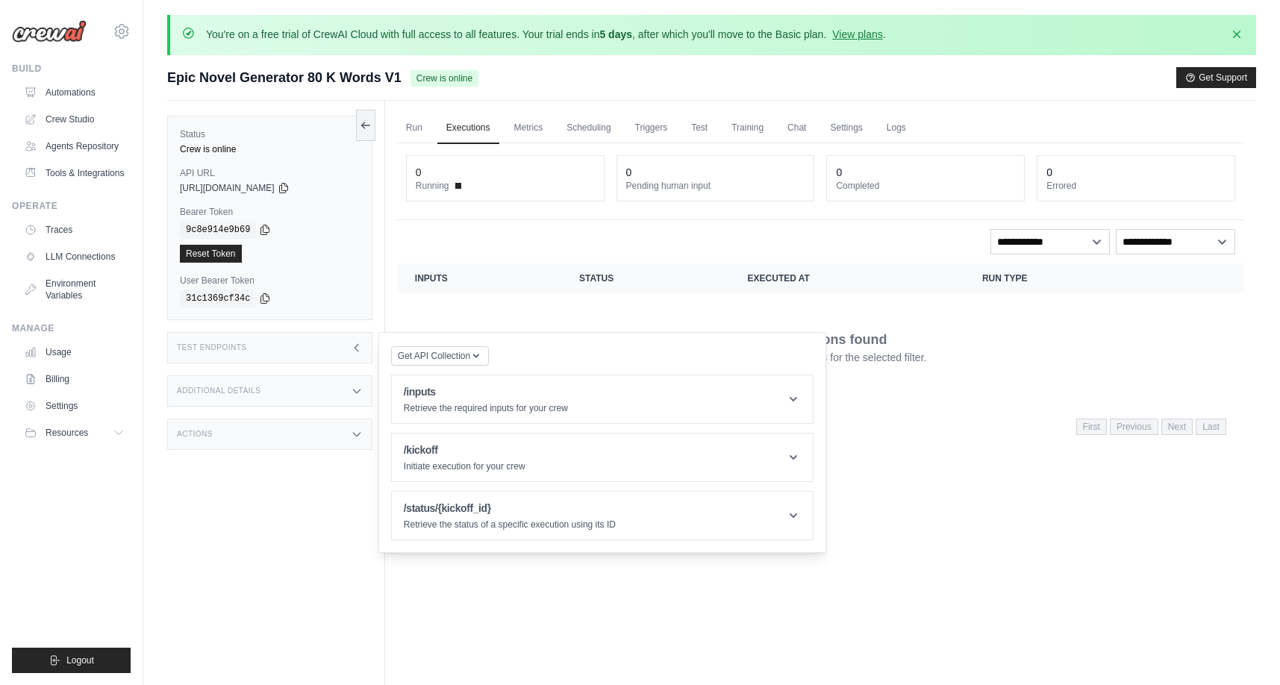
click at [276, 381] on div "Additional Details" at bounding box center [269, 390] width 205 height 31
click at [262, 551] on div "Status Crew is online API URL copied https://epic-novel-generator-80k-words-v1-…" at bounding box center [276, 443] width 218 height 685
click at [262, 528] on div "Actions" at bounding box center [269, 522] width 205 height 31
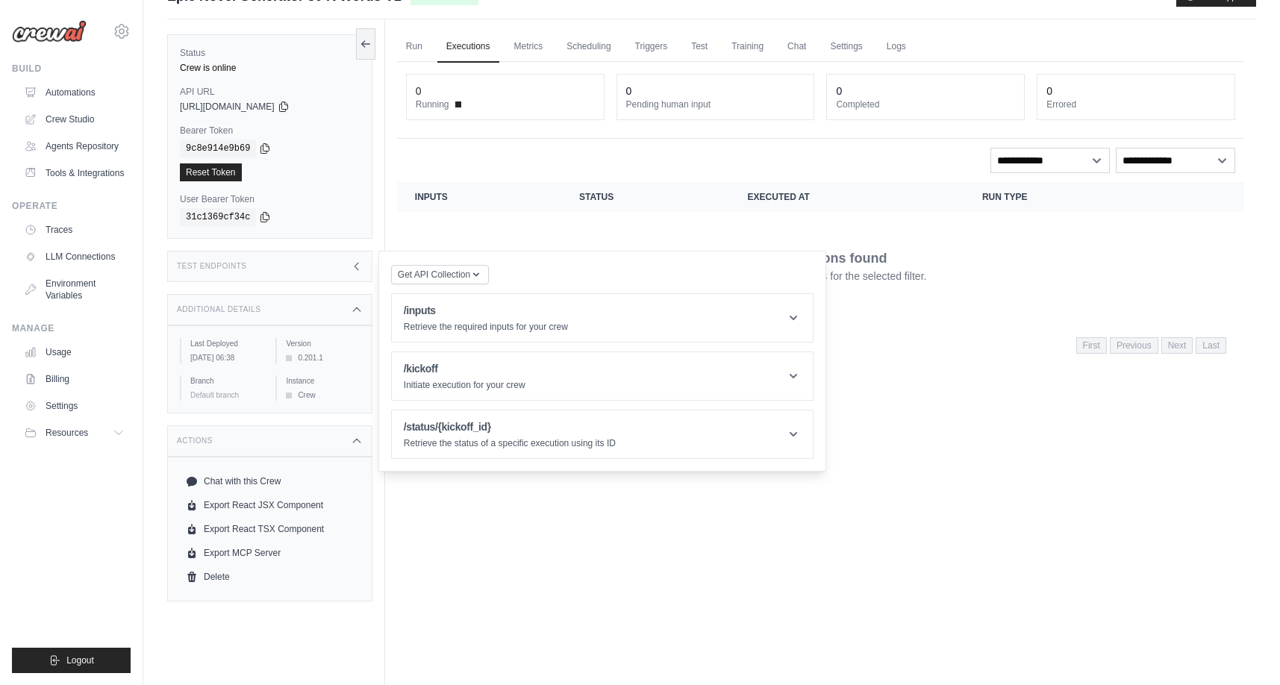
scroll to position [99, 0]
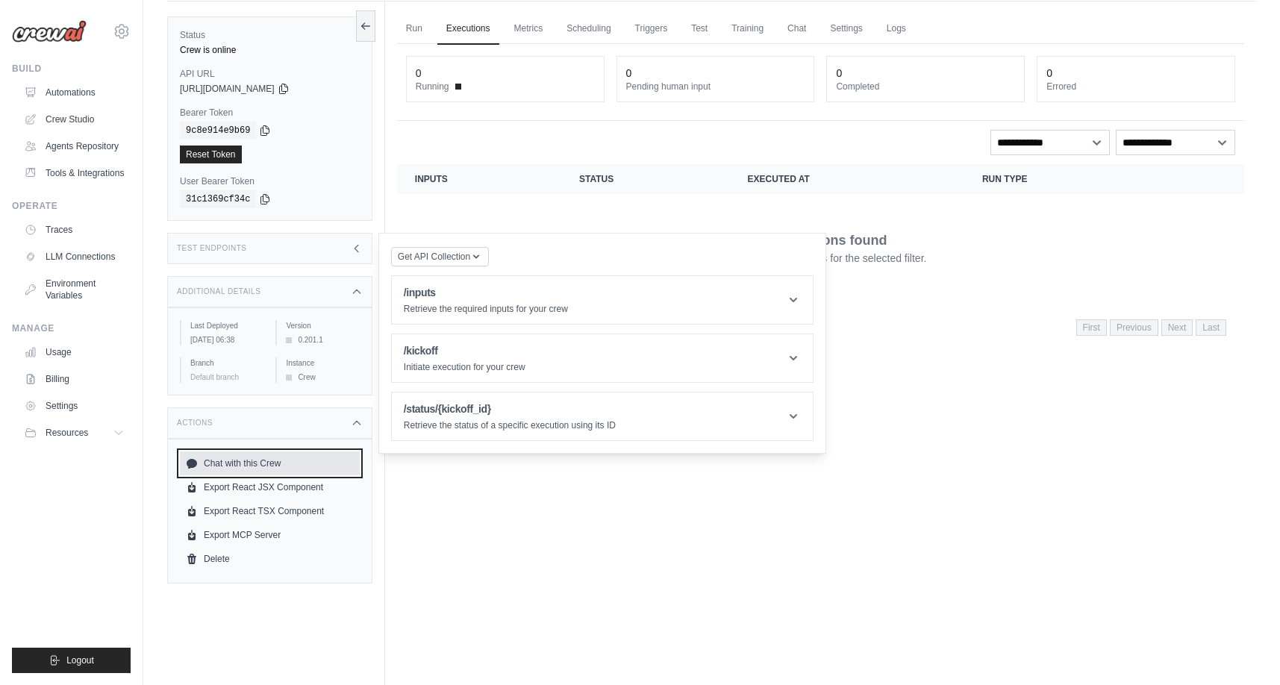
click at [222, 469] on link "Chat with this Crew" at bounding box center [270, 464] width 180 height 24
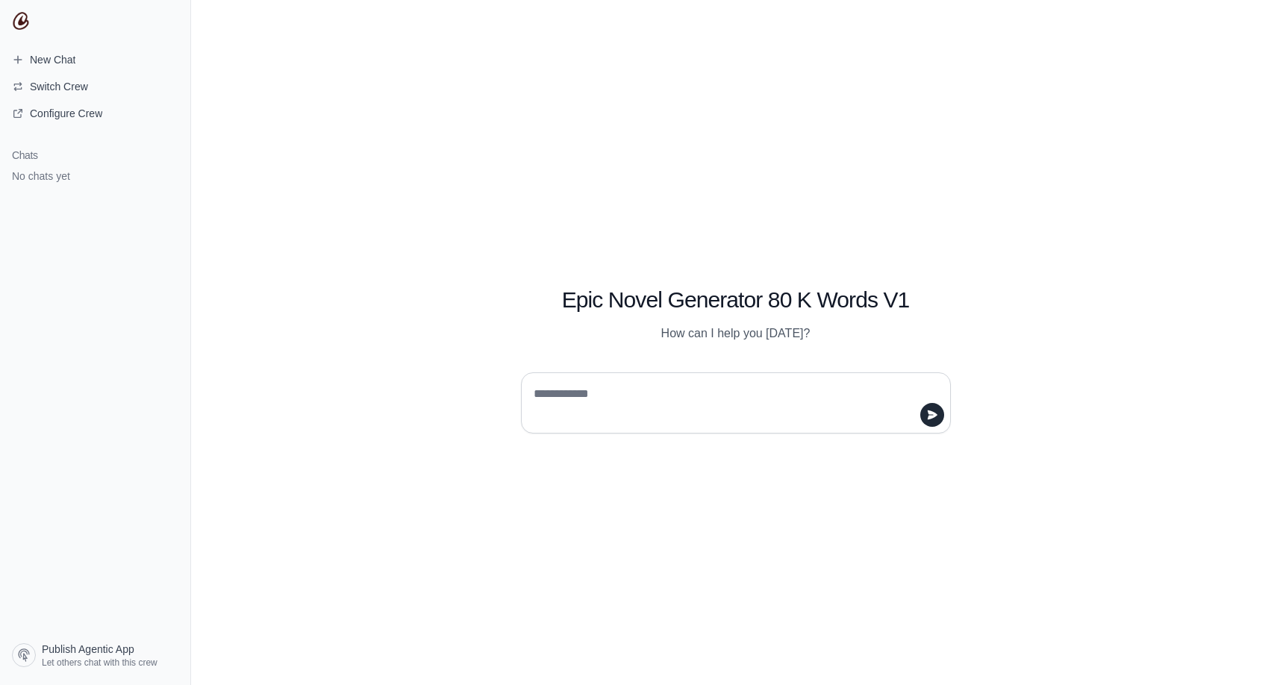
click at [549, 399] on textarea at bounding box center [732, 403] width 402 height 42
click at [49, 90] on span "Switch Crew" at bounding box center [59, 86] width 58 height 15
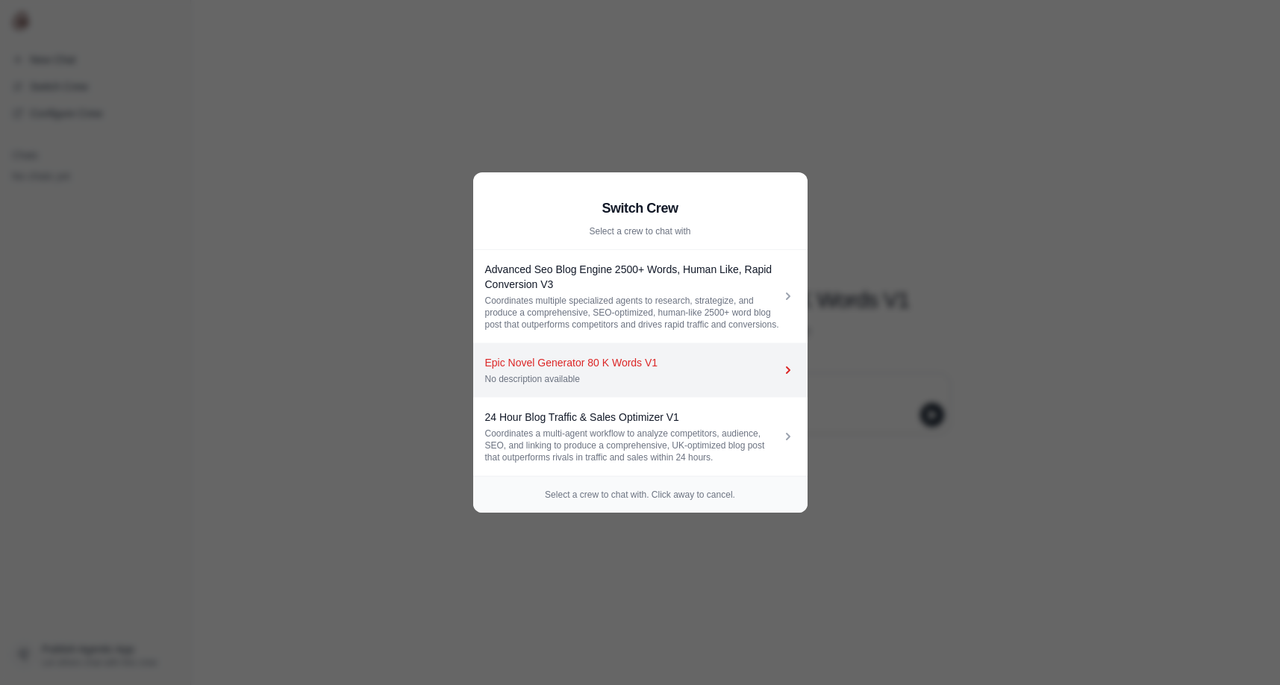
drag, startPoint x: 645, startPoint y: 275, endPoint x: 577, endPoint y: 363, distance: 111.8
click at [577, 363] on div "Epic Novel Generator 80 K Words V1" at bounding box center [633, 362] width 296 height 15
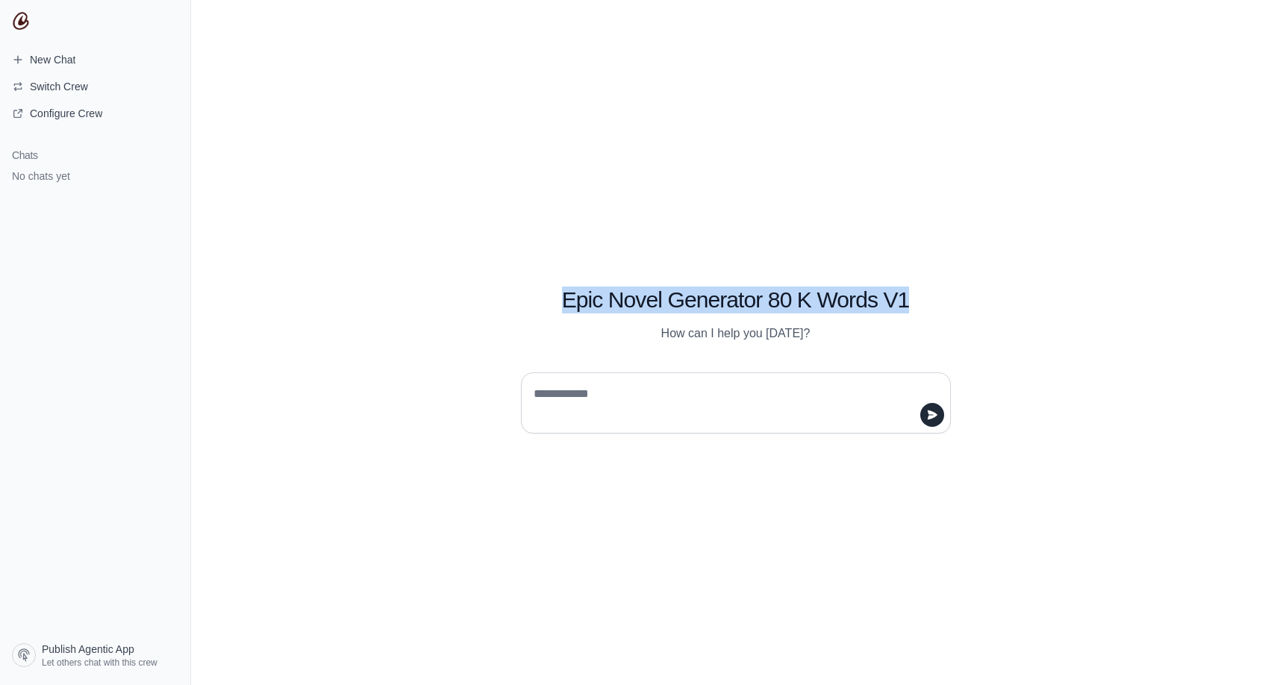
drag, startPoint x: 561, startPoint y: 293, endPoint x: 931, endPoint y: 287, distance: 369.5
click at [931, 287] on h1 "Epic Novel Generator 80 K Words V1" at bounding box center [736, 300] width 430 height 27
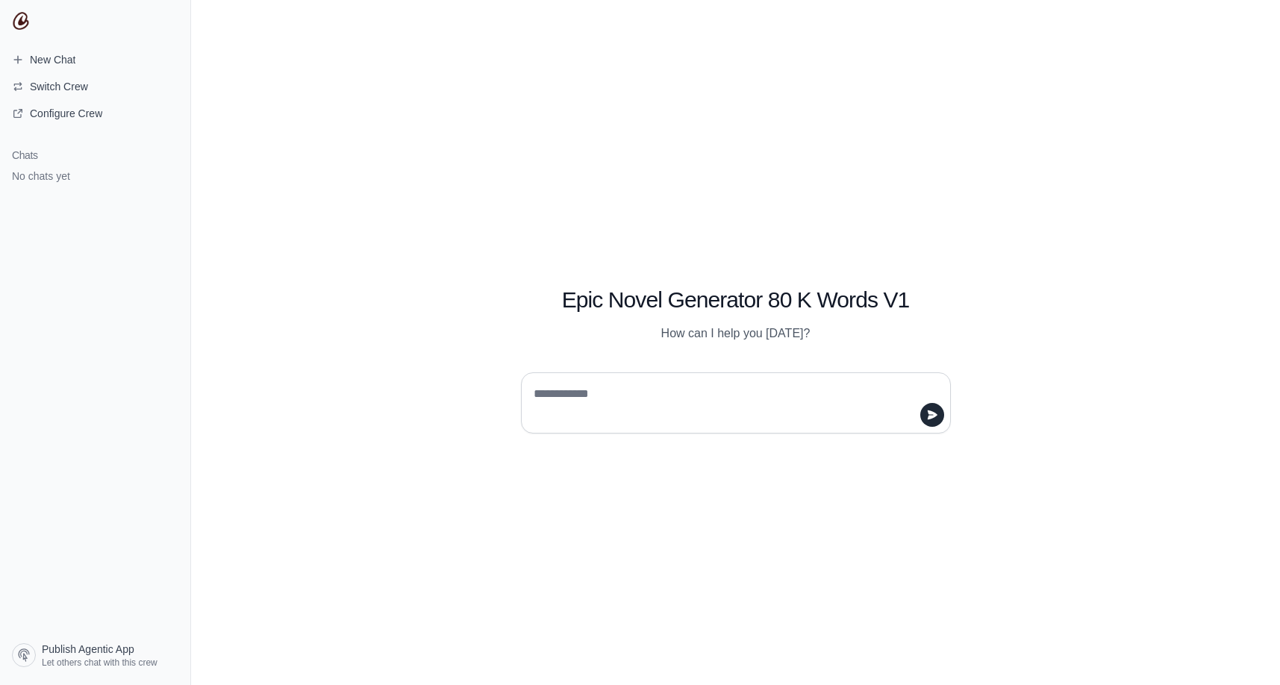
click at [684, 338] on p "How can I help you [DATE]?" at bounding box center [736, 334] width 430 height 18
click at [684, 377] on div at bounding box center [736, 402] width 430 height 61
click at [690, 386] on textarea at bounding box center [732, 403] width 402 height 42
click at [647, 403] on textarea at bounding box center [732, 403] width 402 height 42
type textarea "**********"
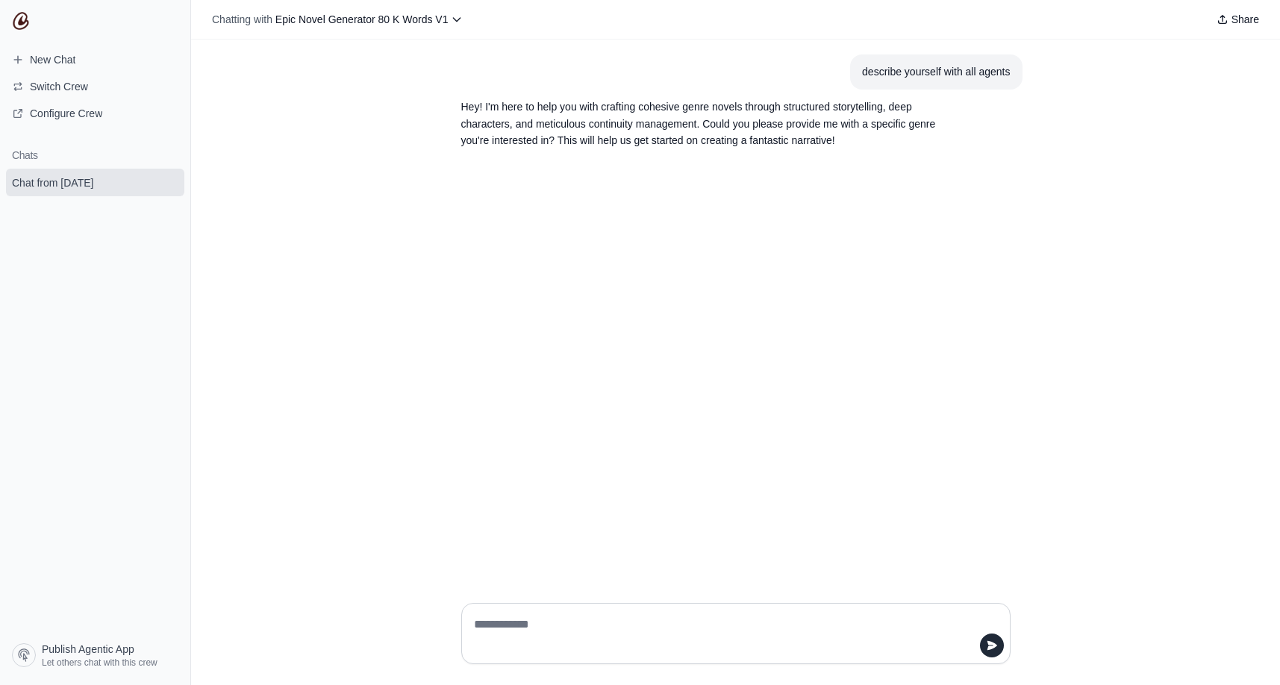
click at [541, 628] on textarea at bounding box center [731, 634] width 521 height 42
type textarea "******"
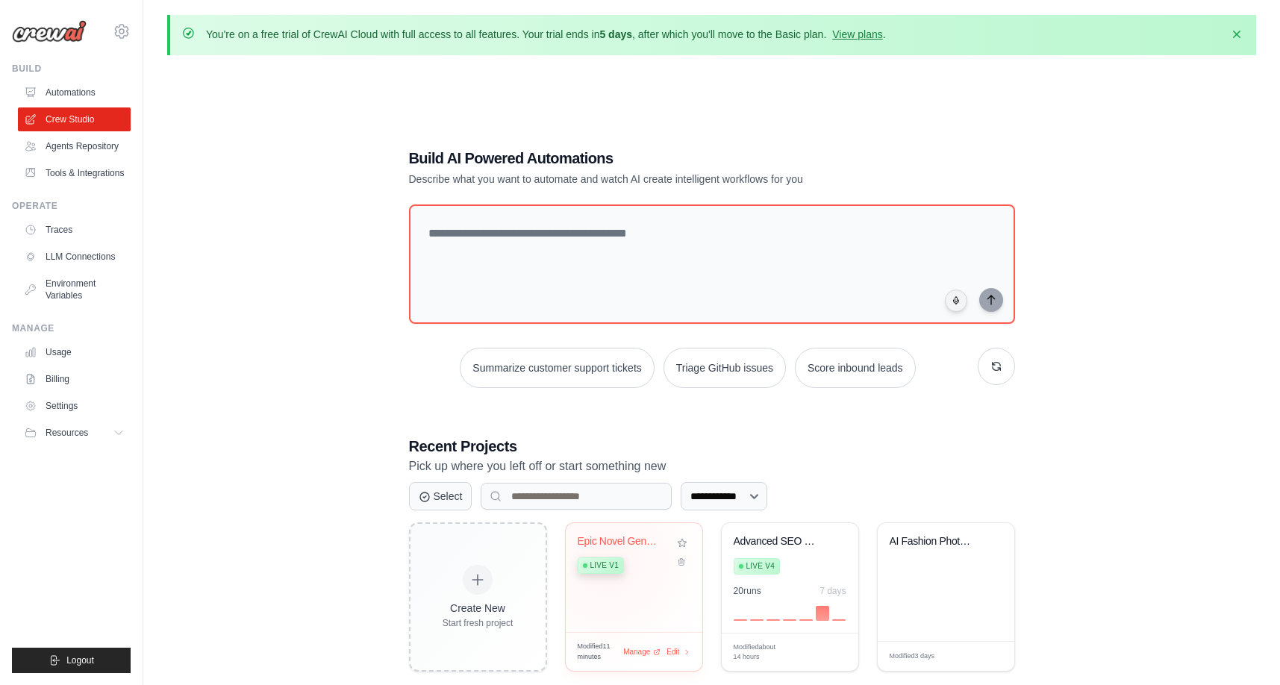
click at [607, 562] on span "Live v1" at bounding box center [604, 566] width 28 height 12
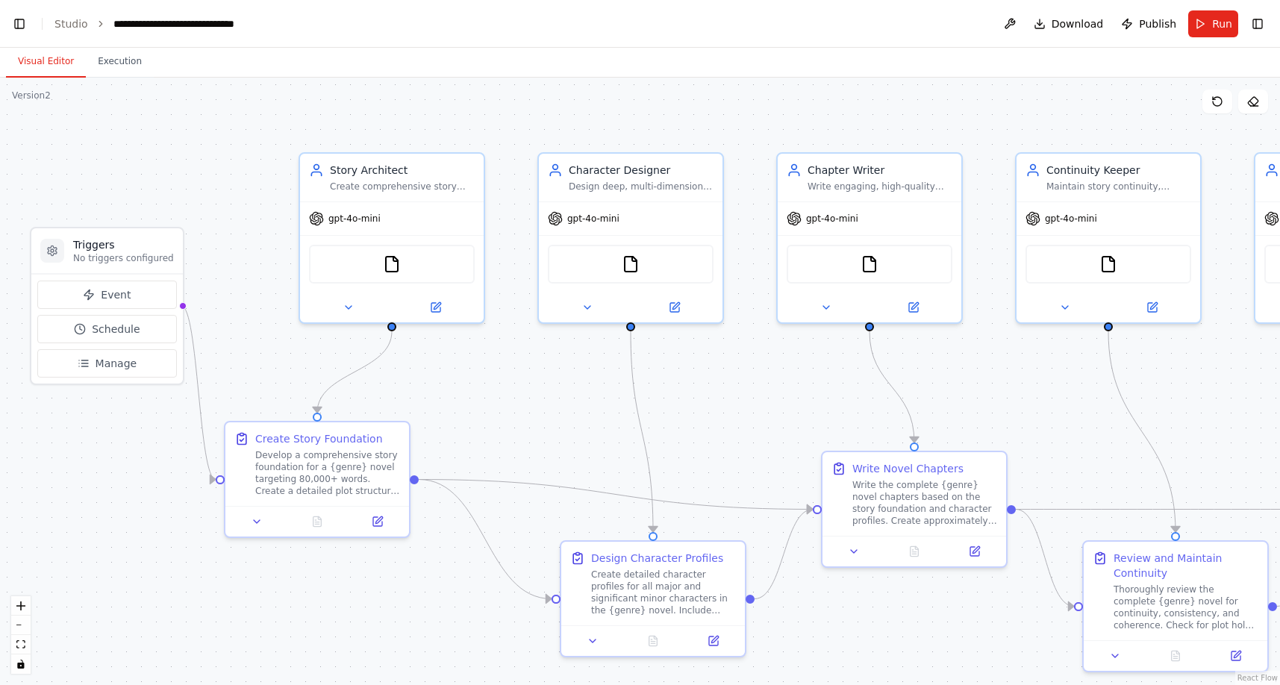
scroll to position [30344, 0]
click at [140, 26] on div "**********" at bounding box center [197, 23] width 168 height 15
click at [283, 28] on header "**********" at bounding box center [640, 24] width 1280 height 48
click at [263, 20] on div "**********" at bounding box center [197, 23] width 168 height 15
click at [282, 23] on header "**********" at bounding box center [640, 24] width 1280 height 48
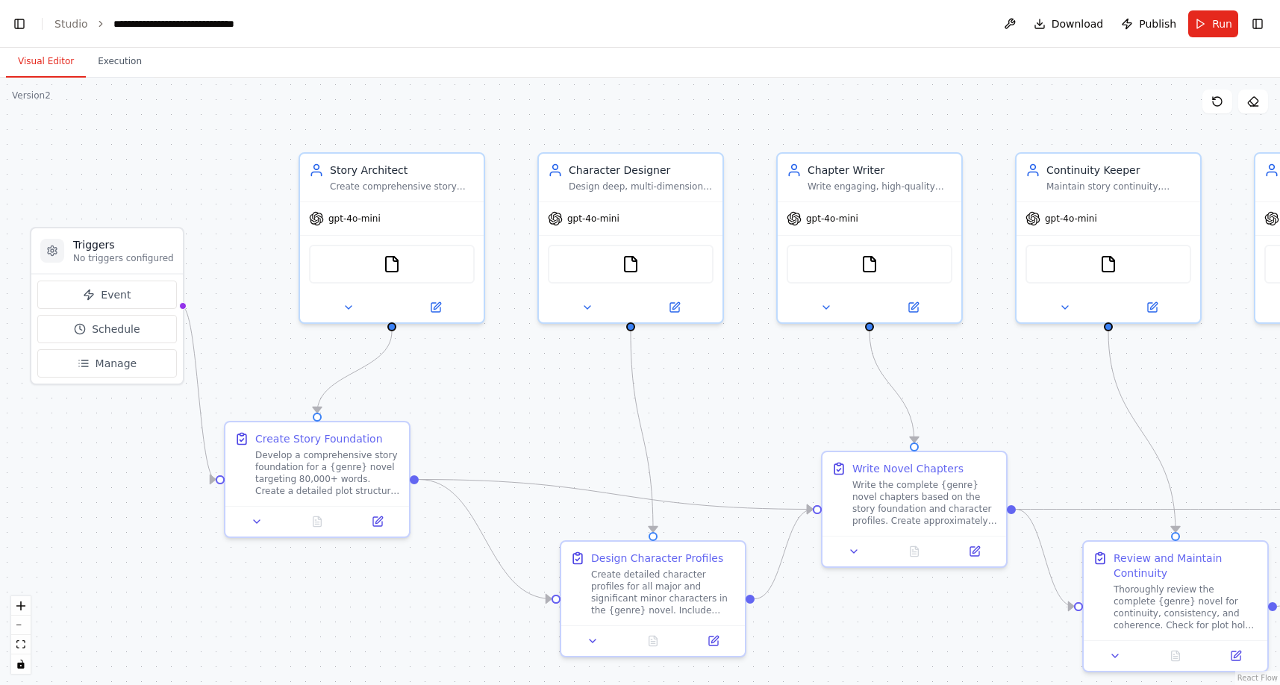
click at [282, 23] on header "**********" at bounding box center [640, 24] width 1280 height 48
click at [19, 22] on button "Toggle Left Sidebar" at bounding box center [19, 23] width 21 height 21
click at [21, 671] on button "toggle interactivity" at bounding box center [20, 664] width 19 height 19
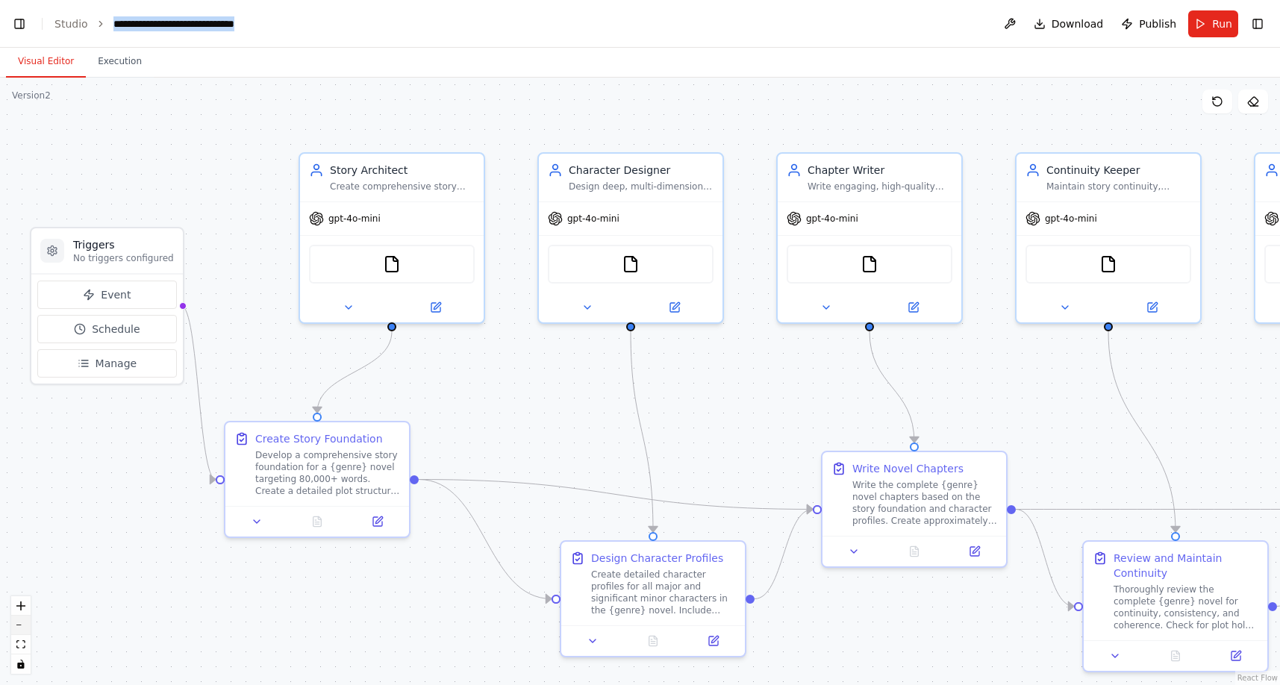
click at [17, 625] on button "zoom out" at bounding box center [20, 625] width 19 height 19
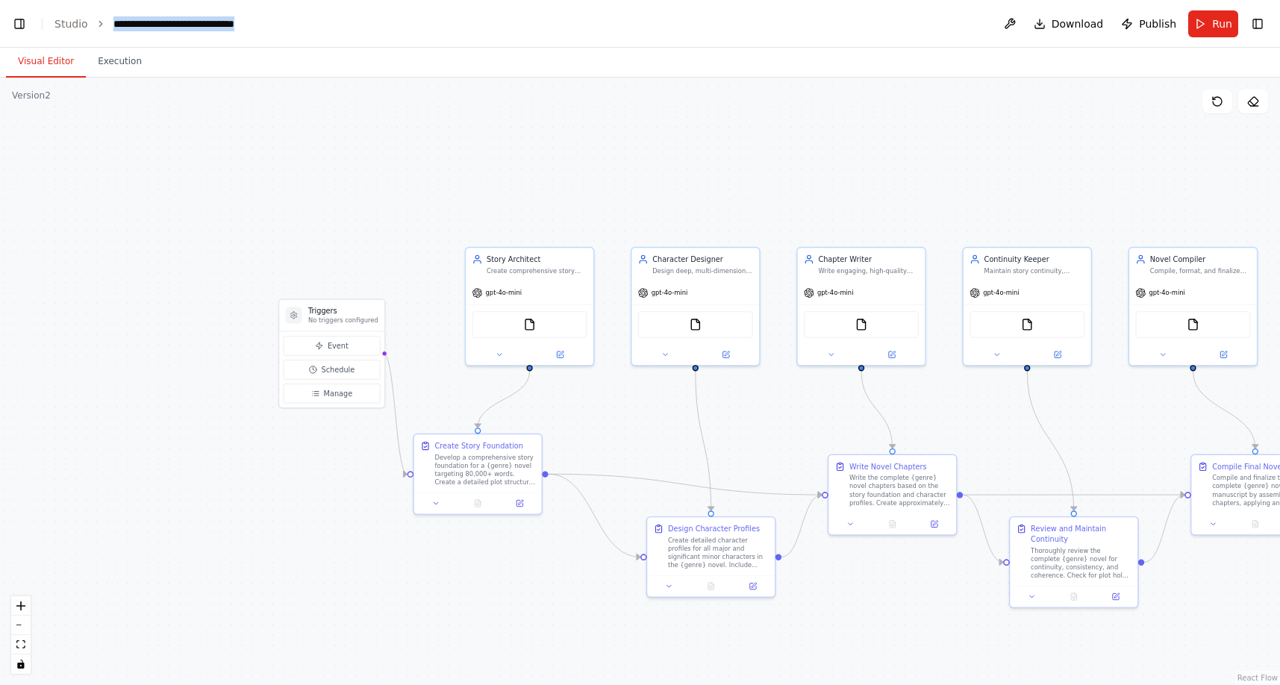
drag, startPoint x: 128, startPoint y: 153, endPoint x: 49, endPoint y: 116, distance: 87.5
click at [52, 116] on div ".deletable-edge-delete-btn { width: 20px; height: 20px; border: 0px solid #ffff…" at bounding box center [640, 381] width 1280 height 607
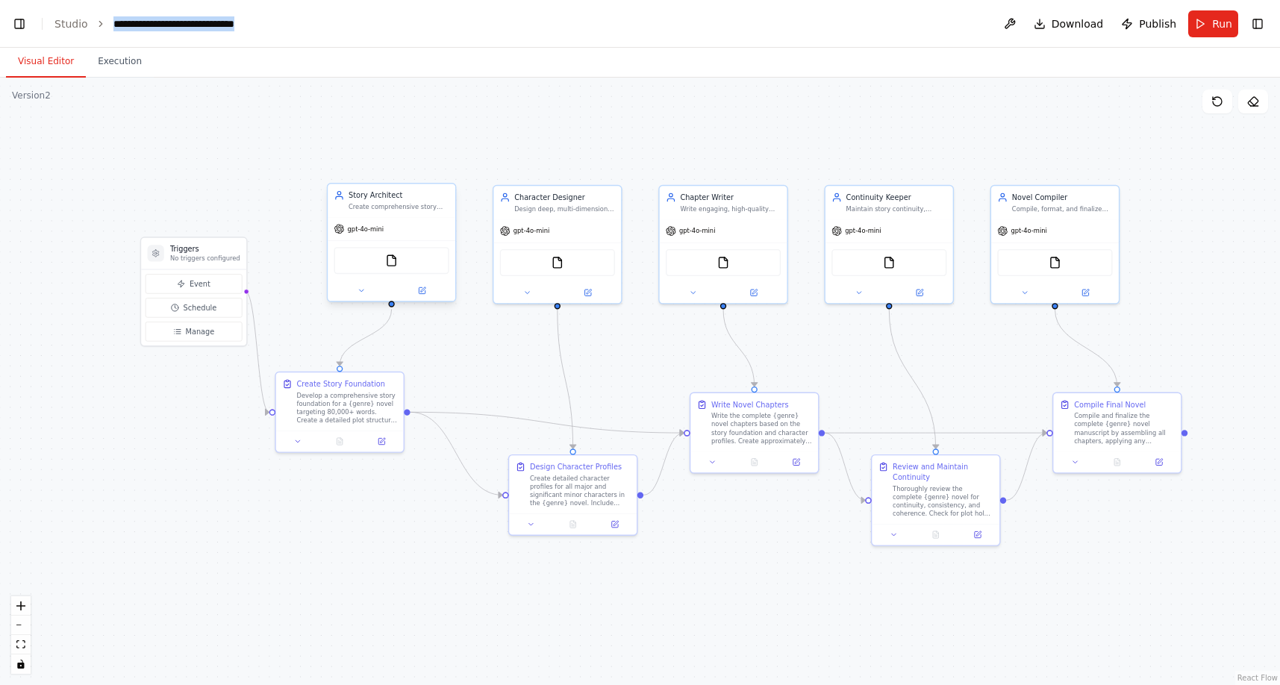
click at [377, 206] on div "Create comprehensive story foundations for {genre} novels including plot struct…" at bounding box center [399, 206] width 101 height 8
click at [422, 290] on icon at bounding box center [422, 289] width 4 height 4
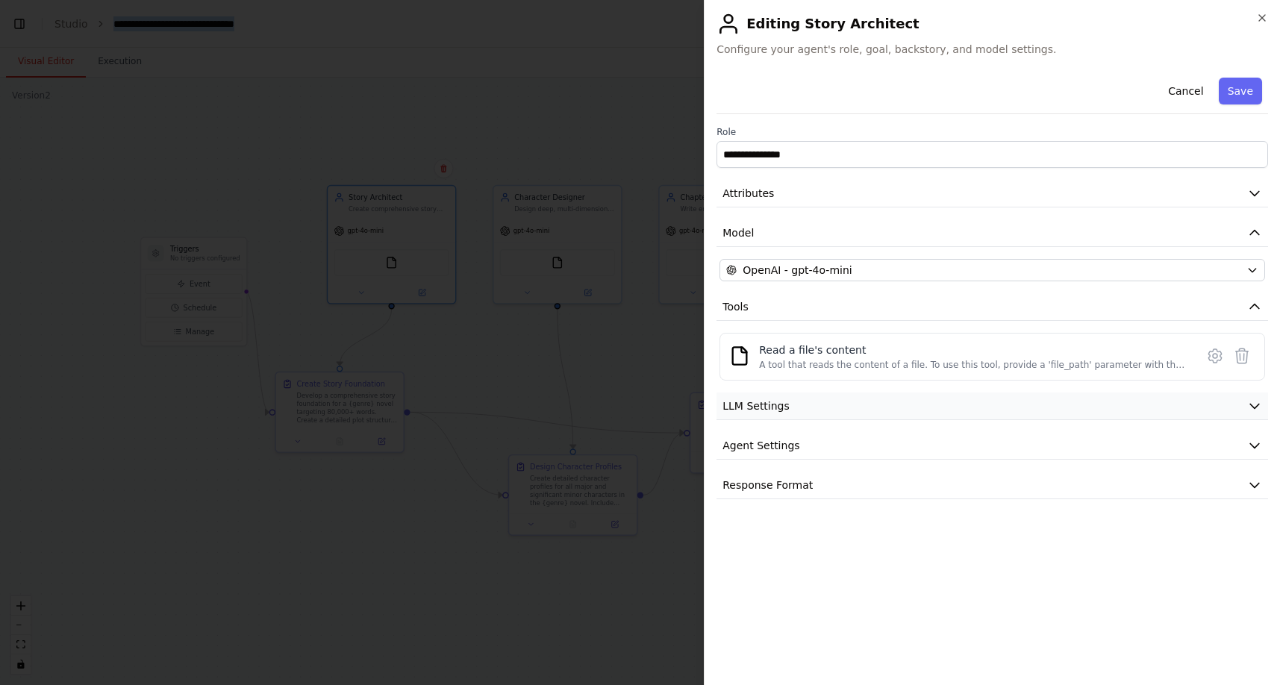
click at [819, 412] on button "LLM Settings" at bounding box center [992, 407] width 552 height 28
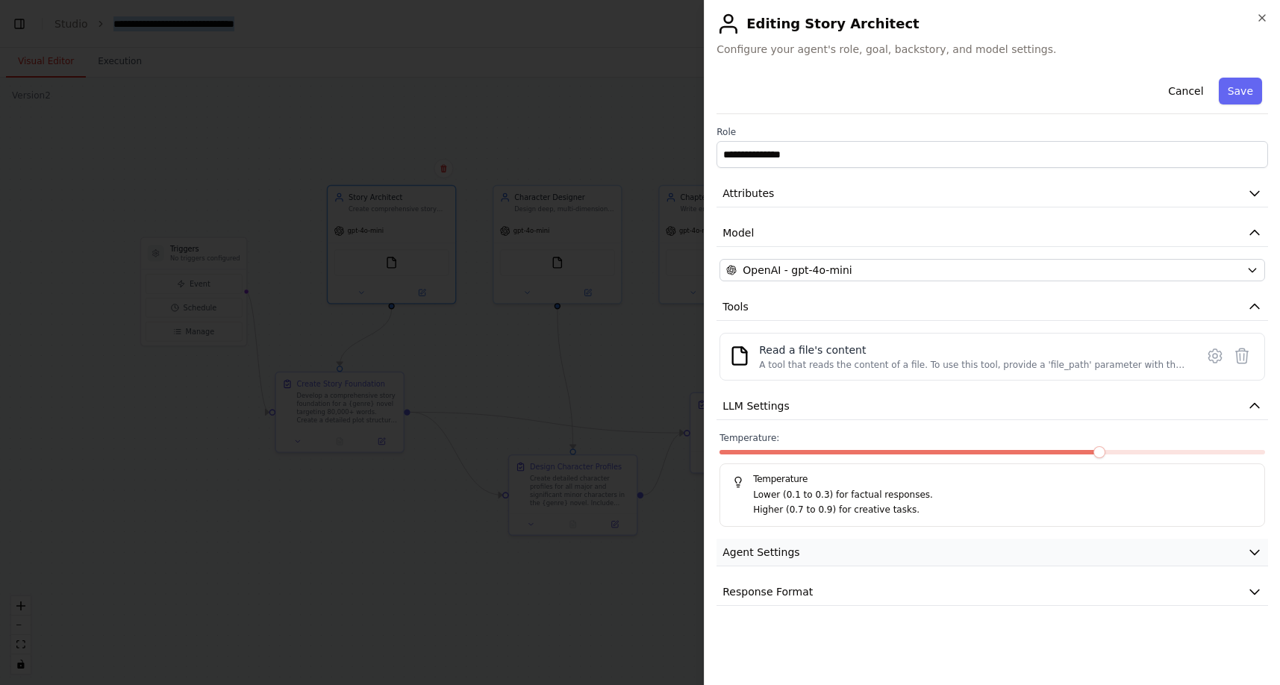
click at [834, 552] on button "Agent Settings" at bounding box center [992, 553] width 552 height 28
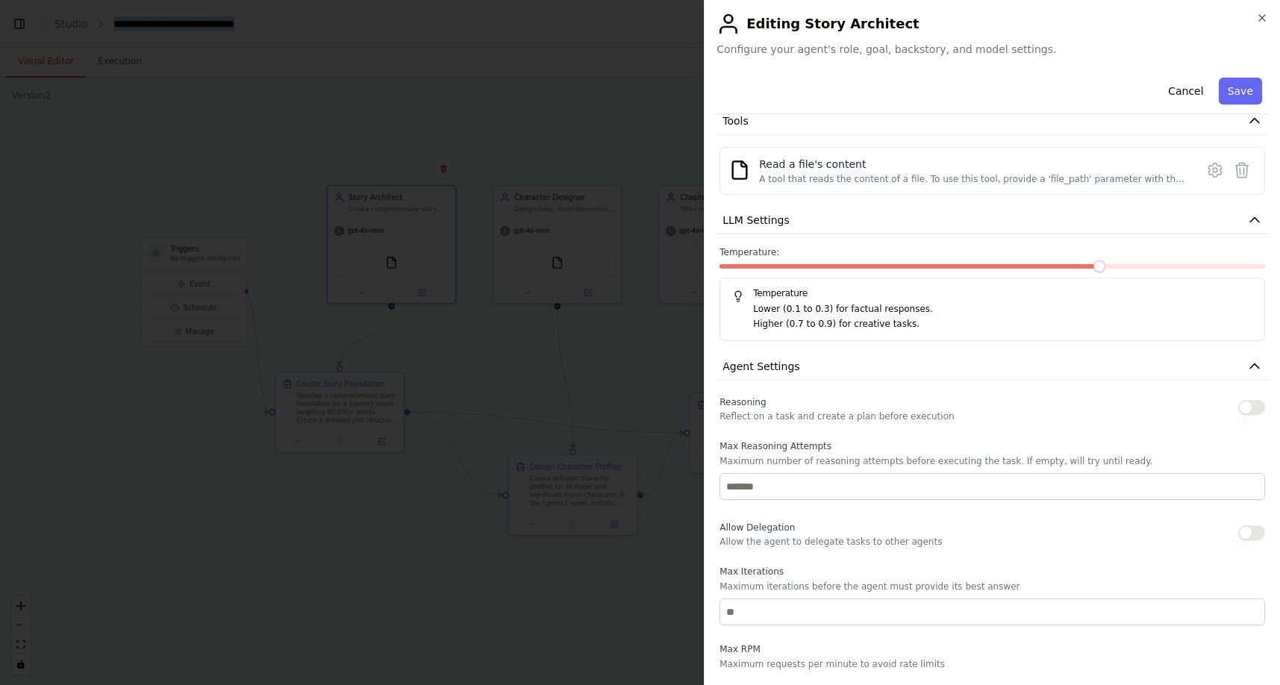
scroll to position [286, 0]
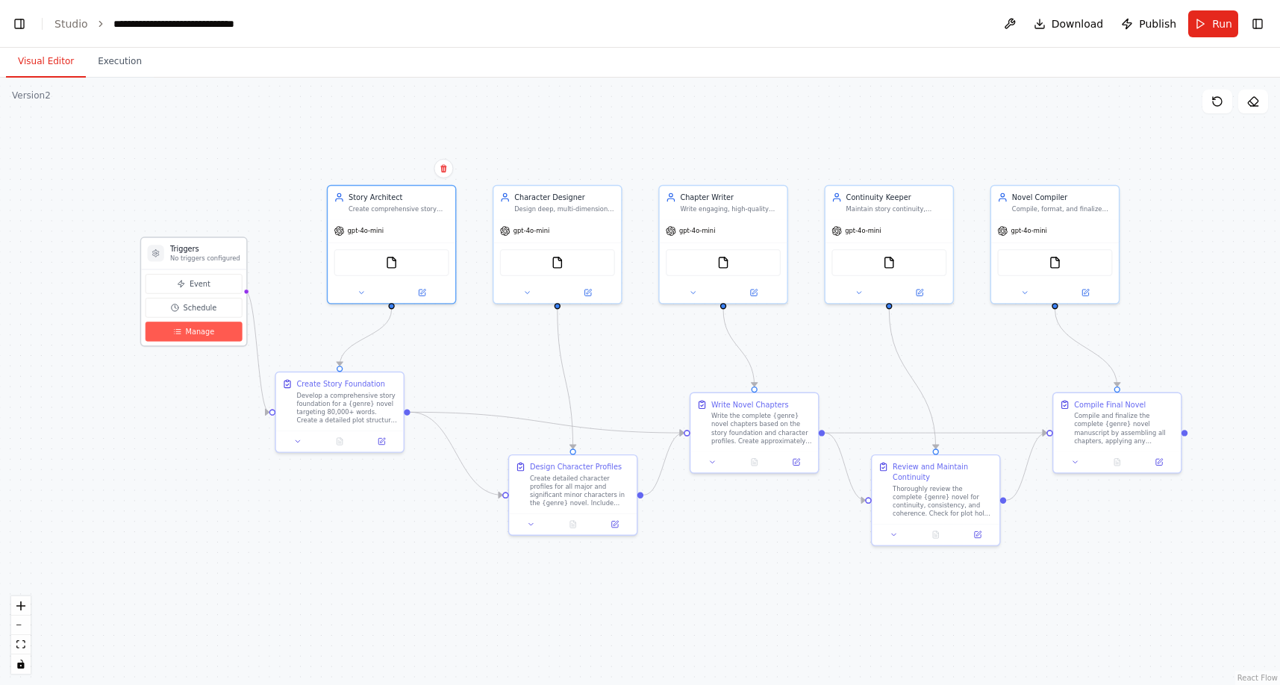
click at [200, 335] on span "Manage" at bounding box center [200, 331] width 29 height 10
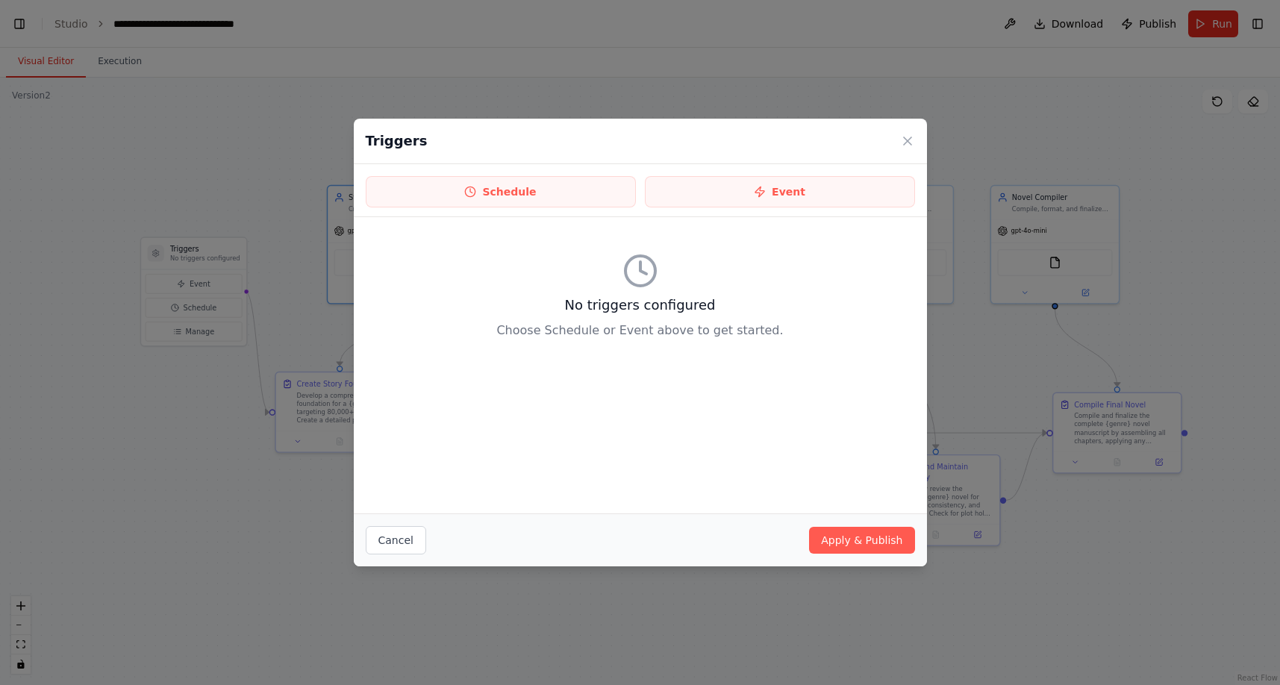
click at [225, 416] on div "Triggers Schedule Event No triggers configured Choose Schedule or Event above t…" at bounding box center [640, 342] width 1280 height 685
click at [193, 307] on div "Triggers Schedule Event No triggers configured Choose Schedule or Event above t…" at bounding box center [640, 342] width 1280 height 685
click at [395, 548] on button "Cancel" at bounding box center [396, 540] width 60 height 28
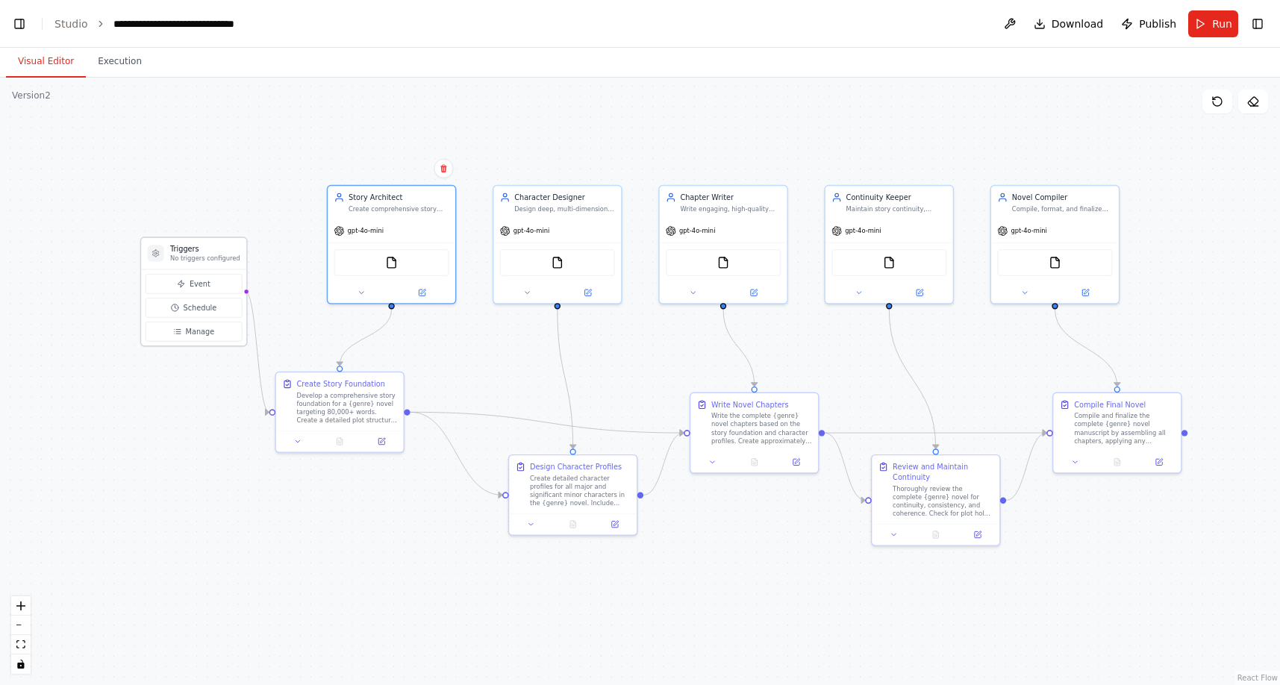
click at [192, 252] on h3 "Triggers" at bounding box center [205, 249] width 70 height 10
click at [160, 254] on div at bounding box center [156, 253] width 16 height 16
click at [299, 445] on button at bounding box center [298, 439] width 36 height 13
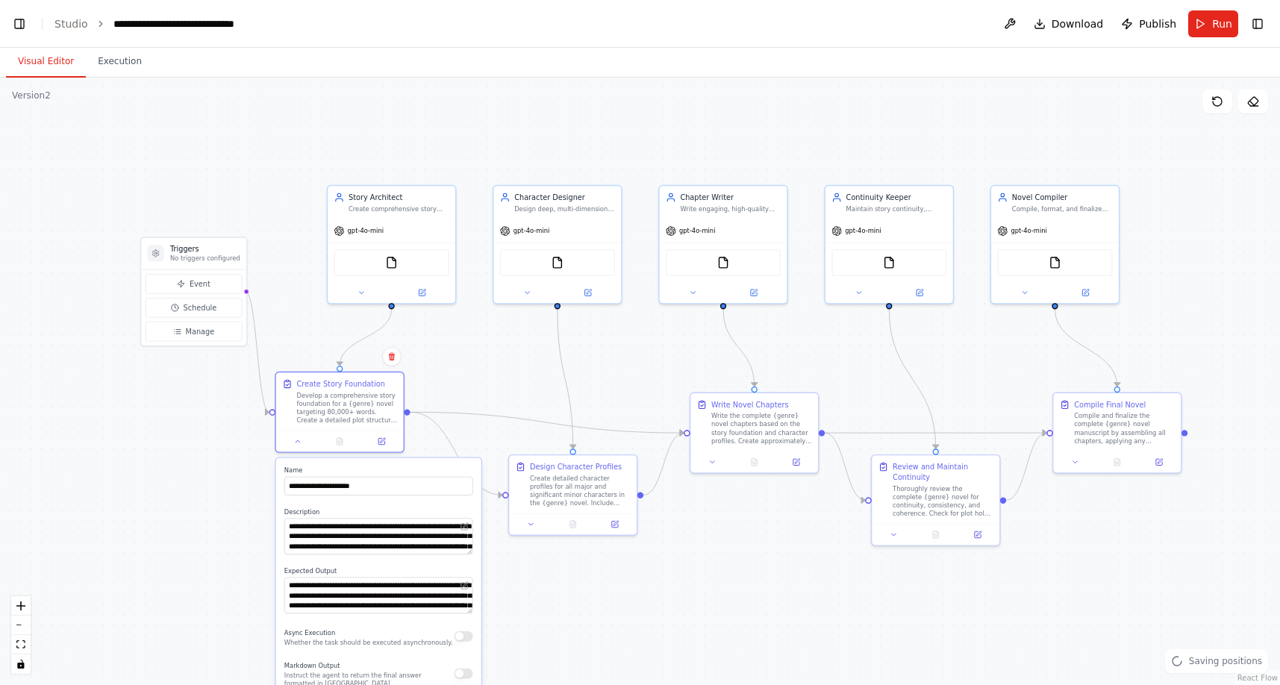
click at [283, 216] on div ".deletable-edge-delete-btn { width: 20px; height: 20px; border: 0px solid #ffff…" at bounding box center [640, 381] width 1280 height 607
